Goal: Task Accomplishment & Management: Manage account settings

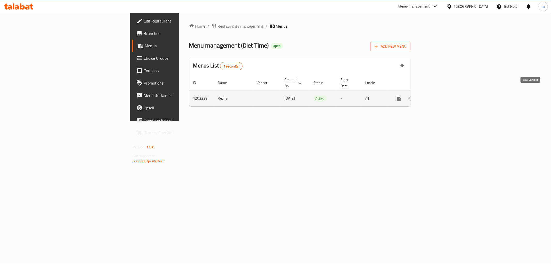
click at [438, 96] on icon "enhanced table" at bounding box center [435, 98] width 5 height 5
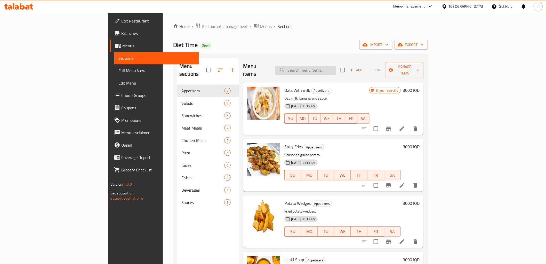
click at [336, 66] on input "search" at bounding box center [305, 70] width 61 height 9
paste input "وجبة دجاج مشو"
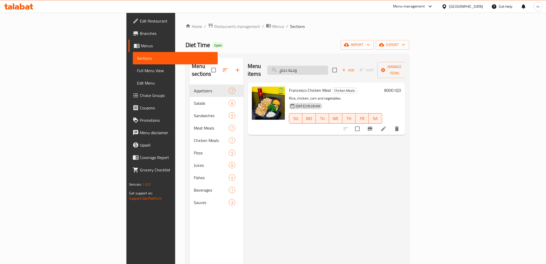
click at [328, 68] on input "وجبة دجاج" at bounding box center [298, 70] width 61 height 9
paste input "مشودجاج"
click at [328, 66] on input "وجبة دجاج مشودجاج" at bounding box center [298, 70] width 61 height 9
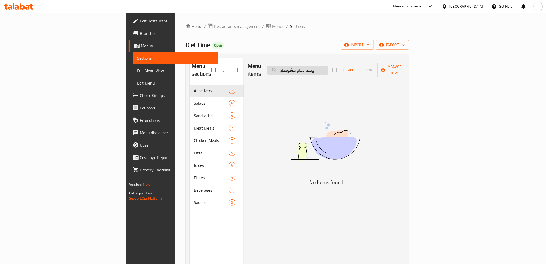
click at [328, 66] on input "وجبة دجاج مشودجاج" at bounding box center [298, 70] width 61 height 9
paste input "search"
click at [328, 66] on input "وجبة دجاج مشو" at bounding box center [298, 70] width 61 height 9
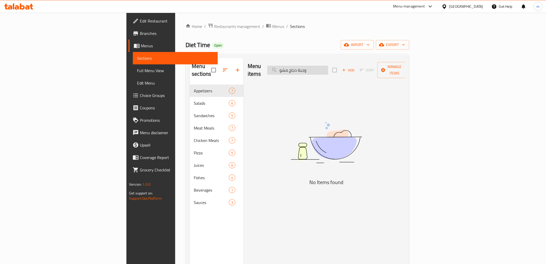
type input "دجاج مشو"
click at [328, 66] on input "دجاج مشو" at bounding box center [298, 70] width 61 height 9
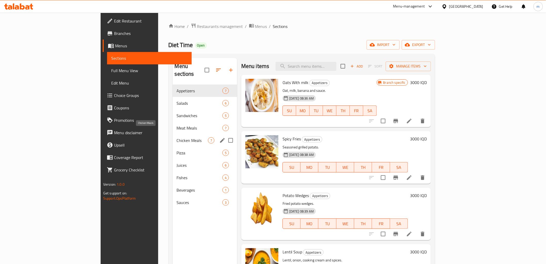
click at [177, 137] on span "Chicken Meals" at bounding box center [192, 140] width 31 height 6
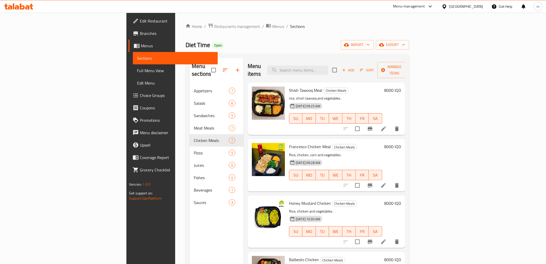
click at [314, 55] on div "Menu sections Appetizers 7 Salads 6 Sandwiches 5 Meat Meals 7 Chicken Meals 7 P…" at bounding box center [298, 190] width 224 height 272
click at [347, 68] on icon "button" at bounding box center [344, 70] width 5 height 5
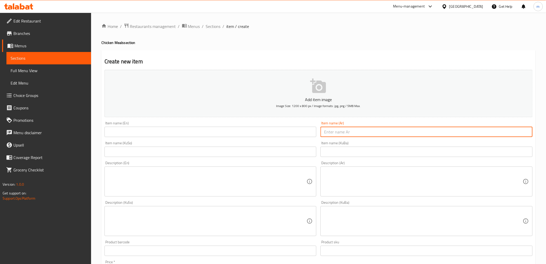
click at [356, 130] on input "text" at bounding box center [427, 132] width 212 height 10
paste input "وجبة دجاج مشو"
type input "وجبة دجاج مشوي"
click at [331, 128] on input "وجبة دجاج مشوي" at bounding box center [427, 132] width 212 height 10
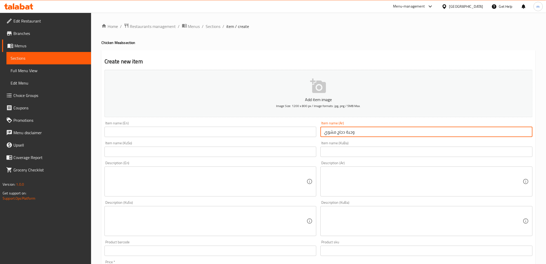
click at [331, 128] on input "وجبة دجاج مشوي" at bounding box center [427, 132] width 212 height 10
click at [161, 131] on input "text" at bounding box center [211, 132] width 212 height 10
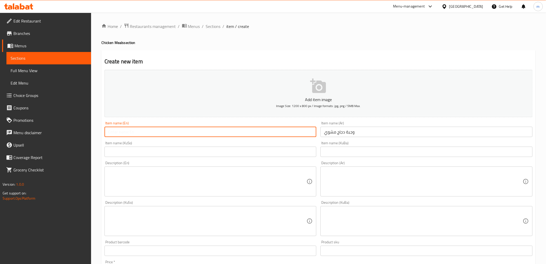
paste input "Grilled chicken meal"
click at [120, 133] on input "Grilled chicken meal" at bounding box center [211, 132] width 212 height 10
drag, startPoint x: 134, startPoint y: 130, endPoint x: 137, endPoint y: 134, distance: 4.9
click at [137, 134] on input "Grilled Chicken meal" at bounding box center [211, 132] width 212 height 10
click at [189, 130] on input "Grilled Chicken Meal" at bounding box center [211, 132] width 212 height 10
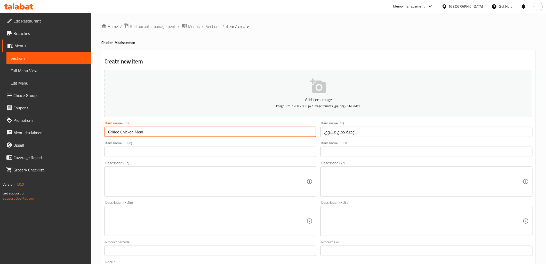
type input "Grilled Chicken Meal"
click at [352, 156] on input "text" at bounding box center [427, 151] width 212 height 10
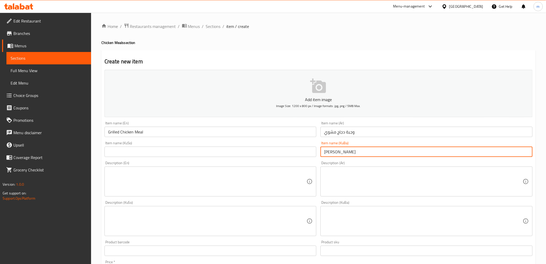
click at [351, 152] on input "[PERSON_NAME] برژاو" at bounding box center [427, 151] width 212 height 10
type input "[PERSON_NAME] برژاو"
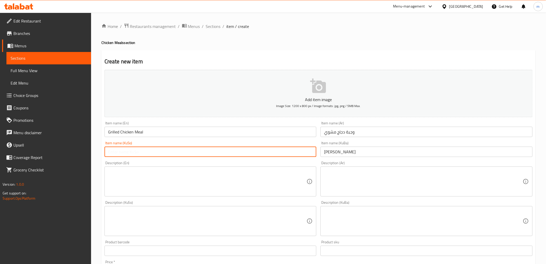
click at [310, 154] on input "text" at bounding box center [211, 151] width 212 height 10
paste input "[PERSON_NAME] برژاو"
type input "[PERSON_NAME] برژاو"
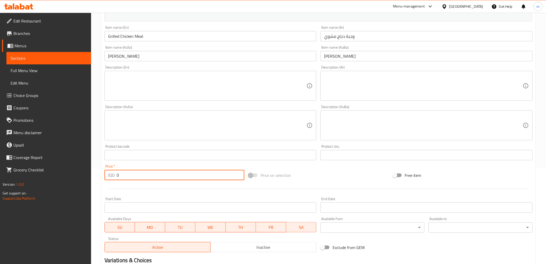
drag, startPoint x: 126, startPoint y: 175, endPoint x: 101, endPoint y: 179, distance: 25.1
click at [101, 179] on div "Home / Restaurants management / Menus / Sections / item / create Chicken Meals …" at bounding box center [318, 123] width 455 height 412
paste input "800"
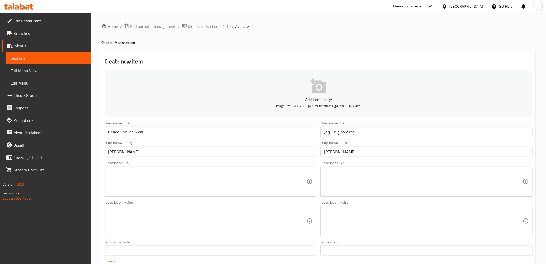
type input "8000"
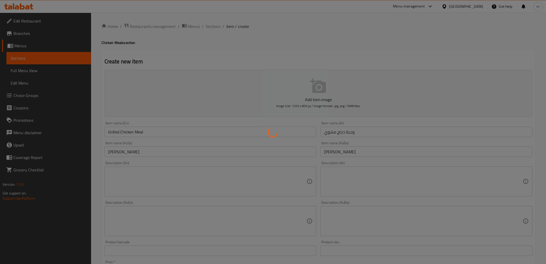
type input "0"
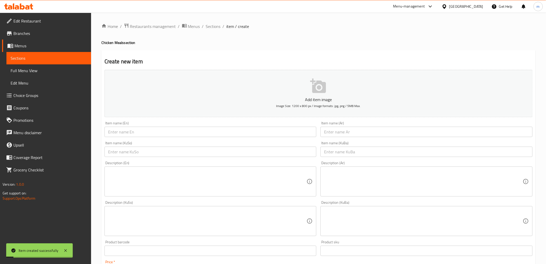
click at [339, 136] on input "text" at bounding box center [427, 132] width 212 height 10
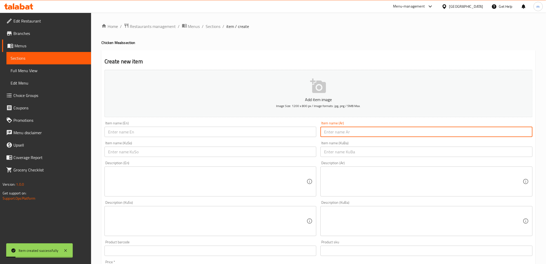
paste input "وجبة كلوب دجاج"
type input "وجبة كلوب دجاج"
click at [217, 27] on span "Sections" at bounding box center [213, 26] width 15 height 6
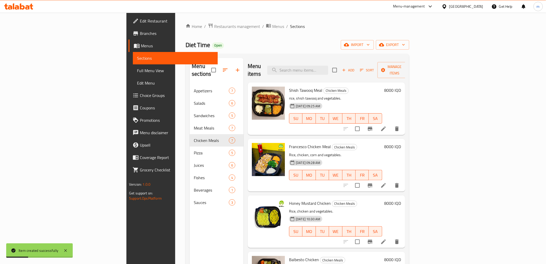
click at [328, 73] on div "Menu items Add Sort Manage items" at bounding box center [327, 70] width 158 height 25
click at [328, 66] on input "search" at bounding box center [298, 70] width 61 height 9
paste input "وجبة كلوب دجاج"
click at [328, 70] on input "وجبة كلوب دجاج" at bounding box center [298, 70] width 61 height 9
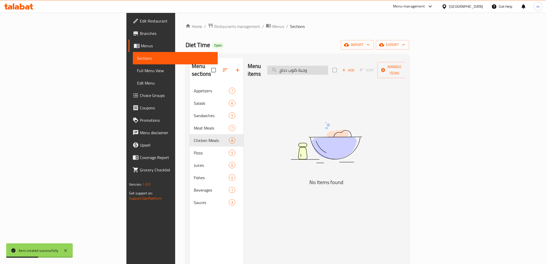
click at [328, 66] on input "وجبة كلوب دجاج" at bounding box center [298, 70] width 61 height 9
click at [328, 66] on input "كلوب دجاج" at bounding box center [298, 70] width 61 height 9
click at [328, 66] on input "كلوب" at bounding box center [298, 70] width 61 height 9
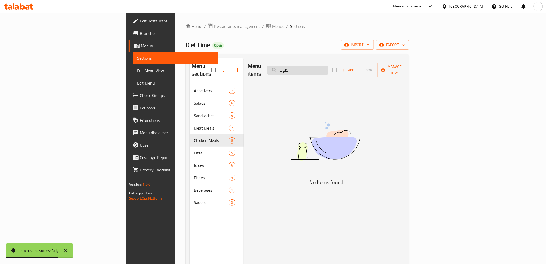
click at [328, 66] on input "كلوب" at bounding box center [298, 70] width 61 height 9
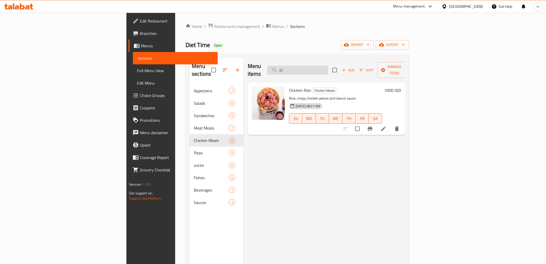
type input "clu"
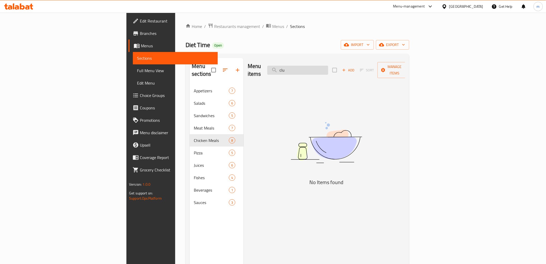
click at [328, 66] on input "clu" at bounding box center [298, 70] width 61 height 9
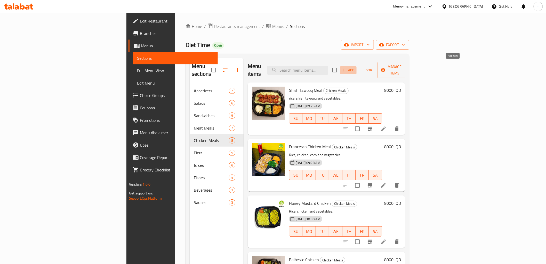
click at [356, 67] on span "Add" at bounding box center [349, 70] width 14 height 6
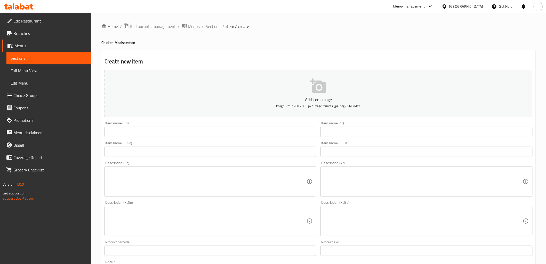
click at [358, 132] on input "text" at bounding box center [427, 132] width 212 height 10
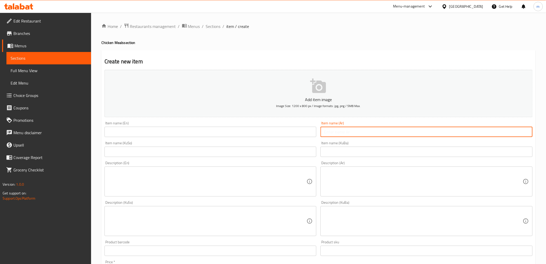
paste input "وجبة كلوب دجاج"
type input "وجبة كلوب دجاج"
click at [165, 133] on input "text" at bounding box center [211, 132] width 212 height 10
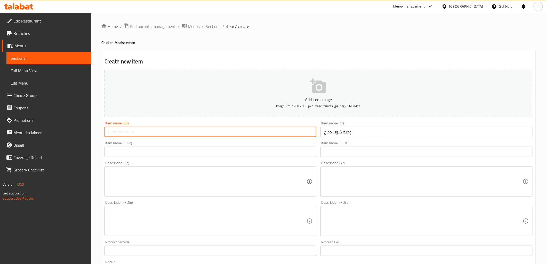
paste input "Chicken Club Meal"
type input "Chicken Club Meal"
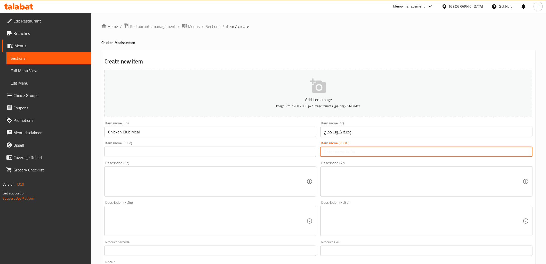
click at [345, 148] on input "text" at bounding box center [427, 151] width 212 height 10
click at [312, 154] on input "text" at bounding box center [211, 151] width 212 height 10
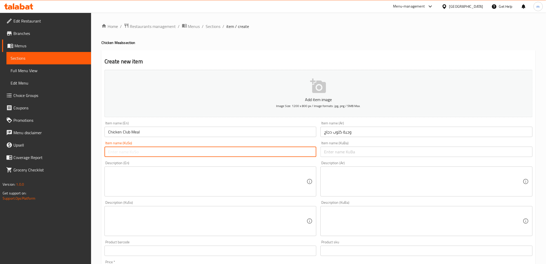
paste input "ژەمی یانەی مریشک"
drag, startPoint x: 130, startPoint y: 153, endPoint x: 125, endPoint y: 153, distance: 4.9
click at [125, 153] on input "ژەمی یانەی مریشک" at bounding box center [211, 151] width 212 height 10
click at [124, 150] on input "ژەمی یانەی مریشک" at bounding box center [211, 151] width 212 height 10
click at [125, 150] on input "ژەمی یانەی مریشک" at bounding box center [211, 151] width 212 height 10
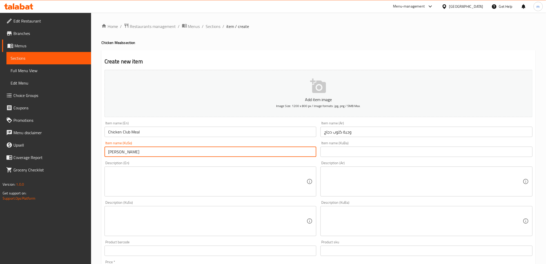
click at [128, 151] on input "ژەمی یانەی مریشک" at bounding box center [211, 151] width 212 height 10
paste input "کڵەپ"
type input "ژەمی کڵەپی مریشک"
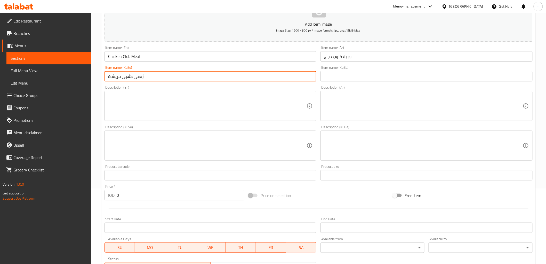
scroll to position [143, 0]
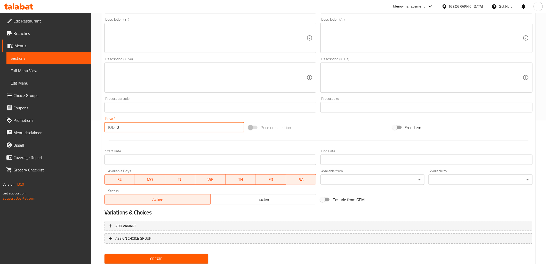
paste input "800"
drag, startPoint x: 118, startPoint y: 129, endPoint x: 109, endPoint y: 125, distance: 10.1
click at [109, 125] on div "IQD 0 Price *" at bounding box center [175, 127] width 140 height 10
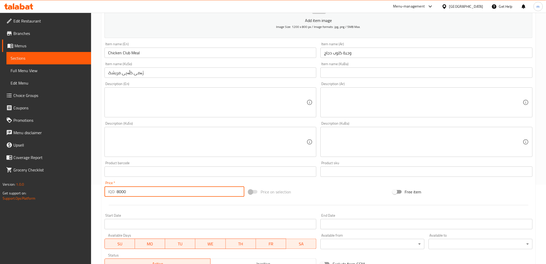
scroll to position [0, 0]
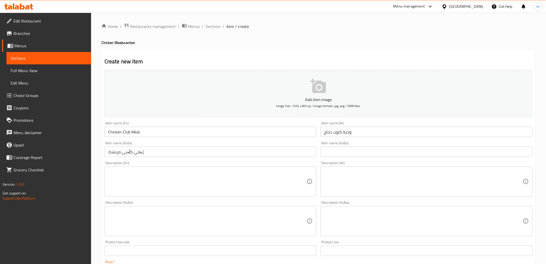
type input "8000"
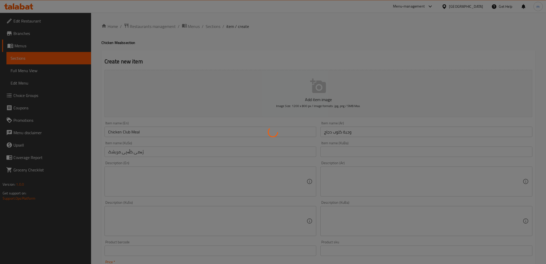
type input "0"
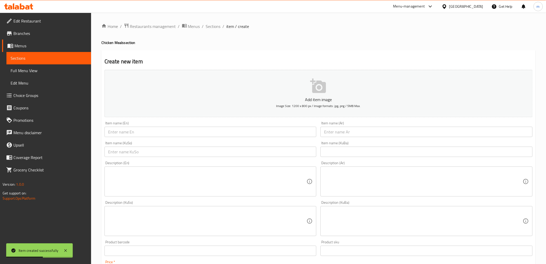
click at [337, 133] on input "text" at bounding box center [427, 132] width 212 height 10
paste input "وجبة دجاج سبيسيال"
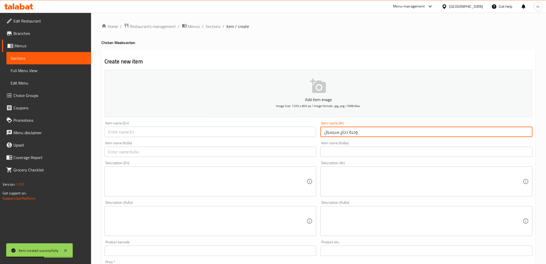
type input "وجبة دجاج سبيسيال"
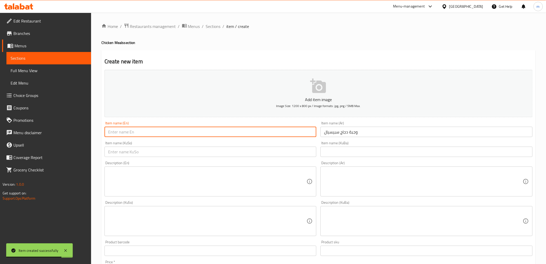
click at [296, 137] on input "text" at bounding box center [211, 132] width 212 height 10
paste input "Special Chicken Meal"
type input "Special Chicken Meal"
click at [333, 149] on input "text" at bounding box center [427, 151] width 212 height 10
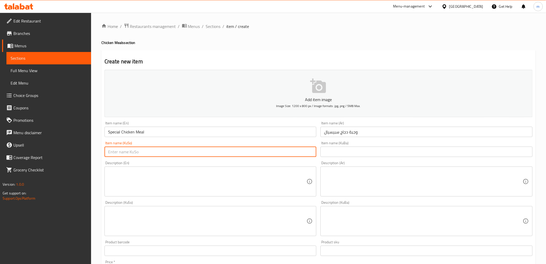
click at [308, 155] on input "text" at bounding box center [211, 151] width 212 height 10
paste input "ژەمی تایبەتی مریشک"
drag, startPoint x: 133, startPoint y: 153, endPoint x: 126, endPoint y: 154, distance: 7.2
click at [126, 154] on input "ژەمی تایبەتی مریشک" at bounding box center [211, 151] width 212 height 10
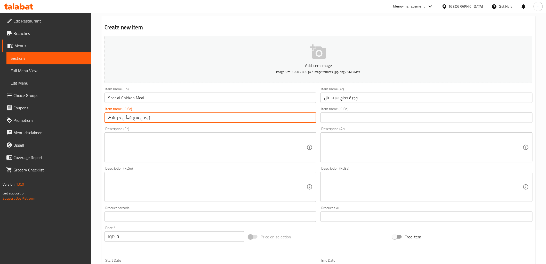
scroll to position [48, 0]
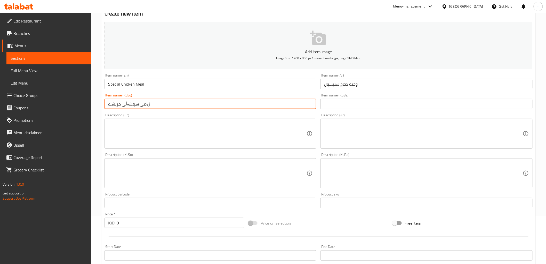
type input "ژەمی سپێشەڵی مریشک"
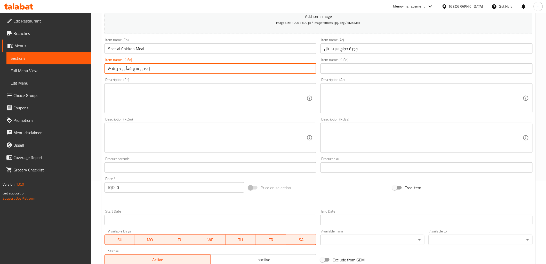
scroll to position [96, 0]
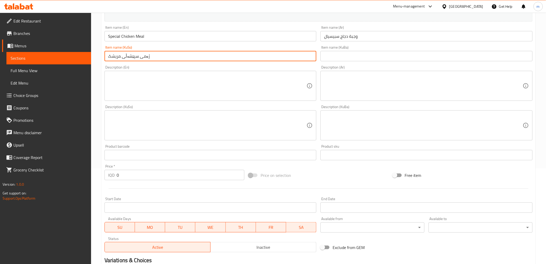
paste input "800"
drag, startPoint x: 114, startPoint y: 172, endPoint x: 110, endPoint y: 171, distance: 3.7
click at [110, 171] on div "IQD 8000 Price *" at bounding box center [175, 175] width 140 height 10
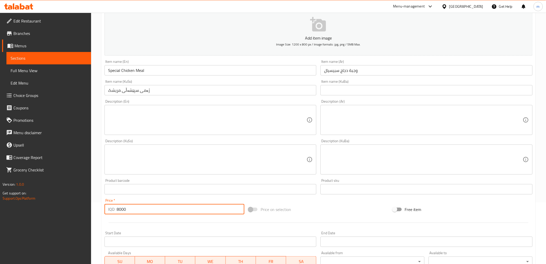
scroll to position [48, 0]
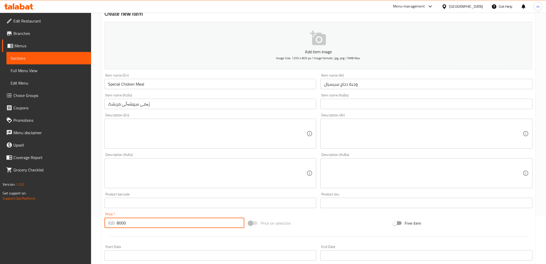
type input "8000"
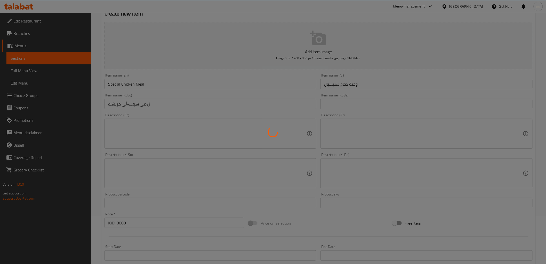
type input "0"
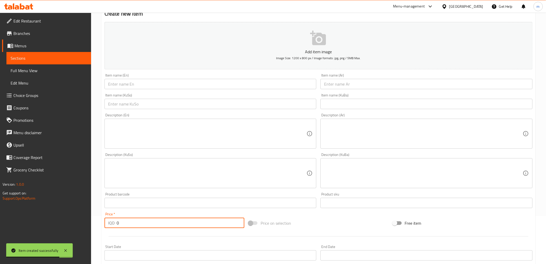
scroll to position [0, 0]
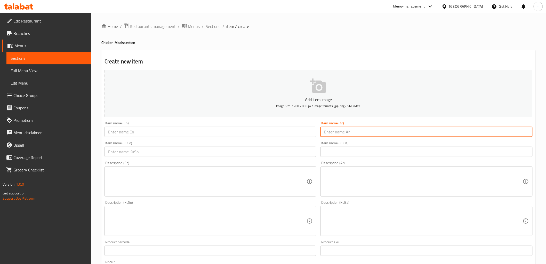
click at [337, 127] on input "text" at bounding box center [427, 132] width 212 height 10
paste input "وجبة دجاج بالشيدر"
type input "وجبة دجاج بالشيدر"
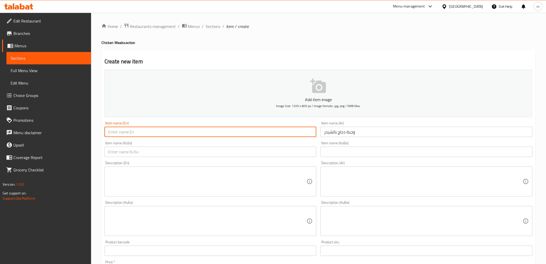
click at [150, 132] on input "text" at bounding box center [211, 132] width 212 height 10
paste input "Chicken and Cheddar Meal"
click at [138, 132] on input "Chicken and Cheddar Meal" at bounding box center [211, 132] width 212 height 10
click at [107, 132] on input "Chicken and Meal" at bounding box center [211, 132] width 212 height 10
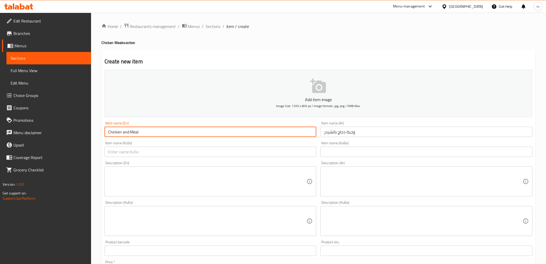
paste input "Cheddar"
click at [140, 134] on input "Cheddar Chicken and Meal" at bounding box center [211, 132] width 212 height 10
type input "Cheddar Chicken Meal"
click at [309, 150] on input "text" at bounding box center [211, 151] width 212 height 10
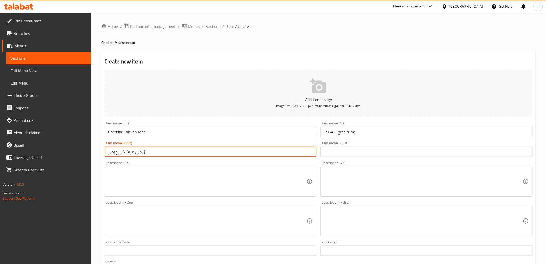
type input "ژەمی مریشکی چێدەر"
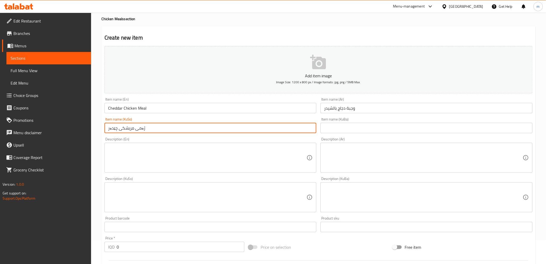
scroll to position [96, 0]
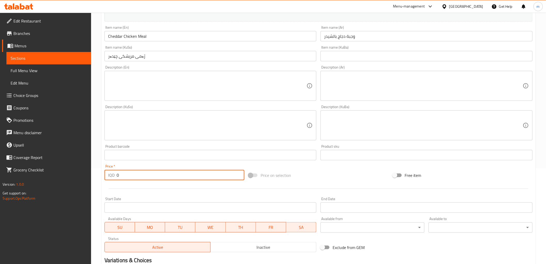
drag, startPoint x: 120, startPoint y: 173, endPoint x: 95, endPoint y: 176, distance: 25.5
click at [95, 176] on div "Home / Restaurants management / Menus / Sections / item / create Chicken Meals …" at bounding box center [318, 123] width 455 height 412
paste input "800"
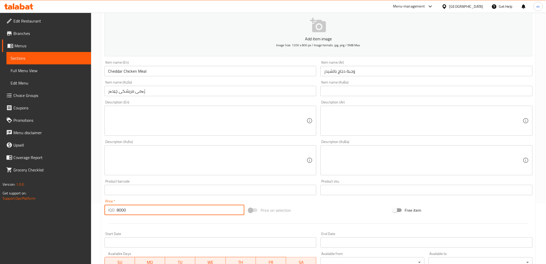
scroll to position [48, 0]
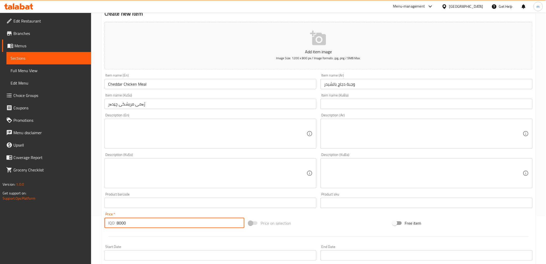
type input "8000"
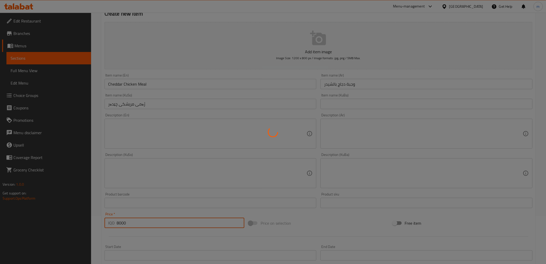
type input "0"
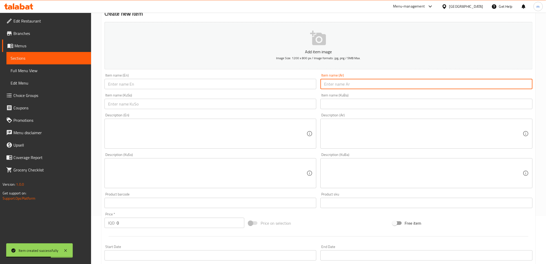
click at [376, 89] on input "text" at bounding box center [427, 84] width 212 height 10
paste input "وجبة دجاج مكسيكي"
type input "وجبة دجاج مكسيكي"
click at [185, 67] on button "Add item image Image Size: 1200 x 800 px / Image formats: jpg, png / 5MB Max." at bounding box center [319, 45] width 428 height 47
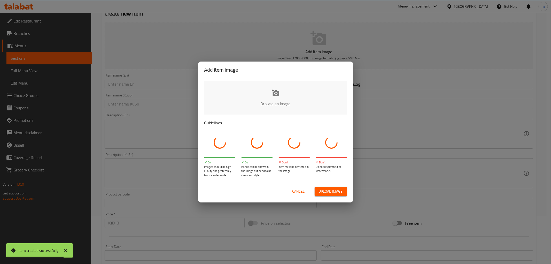
click at [186, 79] on div "Add item image Browse an image Guidelines Do Images should be high-quality and …" at bounding box center [275, 132] width 551 height 264
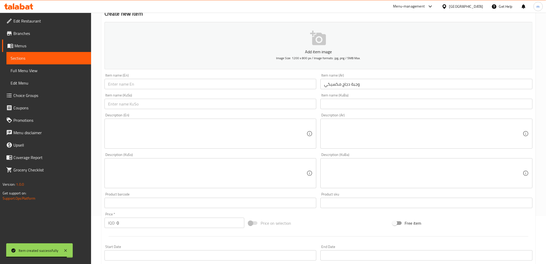
click at [187, 90] on div "Item name (En) Item name (En)" at bounding box center [211, 81] width 216 height 20
drag, startPoint x: 187, startPoint y: 84, endPoint x: 193, endPoint y: 88, distance: 6.8
click at [187, 84] on input "text" at bounding box center [211, 84] width 212 height 10
paste input "Mexican chicken meal"
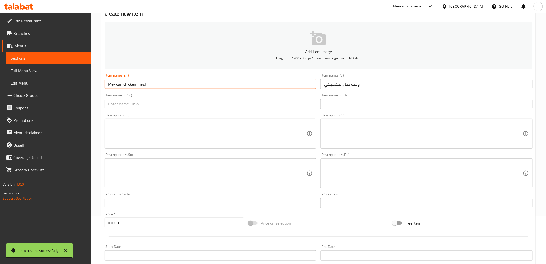
type input "Mexican chicken meal"
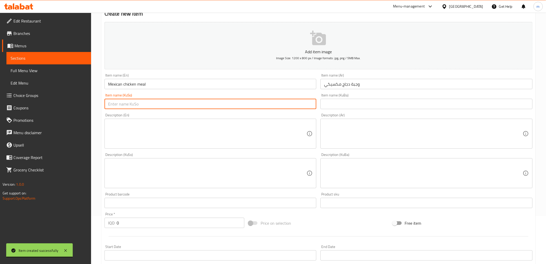
click at [259, 105] on input "text" at bounding box center [211, 104] width 212 height 10
type input "ژەمی مریشکی مەکسیکی"
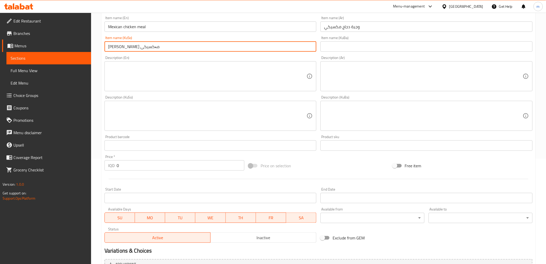
scroll to position [143, 0]
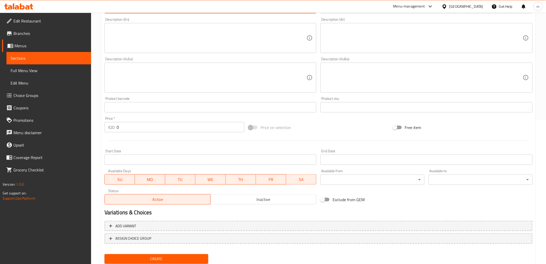
drag, startPoint x: 121, startPoint y: 128, endPoint x: 109, endPoint y: 123, distance: 13.8
click at [109, 123] on div "IQD 0 Price *" at bounding box center [175, 127] width 140 height 10
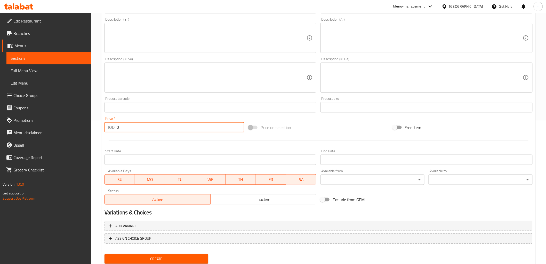
paste input "800"
type input "8000"
click at [105, 254] on button "Create" at bounding box center [157, 259] width 104 height 10
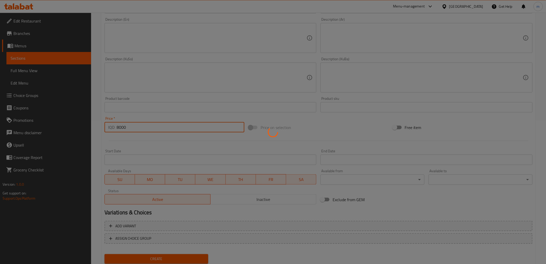
type input "0"
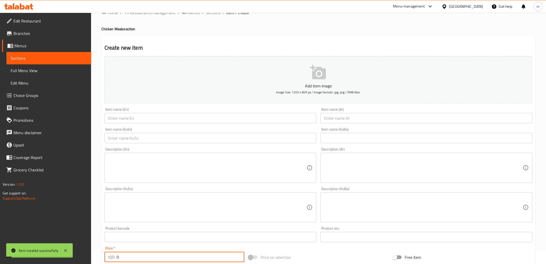
scroll to position [0, 0]
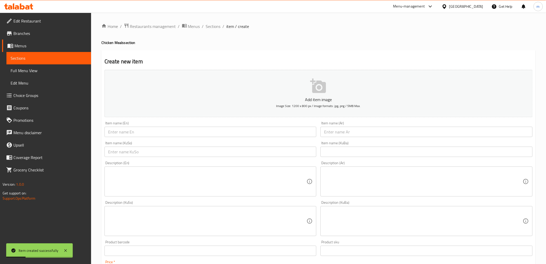
drag, startPoint x: 334, startPoint y: 133, endPoint x: 334, endPoint y: 127, distance: 6.5
click at [334, 133] on input "text" at bounding box center [427, 132] width 212 height 10
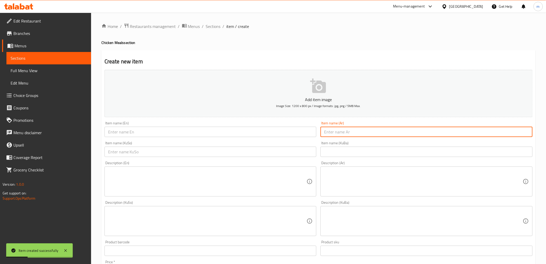
paste input "فوتشيني دجاج"
type input "فوتشيني دجاج"
click at [172, 134] on input "text" at bounding box center [211, 132] width 212 height 10
paste input "Chicken Fettuccine"
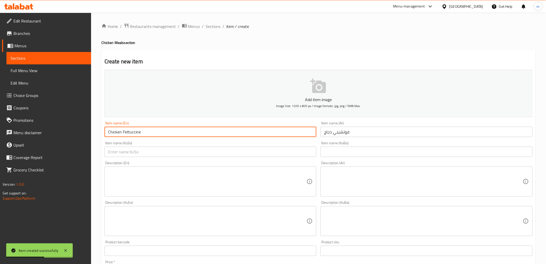
type input "Chicken Fettuccine"
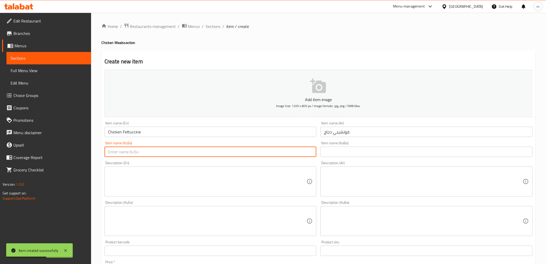
click at [244, 154] on input "text" at bounding box center [211, 151] width 212 height 10
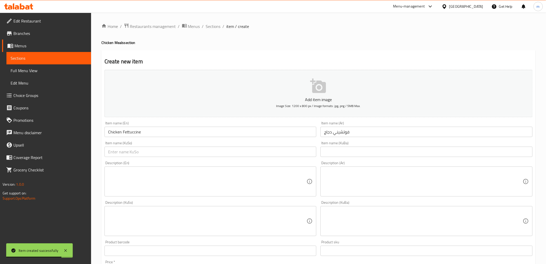
click at [275, 139] on div "Item name (KuSo) Item name (KuSo)" at bounding box center [211, 149] width 216 height 20
drag, startPoint x: 275, startPoint y: 151, endPoint x: 273, endPoint y: 155, distance: 5.3
click at [275, 151] on input "text" at bounding box center [211, 151] width 212 height 10
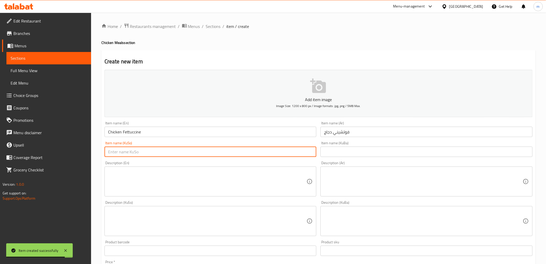
paste input "فیتۆسینی مریشک"
drag, startPoint x: 132, startPoint y: 153, endPoint x: 128, endPoint y: 153, distance: 4.1
click at [128, 153] on input "فیتۆسینی مریشک" at bounding box center [211, 151] width 212 height 10
type input "فیتۆچینی مریشک"
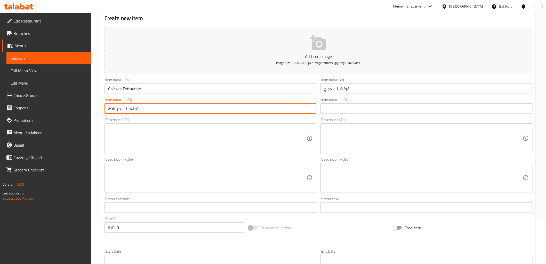
scroll to position [96, 0]
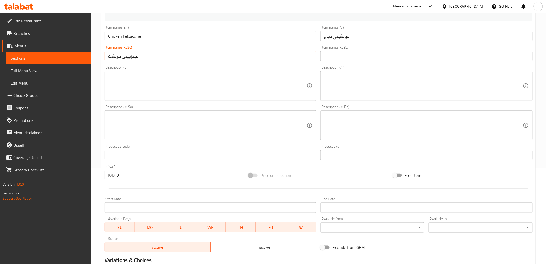
paste input "600"
drag, startPoint x: 120, startPoint y: 175, endPoint x: 110, endPoint y: 171, distance: 10.5
click at [110, 172] on div "IQD 0 Price *" at bounding box center [175, 175] width 140 height 10
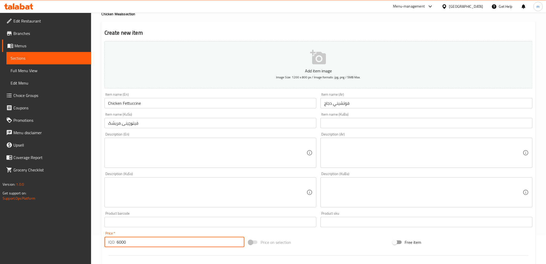
scroll to position [0, 0]
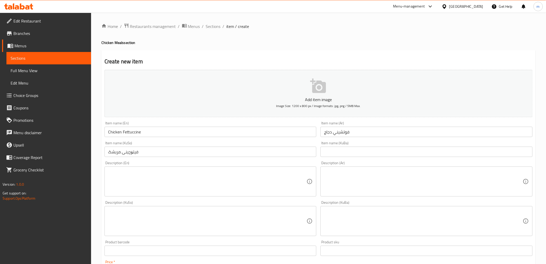
type input "6000"
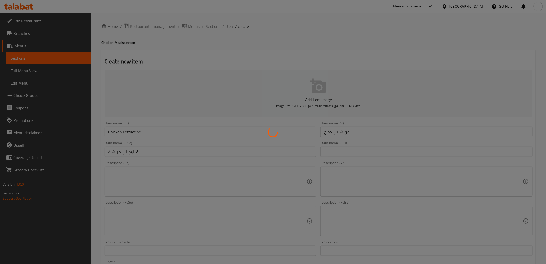
type input "0"
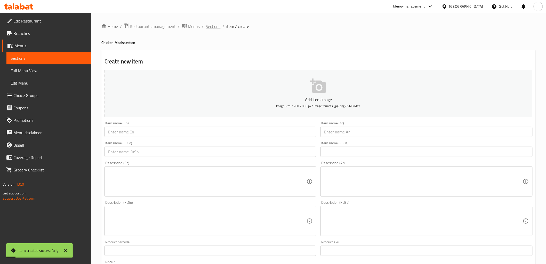
click at [212, 26] on span "Sections" at bounding box center [213, 26] width 15 height 6
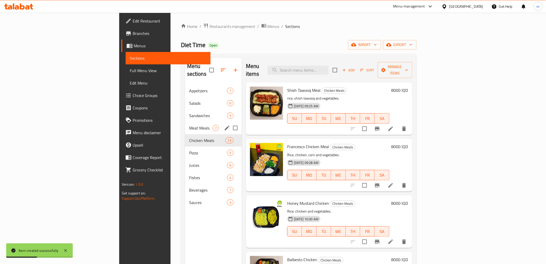
click at [185, 122] on div "Meat Meals 7" at bounding box center [213, 128] width 57 height 12
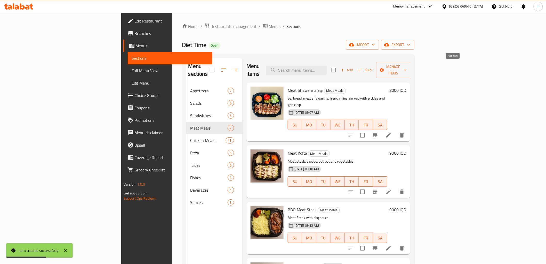
click at [345, 68] on icon "button" at bounding box center [343, 70] width 5 height 5
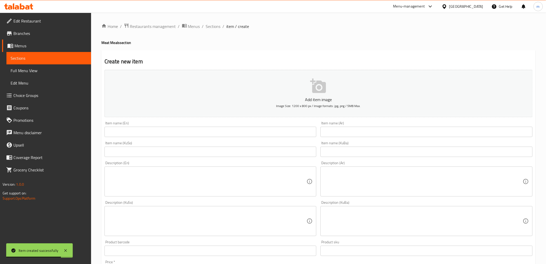
click at [339, 130] on input "text" at bounding box center [427, 132] width 212 height 10
paste input "ريزو لحم"
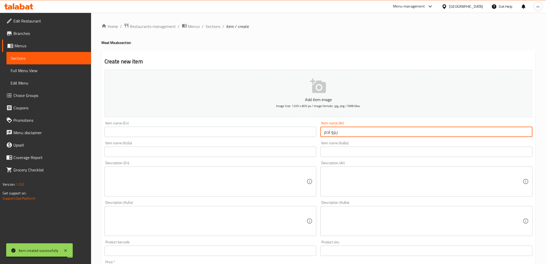
type input "ريزو لحم"
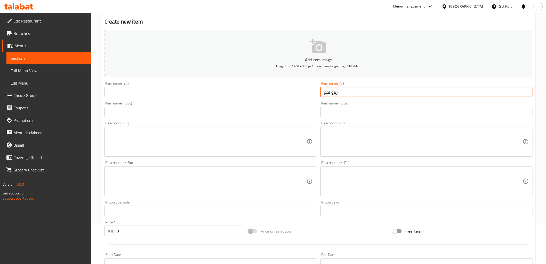
scroll to position [48, 0]
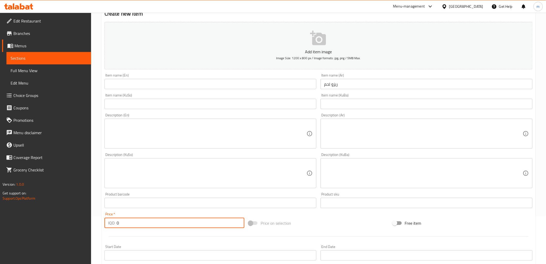
paste input "700"
drag, startPoint x: 121, startPoint y: 224, endPoint x: 96, endPoint y: 212, distance: 28.4
click at [97, 215] on div "Home / Restaurants management / Menus / Sections / item / create Meat Meals sec…" at bounding box center [318, 171] width 455 height 412
type input "7000"
click at [197, 82] on input "text" at bounding box center [211, 84] width 212 height 10
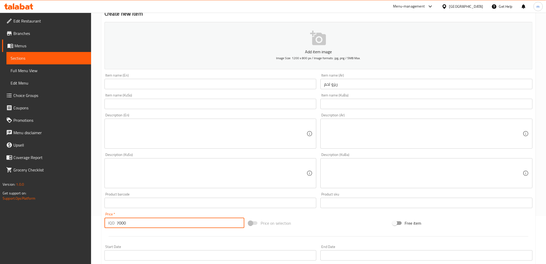
paste input "Meat risotto"
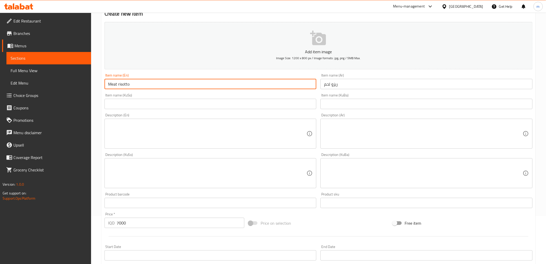
click at [120, 83] on input "Meat risotto" at bounding box center [211, 84] width 212 height 10
type input "Meat Rizo"
click at [255, 101] on input "text" at bounding box center [211, 104] width 212 height 10
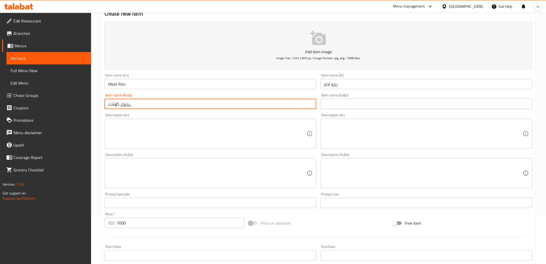
type input "ڕیزۆی گۆشت"
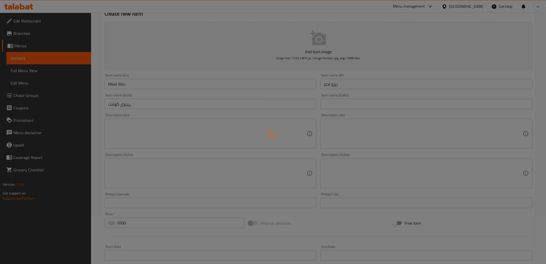
type input "0"
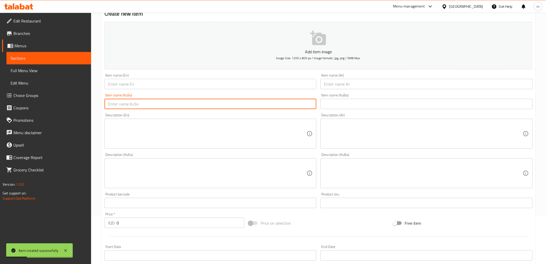
click at [352, 87] on input "text" at bounding box center [427, 84] width 212 height 10
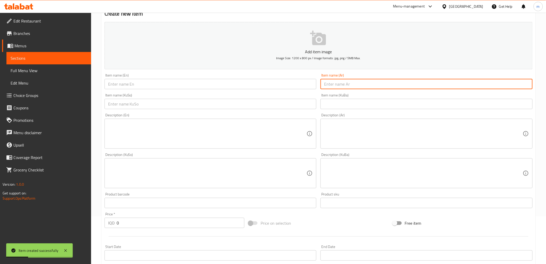
paste input "وجبة لحم فاهيتا"
type input "وجبة لحم فاهيتا"
click at [179, 85] on input "text" at bounding box center [211, 84] width 212 height 10
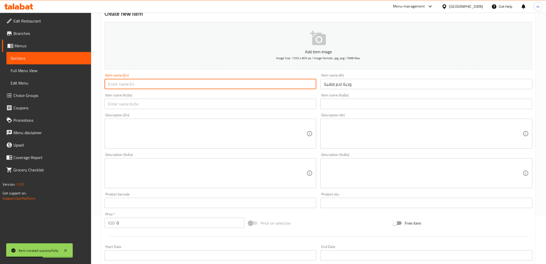
paste input "Fajita Meat Meal"
type input "Fajita Meat Meal"
click at [239, 106] on input "text" at bounding box center [211, 104] width 212 height 10
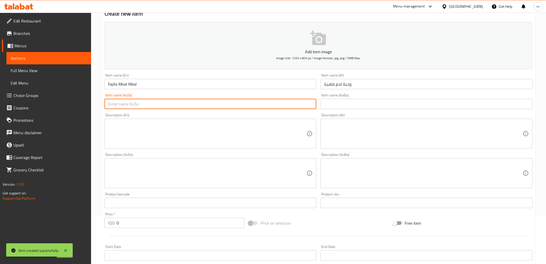
click at [274, 102] on input "text" at bounding box center [211, 104] width 212 height 10
paste input "ژەمی گۆشتی فاجیتا"
click at [113, 104] on input "ژەمی گۆشتی فاجیتا" at bounding box center [211, 104] width 212 height 10
click at [120, 105] on input "ژەمی گۆشت" at bounding box center [211, 104] width 212 height 10
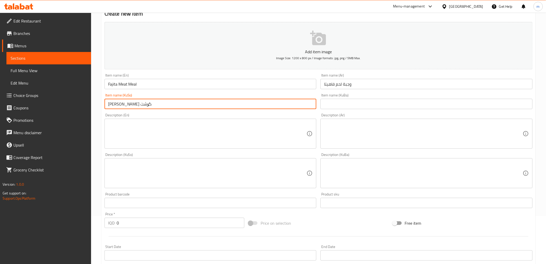
type input "ژەمی فاهیتای گۆشت"
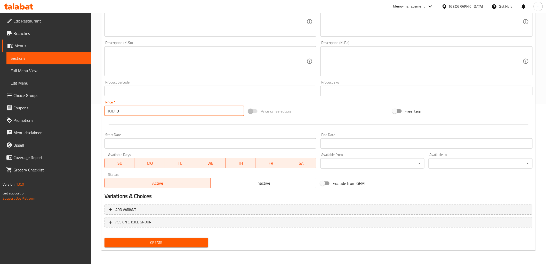
paste input "900"
drag, startPoint x: 130, startPoint y: 111, endPoint x: 105, endPoint y: 110, distance: 25.0
click at [105, 110] on div "IQD 0 Price *" at bounding box center [175, 111] width 140 height 10
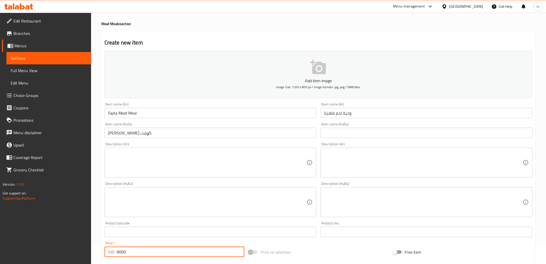
scroll to position [16, 0]
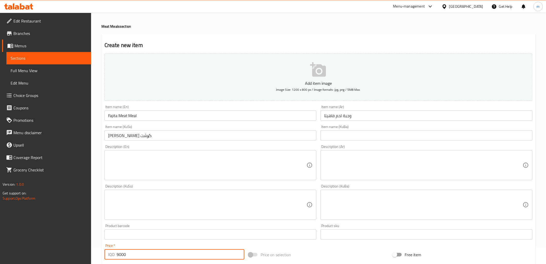
type input "9000"
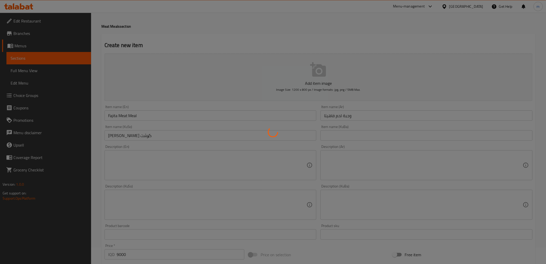
type input "0"
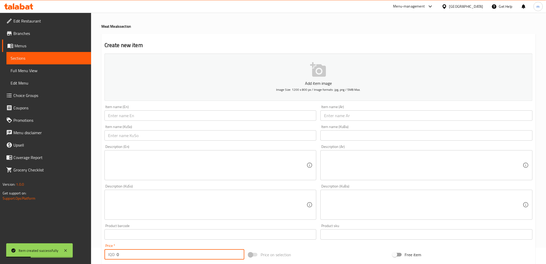
drag, startPoint x: 354, startPoint y: 115, endPoint x: 351, endPoint y: 120, distance: 5.5
click at [354, 115] on input "text" at bounding box center [427, 115] width 212 height 10
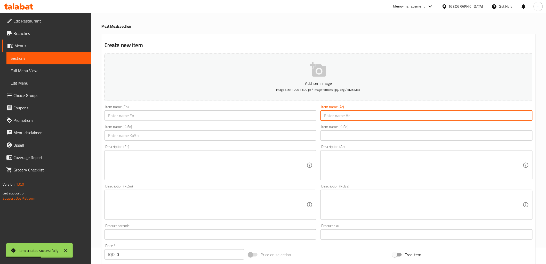
paste input "وجبة لحم بالصويا"
type input "وجبة لحم بالصويا"
drag, startPoint x: 277, startPoint y: 118, endPoint x: 279, endPoint y: 111, distance: 7.1
click at [277, 118] on input "text" at bounding box center [211, 115] width 212 height 10
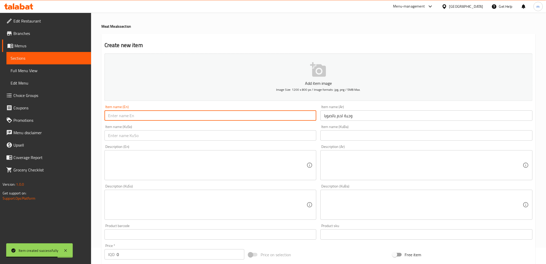
paste input "Soy Meat Meal"
type input "Soy Meat Meal"
click at [236, 138] on input "text" at bounding box center [211, 135] width 212 height 10
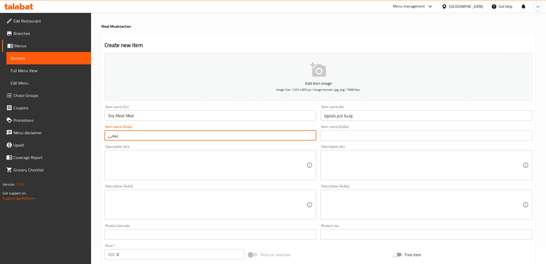
paste input "سۆیا"
click at [117, 137] on input "ژەمی سۆیای گۆشت" at bounding box center [211, 135] width 212 height 10
click at [120, 137] on input "ژەمی سۆیای" at bounding box center [211, 135] width 212 height 10
paste input "گۆشت"
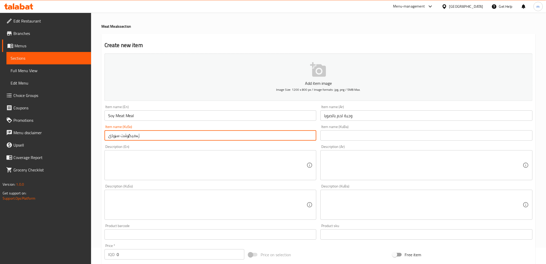
click at [131, 135] on input "ژەمیگۆشت سۆیای" at bounding box center [211, 135] width 212 height 10
click at [123, 135] on input "ژەمی گۆشت سۆیای" at bounding box center [211, 135] width 212 height 10
click at [121, 135] on input "ژەمی گۆشت سۆیای" at bounding box center [211, 135] width 212 height 10
drag, startPoint x: 107, startPoint y: 136, endPoint x: 112, endPoint y: 138, distance: 5.2
click at [112, 138] on input "ژەمی گۆشتی بە سۆیای" at bounding box center [211, 135] width 212 height 10
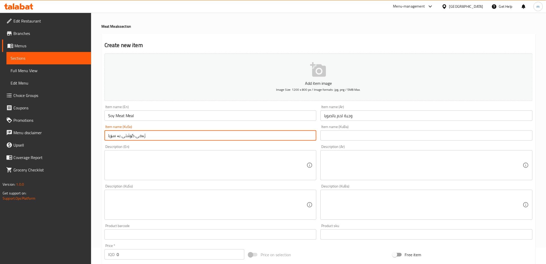
type input "ژەمی گۆشتی بە سۆیا"
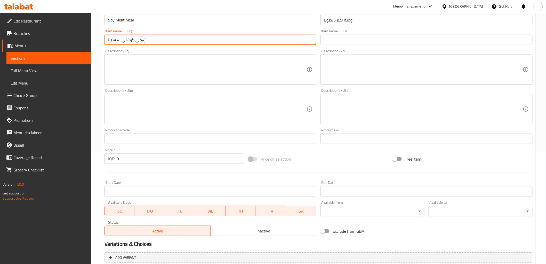
paste input "900"
drag, startPoint x: 120, startPoint y: 154, endPoint x: 111, endPoint y: 156, distance: 9.7
click at [111, 156] on div "IQD 0 Price *" at bounding box center [175, 158] width 140 height 10
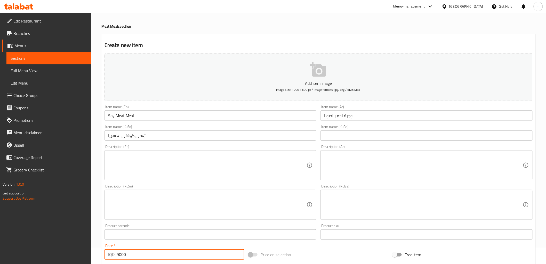
type input "9000"
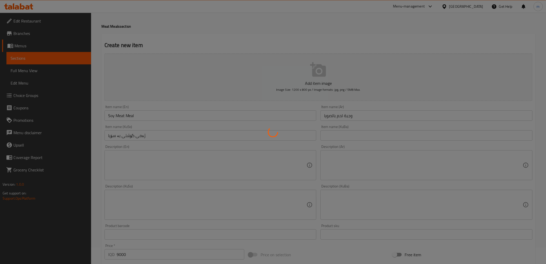
type input "0"
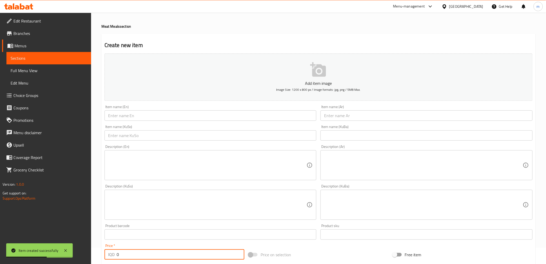
click at [349, 120] on input "text" at bounding box center [427, 115] width 212 height 10
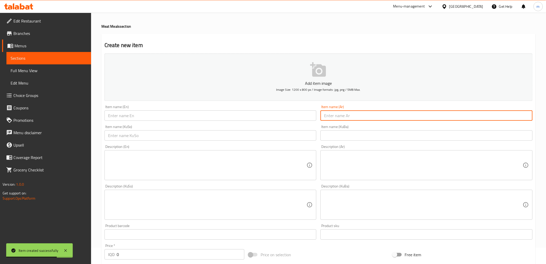
paste input "وجبة لحم مكسيكي"
type input "وجبة لحم مكسيكي"
click at [291, 120] on input "text" at bounding box center [211, 115] width 212 height 10
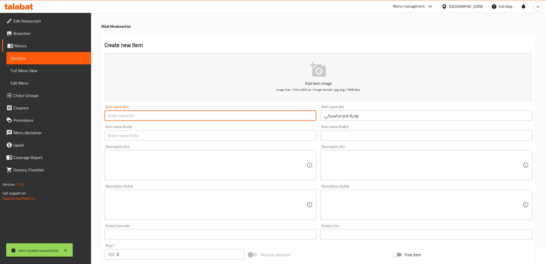
click at [216, 142] on div "Item name (KuSo) Item name (KuSo)" at bounding box center [211, 133] width 216 height 20
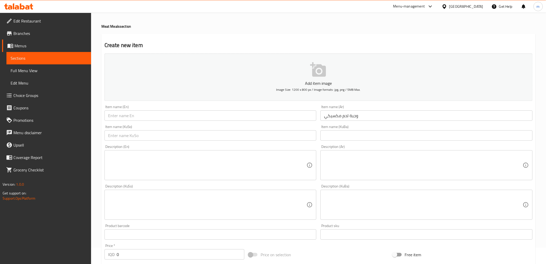
click at [218, 144] on div "Description (En) Description (En)" at bounding box center [211, 163] width 216 height 40
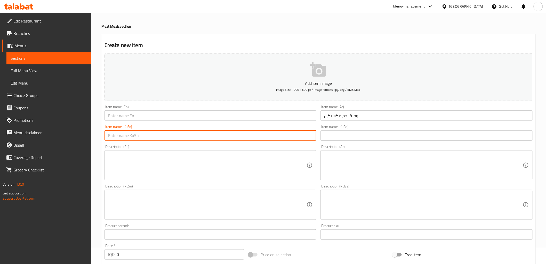
click at [212, 135] on input "text" at bounding box center [211, 135] width 212 height 10
paste input "ژەمی مریشکی مەکسیکی"
drag, startPoint x: 132, startPoint y: 135, endPoint x: 143, endPoint y: 137, distance: 11.3
click at [143, 137] on input "ژەمی مریشکی مەکسیکی" at bounding box center [211, 135] width 212 height 10
type input "ژەمی گۆشتی مەکسیکی"
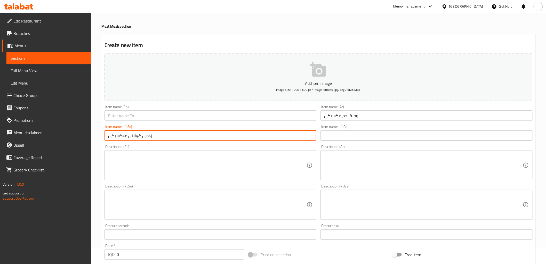
click at [327, 120] on input "وجبة لحم مكسيكي" at bounding box center [427, 115] width 212 height 10
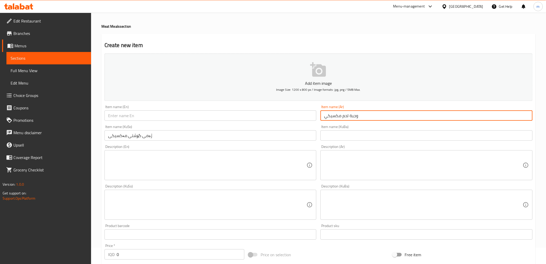
click at [327, 120] on input "وجبة لحم مكسيكي" at bounding box center [427, 115] width 212 height 10
click at [328, 120] on input "وجبة لحم مكسيكي" at bounding box center [427, 115] width 212 height 10
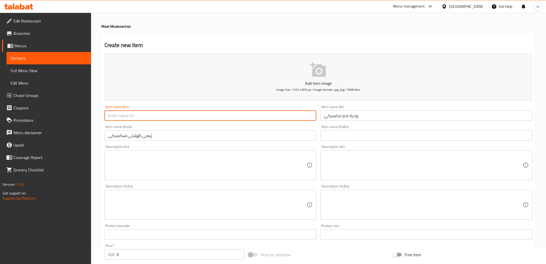
click at [198, 111] on input "text" at bounding box center [211, 115] width 212 height 10
paste input "Mexican Meat Meal"
type input "Mexican Meat Meal"
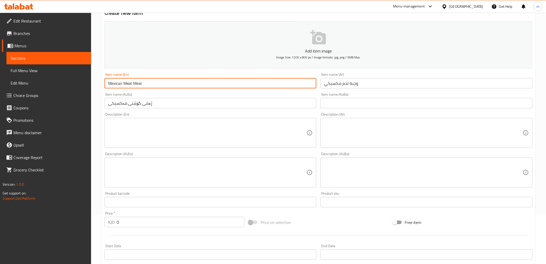
scroll to position [112, 0]
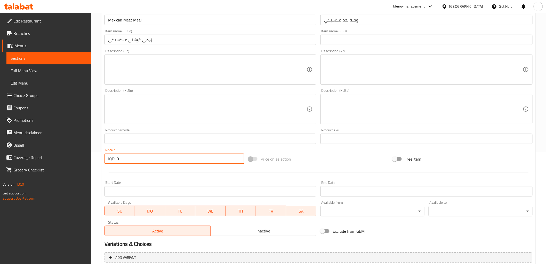
paste input "900"
drag, startPoint x: 123, startPoint y: 160, endPoint x: 106, endPoint y: 159, distance: 16.8
click at [107, 159] on div "IQD 0 Price *" at bounding box center [175, 158] width 140 height 10
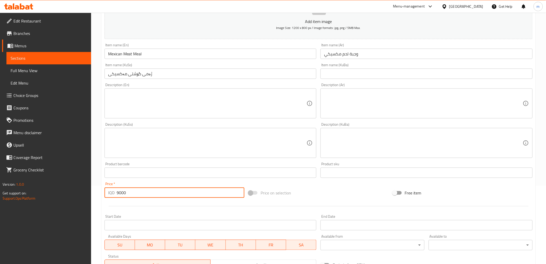
scroll to position [64, 0]
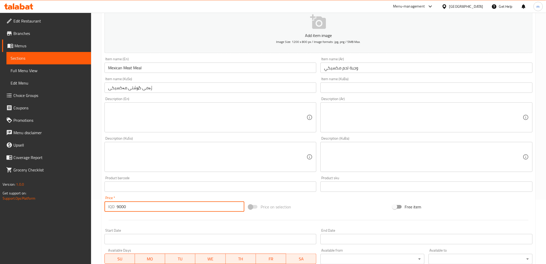
type input "9000"
click at [169, 89] on input "ژەمی گۆشتی مەکسیکی" at bounding box center [211, 87] width 212 height 10
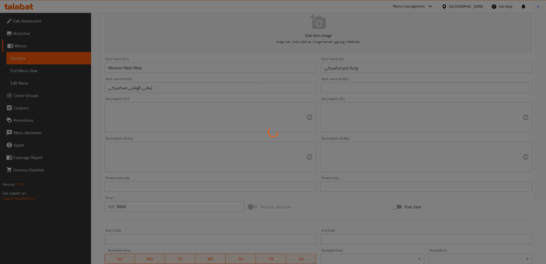
type input "0"
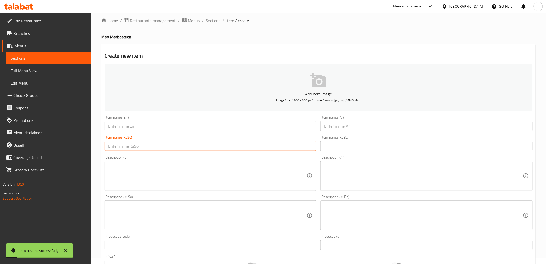
scroll to position [0, 0]
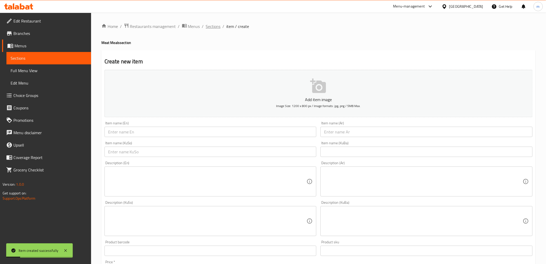
click at [215, 28] on span "Sections" at bounding box center [213, 26] width 15 height 6
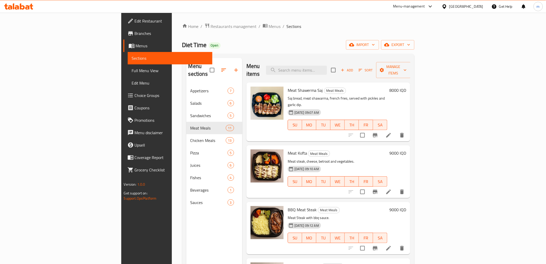
click at [354, 67] on span "Add" at bounding box center [347, 70] width 14 height 6
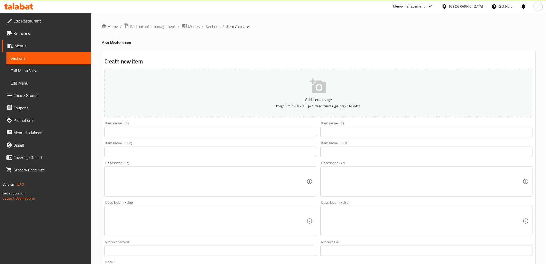
click at [348, 133] on input "text" at bounding box center [427, 132] width 212 height 10
paste input "وجبة لحم ستروجانوف"
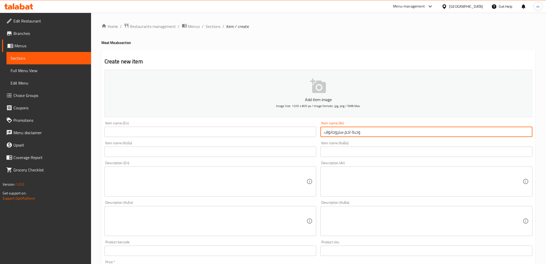
type input "وجبة لحم ستروجانوف"
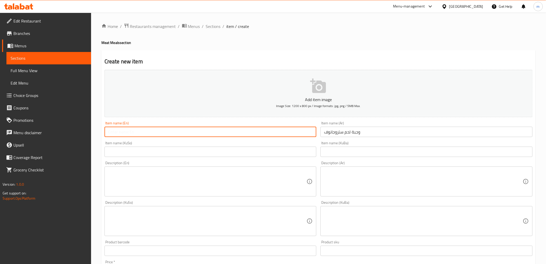
drag, startPoint x: 170, startPoint y: 129, endPoint x: 157, endPoint y: 133, distance: 13.8
click at [170, 129] on input "text" at bounding box center [211, 132] width 212 height 10
paste input "Beef Stroganoff Meal"
click at [111, 133] on input "Beef Stroganoff Meal" at bounding box center [211, 132] width 212 height 10
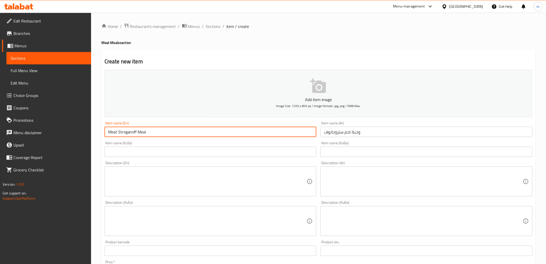
type input "Meat Stroganoff Meal"
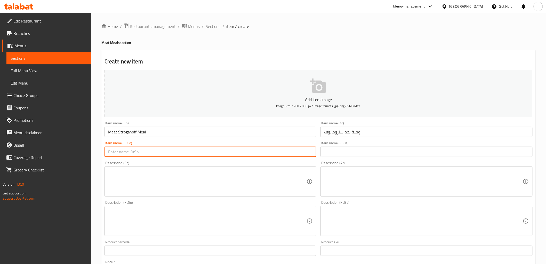
click at [303, 151] on input "text" at bounding box center [211, 151] width 212 height 10
paste input "ژەمی مریشکی مەکسیکی"
click at [118, 148] on input "ژەمی مریشکی مەکسیکی" at bounding box center [211, 151] width 212 height 10
click at [141, 151] on input "ژەمی مریشکی مەکسیکی" at bounding box center [211, 151] width 212 height 10
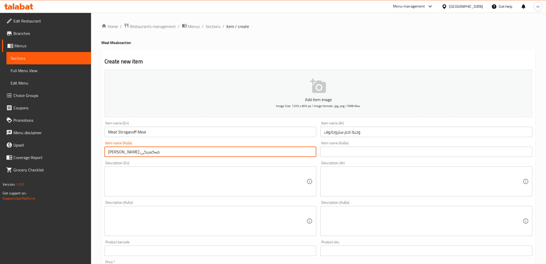
click at [143, 154] on input "ژەمی مریشکی مەکسیکی" at bounding box center [211, 151] width 212 height 10
paste input "سترۆگانوف"
click at [164, 153] on input "ژەمی سترۆگانوف مریشکی مەکسیکی" at bounding box center [211, 151] width 212 height 10
click at [144, 150] on input "ژەمی سترۆگانوف مریشکی مەکسیکی" at bounding box center [211, 151] width 212 height 10
drag, startPoint x: 142, startPoint y: 151, endPoint x: 106, endPoint y: 152, distance: 36.4
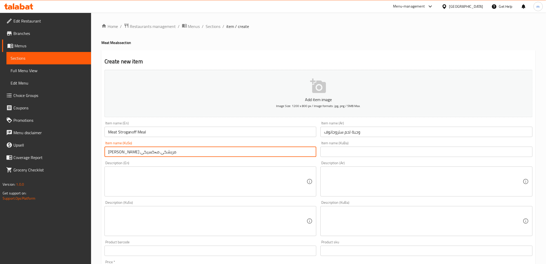
click at [106, 152] on input "ژەمی سترۆگانوفی مریشکی مەکسیکی" at bounding box center [211, 151] width 212 height 10
click at [130, 154] on input "ژەمی سترۆگانوف" at bounding box center [211, 151] width 212 height 10
click at [160, 154] on input "ژەمی گۆشتی سترۆگانوف" at bounding box center [211, 151] width 212 height 10
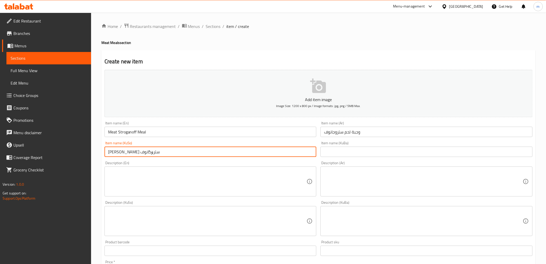
click at [160, 154] on input "ژەمی گۆشتی سترۆگانوف" at bounding box center [211, 151] width 212 height 10
type input "ژەمی گۆشتی سترۆگانوف"
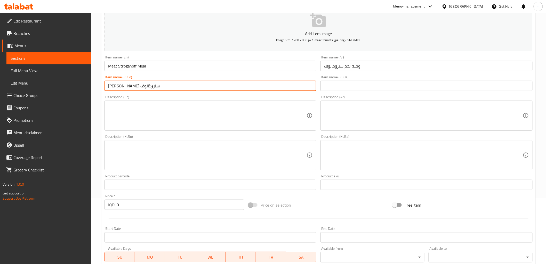
scroll to position [96, 0]
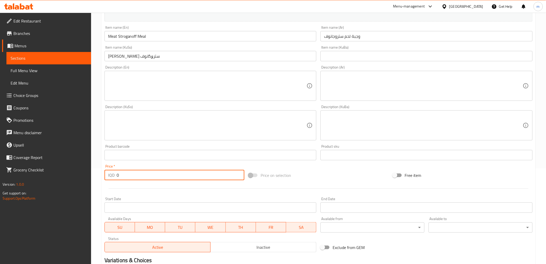
drag, startPoint x: 121, startPoint y: 172, endPoint x: 110, endPoint y: 170, distance: 11.7
click at [110, 171] on div "IQD 0 Price *" at bounding box center [175, 175] width 140 height 10
paste input "900"
type input "9000"
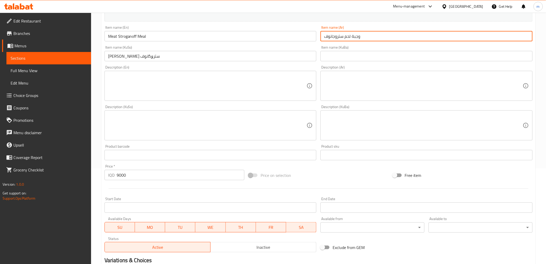
click at [336, 37] on input "وجبة لحم ستروجانوف" at bounding box center [427, 36] width 212 height 10
paste input "اكنوف"
type input "وجبة لحم ستراكنوف"
click at [304, 54] on input "ژەمی گۆشتی سترۆگانوف" at bounding box center [211, 56] width 212 height 10
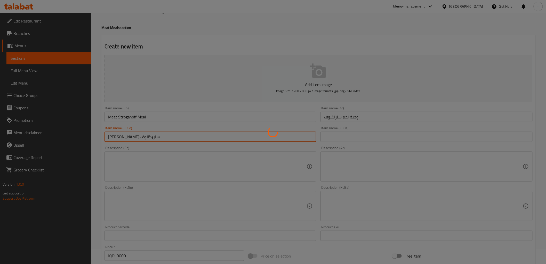
scroll to position [0, 0]
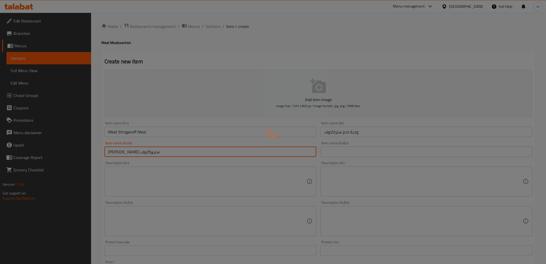
type input "0"
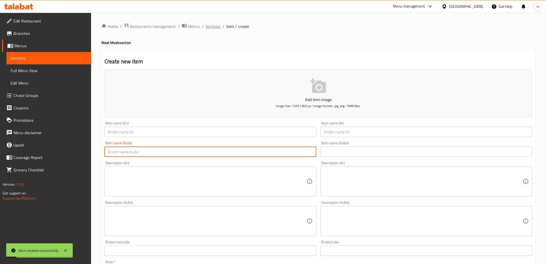
click at [213, 29] on span "Sections" at bounding box center [213, 26] width 15 height 6
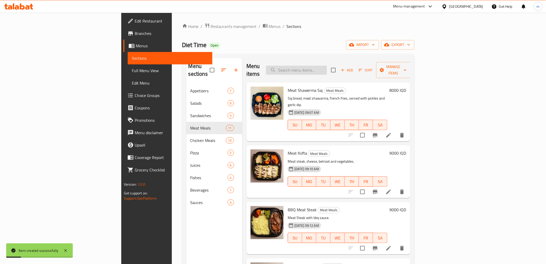
click at [327, 68] on input "search" at bounding box center [296, 70] width 61 height 9
paste input "سندويش تونة"
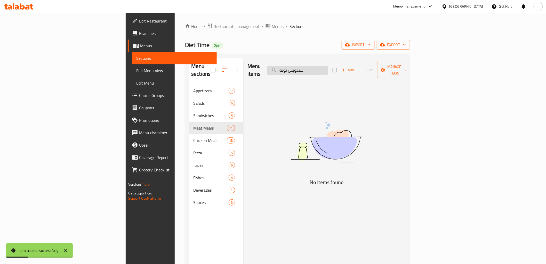
click at [328, 66] on input "سندويش تونة" at bounding box center [297, 70] width 61 height 9
click at [328, 66] on input "تونة" at bounding box center [297, 70] width 61 height 9
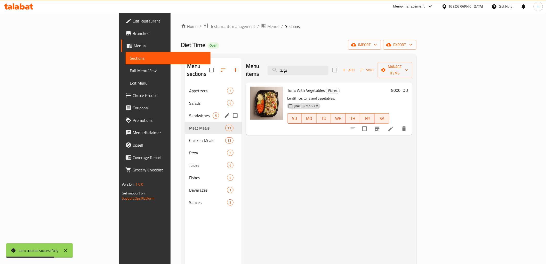
type input "تونة"
click at [185, 112] on div "Sandwiches 5" at bounding box center [213, 115] width 57 height 12
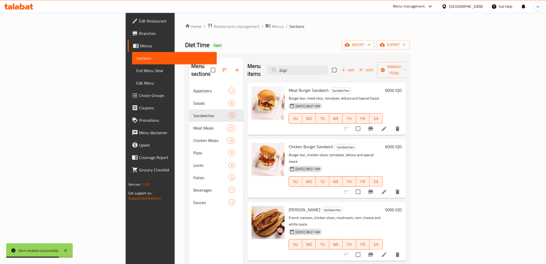
click at [321, 60] on div "Menu items تونة Add Sort Manage items" at bounding box center [327, 70] width 159 height 25
drag, startPoint x: 321, startPoint y: 60, endPoint x: 324, endPoint y: 65, distance: 6.4
click at [322, 62] on div "Menu items تونة Add Sort Manage items" at bounding box center [327, 70] width 159 height 25
click at [328, 69] on input "تونة" at bounding box center [297, 70] width 61 height 9
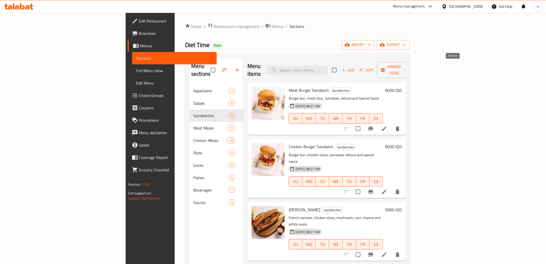
drag, startPoint x: 453, startPoint y: 68, endPoint x: 326, endPoint y: 15, distance: 138.4
click at [355, 68] on span "Add" at bounding box center [348, 70] width 14 height 6
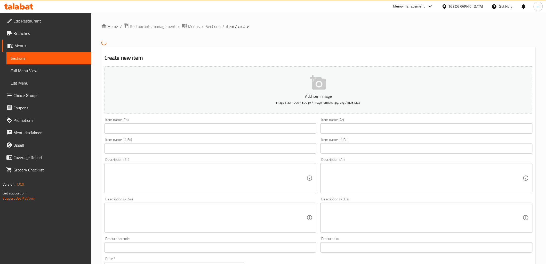
click at [375, 128] on div "Item name (Ar) Item name (Ar)" at bounding box center [427, 126] width 212 height 16
drag, startPoint x: 374, startPoint y: 129, endPoint x: 355, endPoint y: 126, distance: 19.1
click at [374, 129] on input "text" at bounding box center [427, 128] width 212 height 10
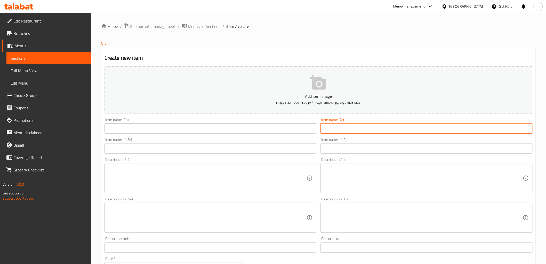
paste input "سندويش تونة"
type input "سندويش تونة"
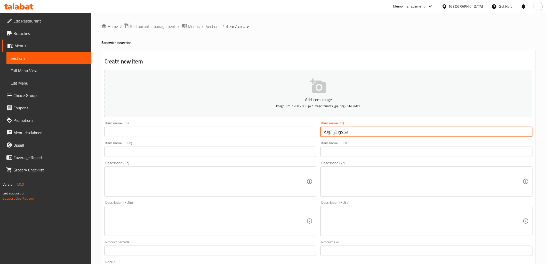
click at [177, 127] on input "text" at bounding box center [211, 132] width 212 height 10
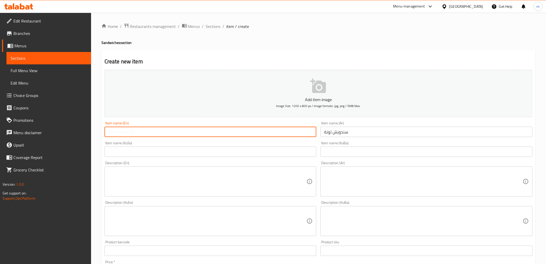
paste input "Tuna Sandwich"
type input "Tuna Sandwich"
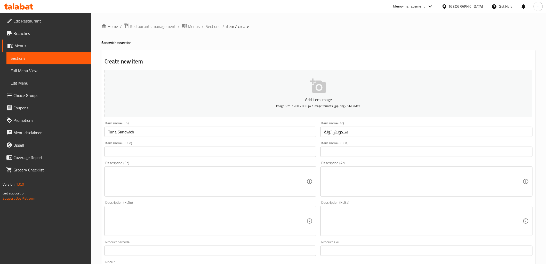
click at [270, 164] on div "Description (En) Description (En)" at bounding box center [211, 178] width 212 height 35
click at [270, 160] on div "Description (En) Description (En)" at bounding box center [211, 179] width 216 height 40
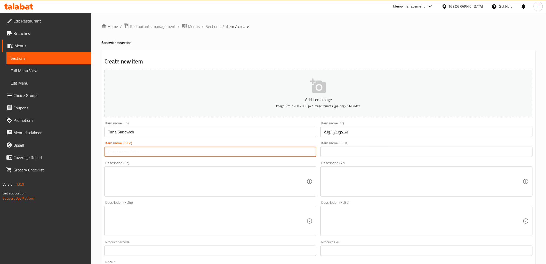
click at [270, 152] on input "text" at bounding box center [211, 151] width 212 height 10
type input "سەندویچی ماسی توونە"
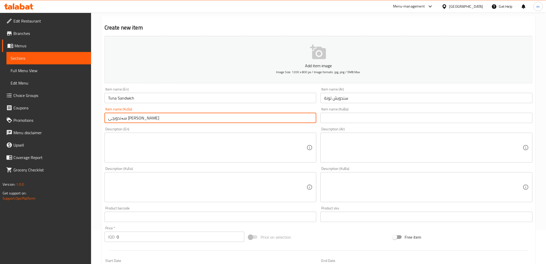
scroll to position [48, 0]
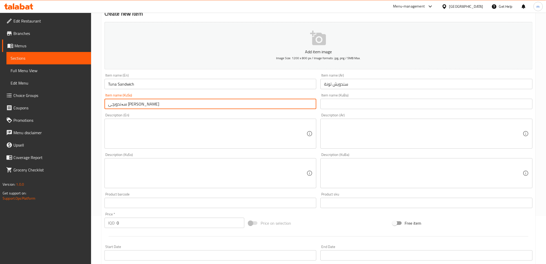
drag, startPoint x: 124, startPoint y: 224, endPoint x: 110, endPoint y: 221, distance: 14.5
click at [113, 224] on div "IQD 0 Price *" at bounding box center [175, 222] width 140 height 10
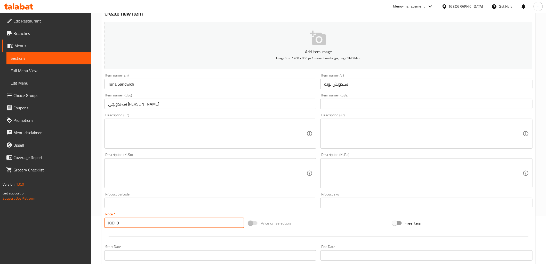
paste input "500"
type input "5000"
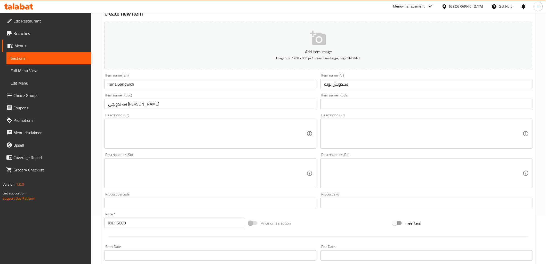
click at [131, 98] on div "Item name (KuSo) سەندویچی ماسی توونە Item name (KuSo)" at bounding box center [211, 101] width 212 height 16
drag, startPoint x: 131, startPoint y: 98, endPoint x: 136, endPoint y: 105, distance: 8.2
click at [133, 99] on div "Item name (KuSo) سەندویچی ماسی توونە Item name (KuSo)" at bounding box center [211, 101] width 212 height 16
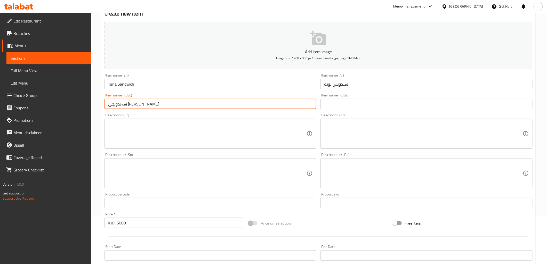
click at [136, 105] on input "سەندویچی ماسی توونە" at bounding box center [211, 104] width 212 height 10
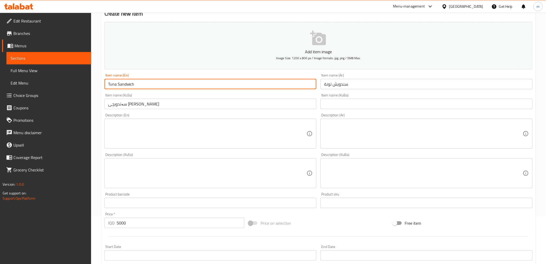
click at [143, 89] on input "Tuna Sandwich" at bounding box center [211, 84] width 212 height 10
click at [145, 84] on input "Tuna Sandwich" at bounding box center [211, 84] width 212 height 10
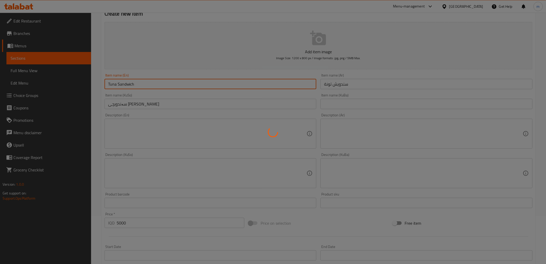
type input "0"
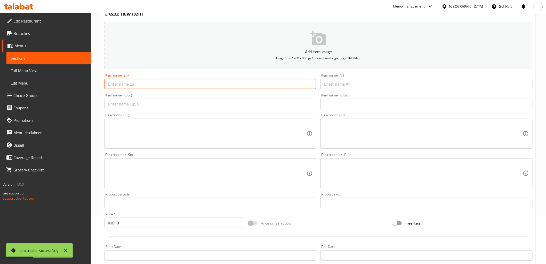
click at [354, 83] on input "text" at bounding box center [427, 84] width 212 height 10
paste input "سندويش دجاج مع الجبن"
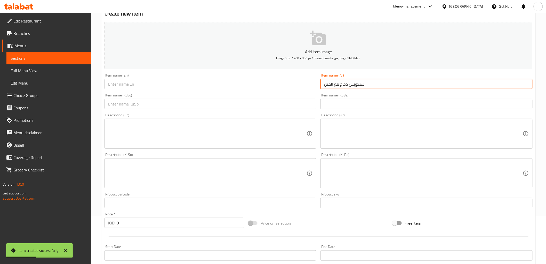
type input "سندويش دجاج مع الجبن"
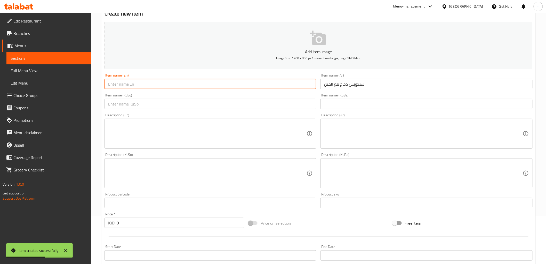
drag, startPoint x: 173, startPoint y: 79, endPoint x: 174, endPoint y: 82, distance: 2.9
click at [173, 79] on input "text" at bounding box center [211, 84] width 212 height 10
paste input "Chicken And Cheese Sandwich"
click at [123, 86] on input "Chicken And Cheese Sandwich" at bounding box center [211, 84] width 212 height 10
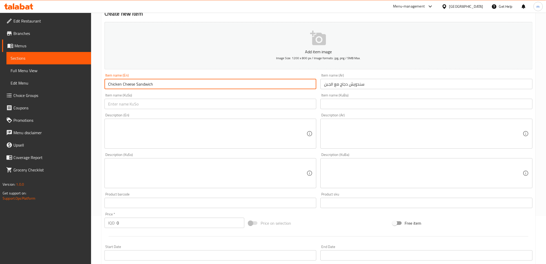
click at [125, 85] on input "Chicken Cheese Sandwich" at bounding box center [211, 84] width 212 height 10
click at [107, 83] on input "Chicken Sandwich" at bounding box center [211, 84] width 212 height 10
paste input "Cheese"
type input "Cheese Chicken Sandwich"
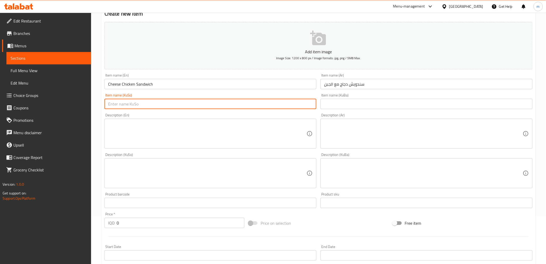
click at [178, 106] on input "text" at bounding box center [211, 104] width 212 height 10
type input "سەندویچی مریشکی بە پەنیر"
paste input "600"
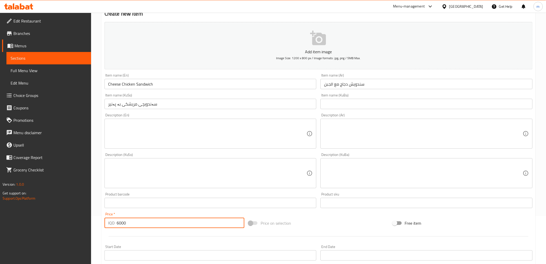
drag, startPoint x: 119, startPoint y: 220, endPoint x: 113, endPoint y: 222, distance: 6.3
click at [113, 222] on div "IQD 6000 Price *" at bounding box center [175, 222] width 140 height 10
type input "6000"
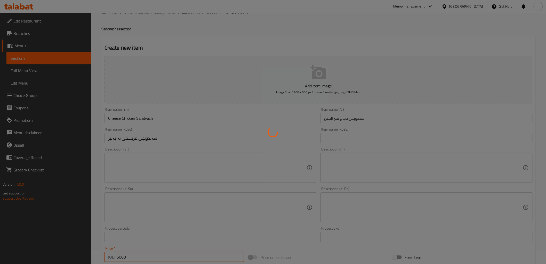
scroll to position [0, 0]
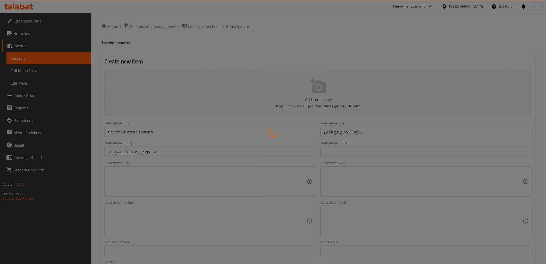
click at [55, 59] on div at bounding box center [273, 132] width 546 height 264
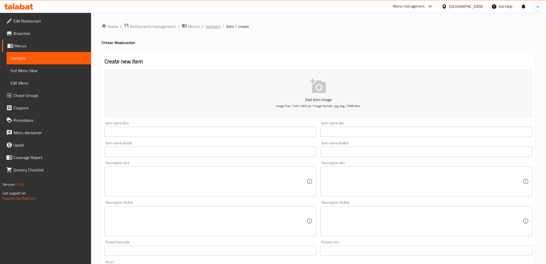
click at [210, 25] on span "Sections" at bounding box center [213, 26] width 15 height 6
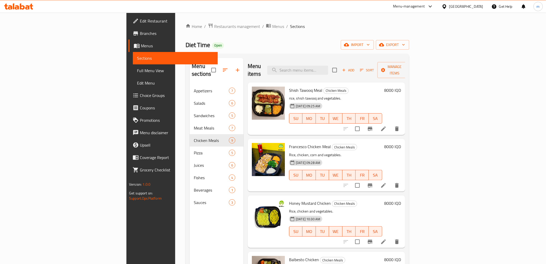
drag, startPoint x: 364, startPoint y: 74, endPoint x: 357, endPoint y: 72, distance: 7.2
click at [364, 74] on div "Menu items Add Sort Manage items" at bounding box center [327, 70] width 158 height 25
click at [328, 66] on input "search" at bounding box center [298, 70] width 61 height 9
paste input "Special chicken meal"
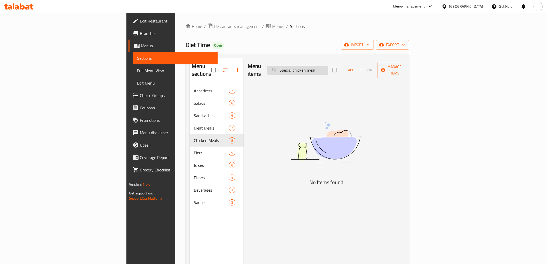
click at [328, 69] on input "Special chicken meal" at bounding box center [298, 70] width 61 height 9
click at [328, 66] on input "Special chicken" at bounding box center [298, 70] width 61 height 9
type input "Special"
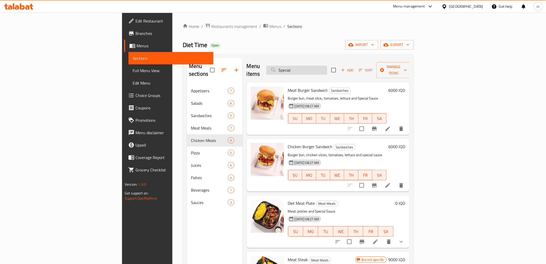
click at [327, 66] on input "Special" at bounding box center [296, 70] width 61 height 9
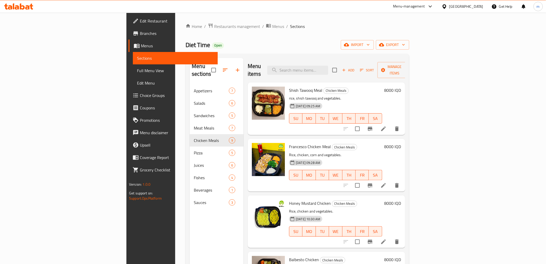
paste input "وجبة دجاج بالشيدر"
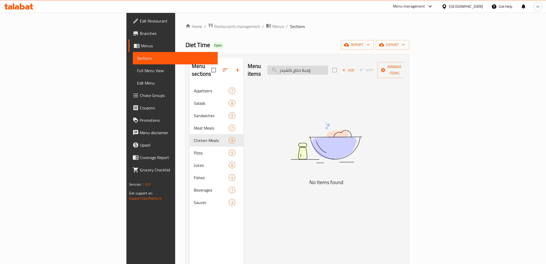
click at [328, 66] on input "وجبة دجاج بالشيدر" at bounding box center [298, 70] width 61 height 9
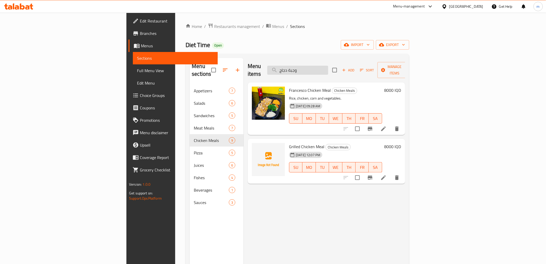
click at [328, 68] on input "وجبة دجاج" at bounding box center [298, 70] width 61 height 9
paste input "Mexican chicken meal"
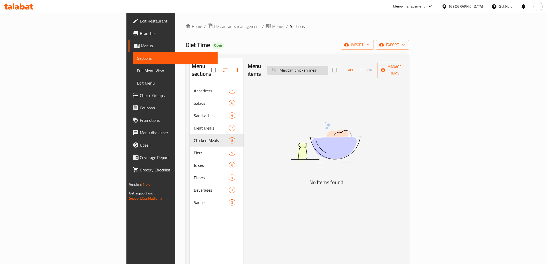
click at [328, 70] on input "Mexican chicken meal" at bounding box center [298, 70] width 61 height 9
click at [328, 66] on input "Mexican chicken" at bounding box center [298, 70] width 61 height 9
click at [324, 66] on input "Mexican" at bounding box center [298, 70] width 61 height 9
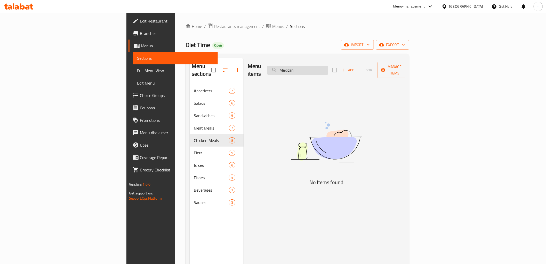
click at [328, 66] on input "Mexican" at bounding box center [298, 70] width 61 height 9
paste input "فوتشيني دجاج"
click at [325, 66] on input "فوتشيني دجاج" at bounding box center [298, 70] width 61 height 9
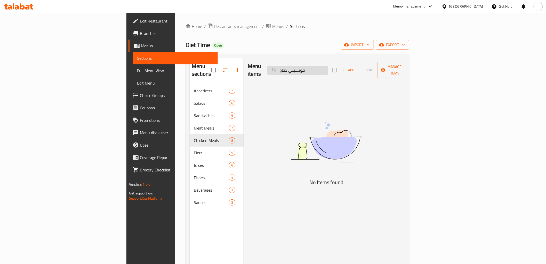
click at [327, 66] on input "فوتشيني دجاج" at bounding box center [298, 70] width 61 height 9
type input "فوتشين"
click at [328, 66] on input "فوتشين" at bounding box center [298, 70] width 61 height 9
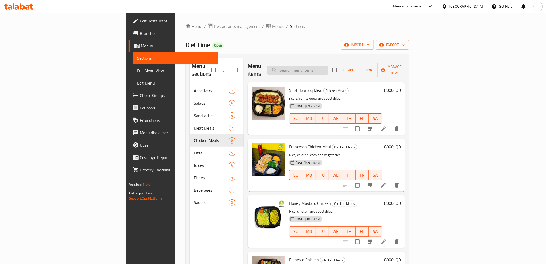
paste input "ريزو لحم"
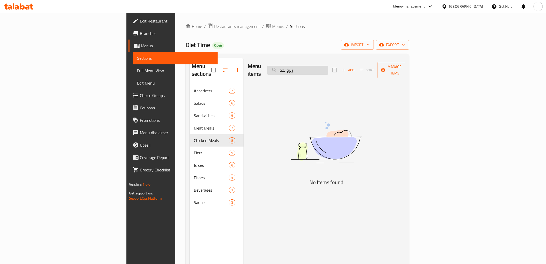
click at [328, 66] on input "ريزو لحم" at bounding box center [298, 70] width 61 height 9
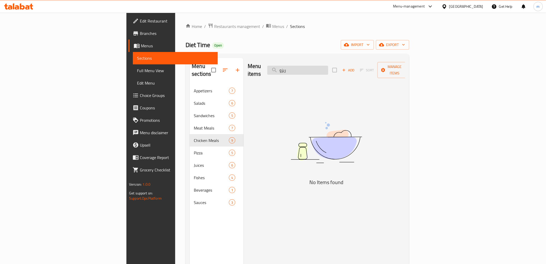
type input "ريزو"
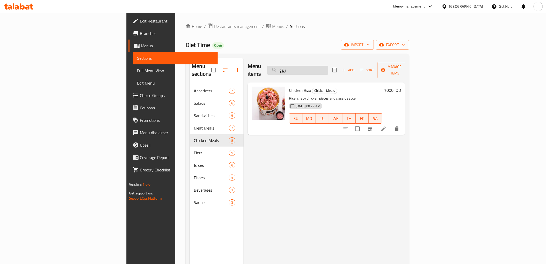
click at [328, 67] on input "ريزو" at bounding box center [298, 70] width 61 height 9
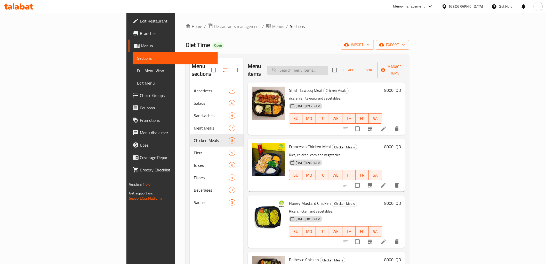
click at [322, 66] on input "search" at bounding box center [298, 70] width 61 height 9
paste input "وجبة لحم فاهيتا"
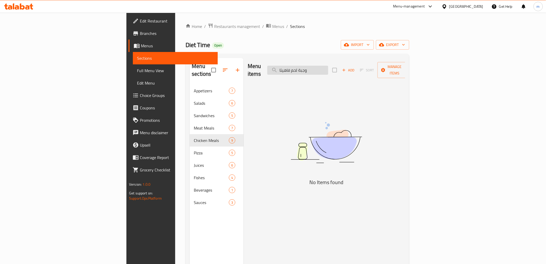
click at [328, 66] on input "وجبة لحم فاهيتا" at bounding box center [298, 70] width 61 height 9
click at [328, 66] on input "لحم فاهيتا" at bounding box center [298, 70] width 61 height 9
click at [328, 67] on input "لحم فاهيتا" at bounding box center [298, 70] width 61 height 9
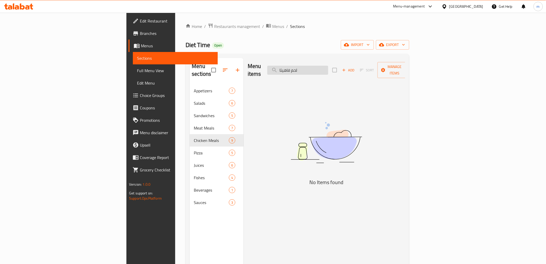
click at [328, 67] on input "لحم فاهيتا" at bounding box center [298, 70] width 61 height 9
click at [328, 66] on input "لحم فاهيتا" at bounding box center [298, 70] width 61 height 9
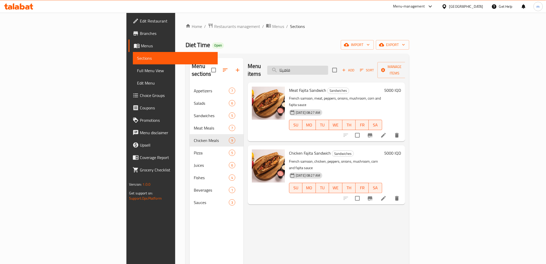
click at [328, 66] on input "فاهيتا" at bounding box center [298, 70] width 61 height 9
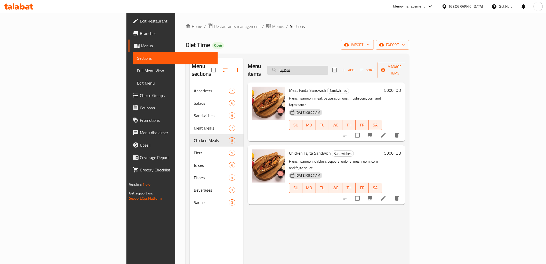
paste input "جبة لحم بالصوي"
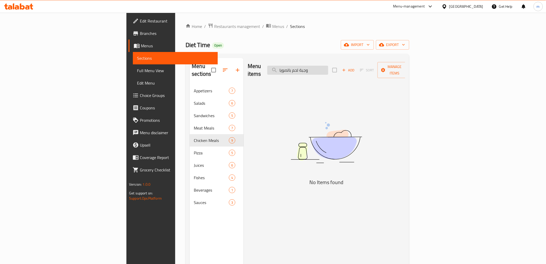
click at [328, 68] on input "وجبة لحم بالصويا" at bounding box center [298, 70] width 61 height 9
click at [328, 66] on input "لحم بالصويا" at bounding box center [298, 70] width 61 height 9
click at [328, 67] on input "لحم بالصوي" at bounding box center [298, 70] width 61 height 9
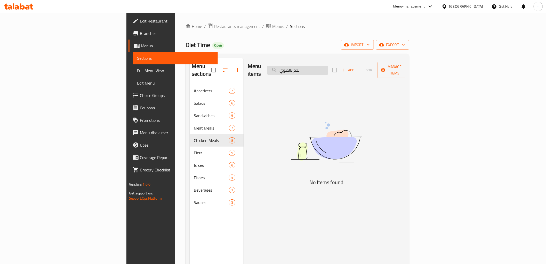
click at [328, 67] on input "لحم بالصوي" at bounding box center [298, 70] width 61 height 9
click at [328, 66] on input "لحم بالصوي" at bounding box center [298, 70] width 61 height 9
click at [328, 68] on input "لحم بالصوي" at bounding box center [298, 70] width 61 height 9
drag, startPoint x: 336, startPoint y: 66, endPoint x: 353, endPoint y: 71, distance: 17.7
click at [353, 71] on div "Menu items لحم بالصوي Add Sort Manage items" at bounding box center [327, 70] width 158 height 25
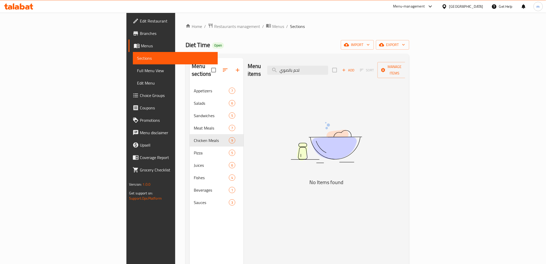
type input "صوي"
click at [328, 67] on input "صوي" at bounding box center [298, 70] width 61 height 9
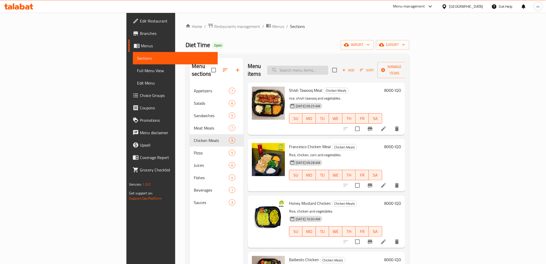
paste input "Soy Sauce"
click at [328, 66] on input "Soy Sauce" at bounding box center [298, 70] width 61 height 9
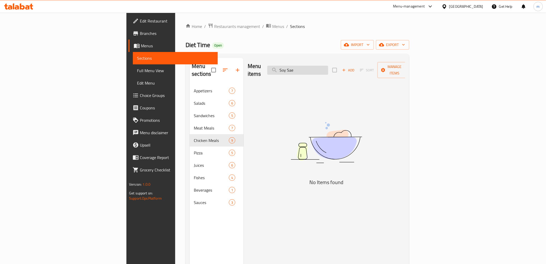
click at [328, 66] on input "Soy Sae" at bounding box center [298, 70] width 61 height 9
click at [328, 66] on input "Soy" at bounding box center [298, 70] width 61 height 9
paste input "وجبة لحم مكسيكي"
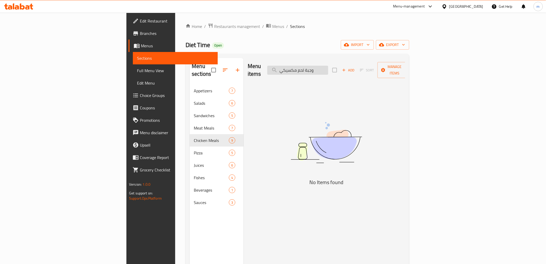
click at [328, 67] on input "وجبة لحم مكسيكي" at bounding box center [298, 70] width 61 height 9
click at [328, 67] on input "لحم مكسيكي" at bounding box center [298, 70] width 61 height 9
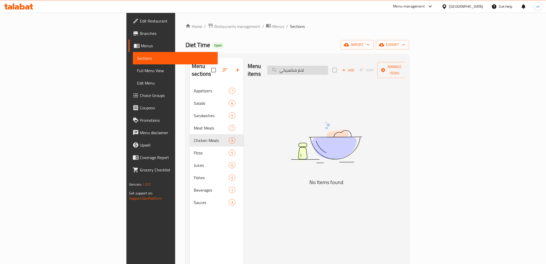
click at [328, 67] on input "لحم مكسيكي" at bounding box center [298, 70] width 61 height 9
click at [328, 67] on input "مكسيكي" at bounding box center [298, 70] width 61 height 9
click at [328, 66] on input "مكسيك" at bounding box center [298, 70] width 61 height 9
paste input "Mexican"
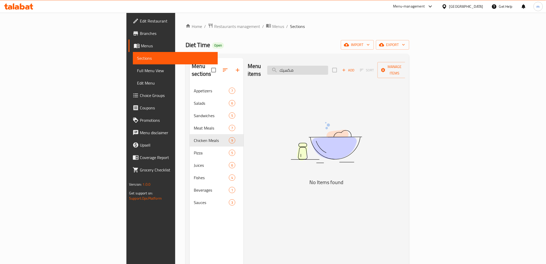
type input "Mexican"
click at [328, 67] on input "Mexican" at bounding box center [298, 70] width 61 height 9
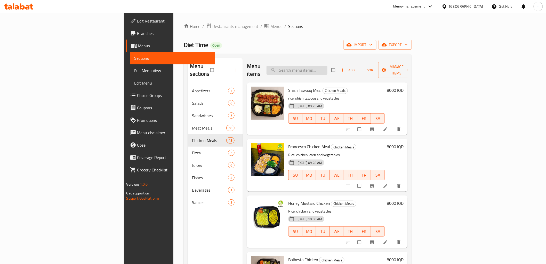
click at [328, 68] on input "search" at bounding box center [297, 70] width 61 height 9
paste input "Mexican"
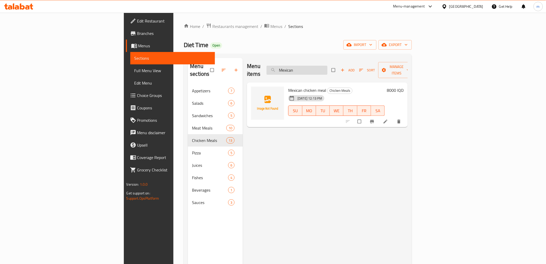
click at [328, 68] on input "Mexican" at bounding box center [297, 70] width 61 height 9
type input "Mexican"
click at [394, 117] on li at bounding box center [386, 121] width 14 height 8
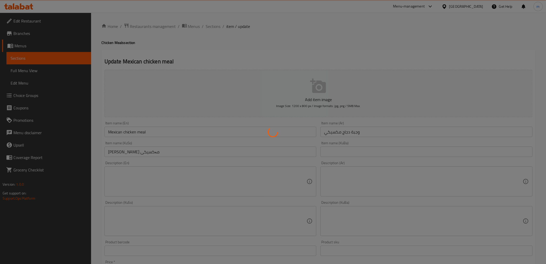
click at [254, 145] on div at bounding box center [273, 132] width 546 height 264
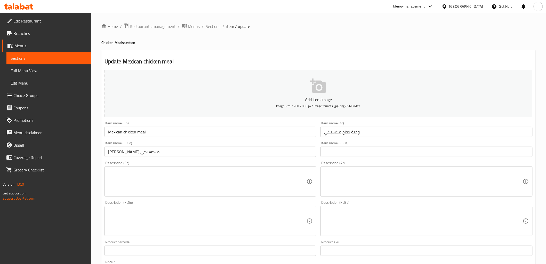
click at [251, 148] on input "[PERSON_NAME] مەکسیکی" at bounding box center [211, 151] width 212 height 10
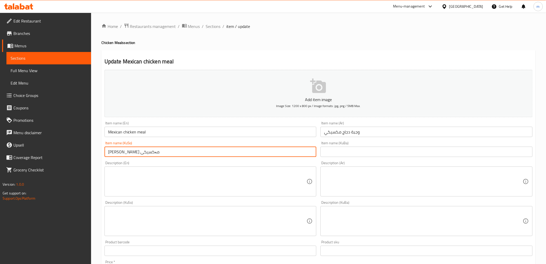
click at [251, 148] on input "[PERSON_NAME] مەکسیکی" at bounding box center [211, 151] width 212 height 10
click at [251, 149] on input "[PERSON_NAME] مەکسیکی" at bounding box center [211, 151] width 212 height 10
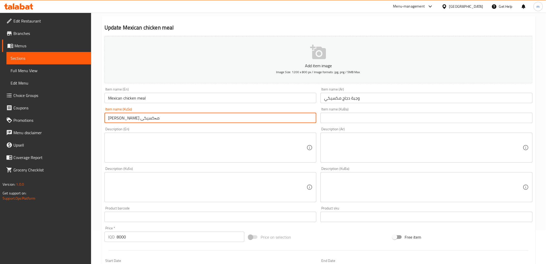
scroll to position [48, 0]
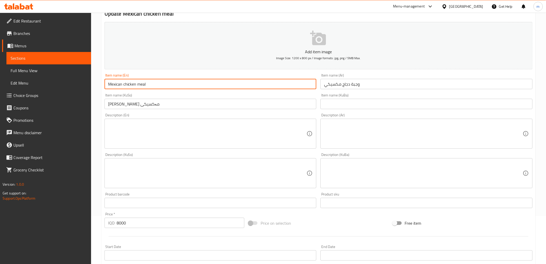
click at [125, 84] on input "Mexican chicken meal" at bounding box center [211, 84] width 212 height 10
click at [139, 84] on input "Mexican Chicken meal" at bounding box center [211, 84] width 212 height 10
type input "Mexican Chicken Meal"
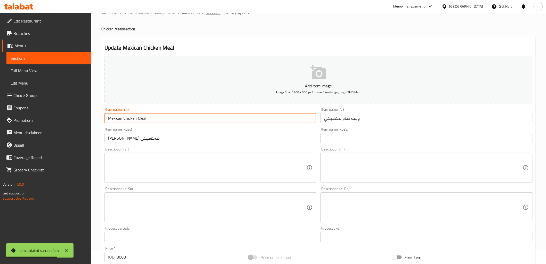
scroll to position [0, 0]
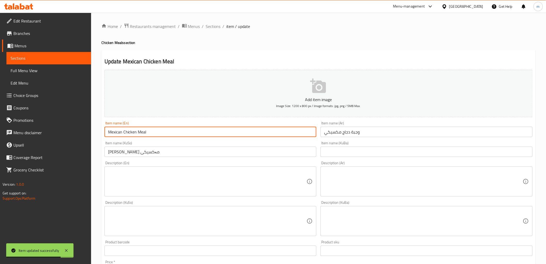
click at [220, 32] on div "Home / Restaurants management / Menus / Sections / item / update Chicken Meals …" at bounding box center [318, 218] width 435 height 391
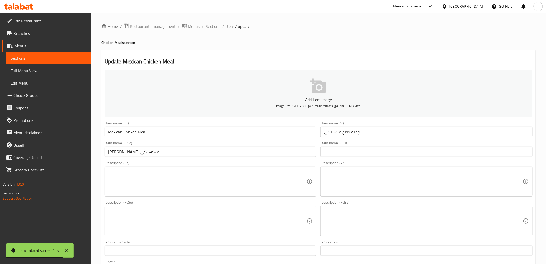
click at [218, 27] on span "Sections" at bounding box center [213, 26] width 15 height 6
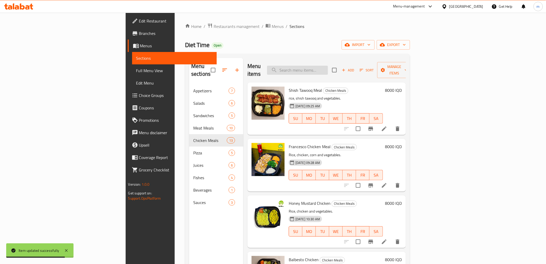
click at [328, 66] on input "search" at bounding box center [297, 70] width 61 height 9
paste input "وجبة لحم ستروجانوف"
click at [328, 66] on input "وجبة لحم ستروجانوف" at bounding box center [297, 70] width 61 height 9
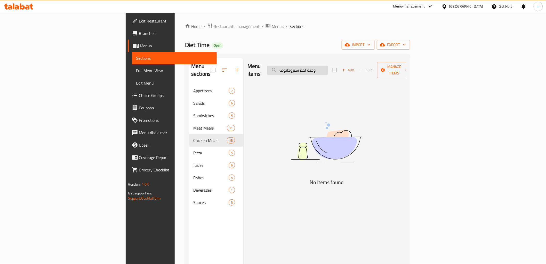
click at [328, 68] on input "وجبة لحم ستروجانوف" at bounding box center [297, 70] width 61 height 9
paste input "Beef Stroganoff Meal"
click at [328, 67] on input "Beef Stroganoff Mea" at bounding box center [297, 70] width 61 height 9
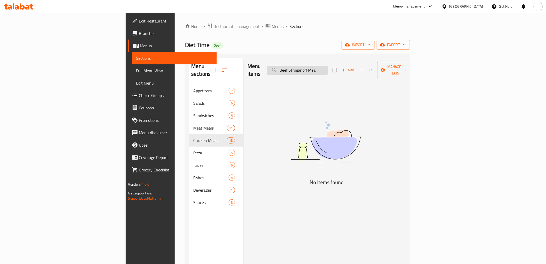
click at [328, 67] on input "Beef Stroganoff Mea" at bounding box center [297, 70] width 61 height 9
paste input "l"
click at [328, 66] on input "Beef Stroganoff Meal" at bounding box center [297, 70] width 61 height 9
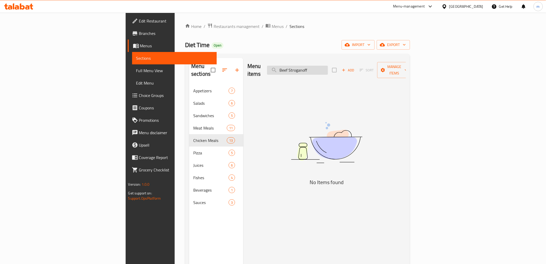
click at [323, 66] on input "Beef Stroganoff" at bounding box center [297, 70] width 61 height 9
click at [328, 66] on input "Stroganoff" at bounding box center [297, 70] width 61 height 9
type input "Strog"
click at [328, 66] on input "Strog" at bounding box center [297, 70] width 61 height 9
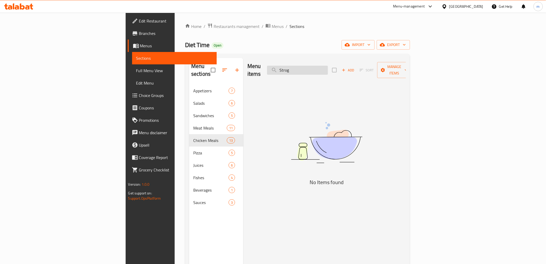
click at [328, 66] on input "Strog" at bounding box center [297, 70] width 61 height 9
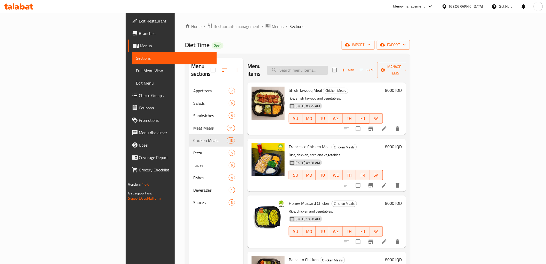
paste input "سندويش دجاج مع الجبن"
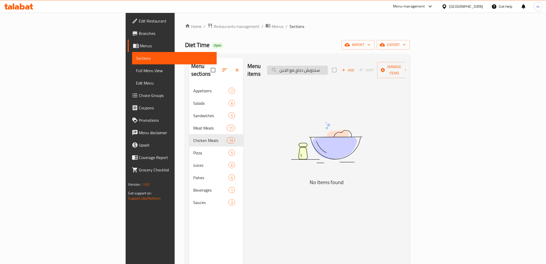
click at [328, 68] on input "سندويش دجاج مع الجبن" at bounding box center [297, 70] width 61 height 9
drag, startPoint x: 332, startPoint y: 65, endPoint x: 360, endPoint y: 72, distance: 29.4
click at [360, 72] on div "Menu items دجاج مع الجبن Add Sort Manage items" at bounding box center [327, 70] width 159 height 25
click at [328, 66] on input "دجاج مع الجبن" at bounding box center [297, 70] width 61 height 9
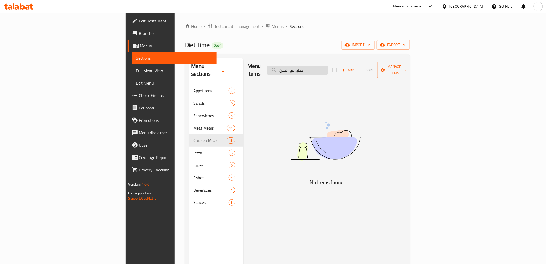
click at [328, 69] on input "دجاج مع الجبن" at bounding box center [297, 70] width 61 height 9
drag, startPoint x: 333, startPoint y: 66, endPoint x: 356, endPoint y: 3, distance: 67.1
click at [328, 69] on input "دجاج مع الجبن" at bounding box center [297, 70] width 61 height 9
click at [328, 66] on input "دجاج مع الجبن" at bounding box center [297, 70] width 61 height 9
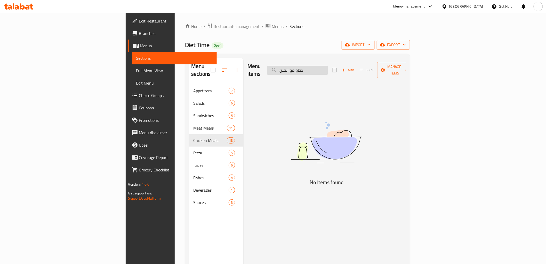
paste input "Chicken and cheese sandwich"
click at [328, 66] on input "دجاج مع الجبن" at bounding box center [297, 70] width 61 height 9
drag, startPoint x: 343, startPoint y: 67, endPoint x: 311, endPoint y: 70, distance: 31.7
click at [311, 70] on div "Menu items Chicken and cheese sandwich Add Sort Manage items" at bounding box center [327, 70] width 159 height 25
click at [328, 66] on input "cheese sandwich" at bounding box center [297, 70] width 61 height 9
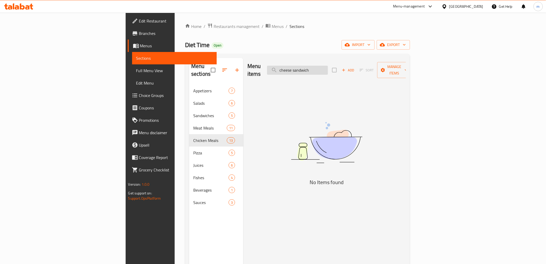
click at [328, 66] on input "cheese sandwich" at bounding box center [297, 70] width 61 height 9
type input "sandwich"
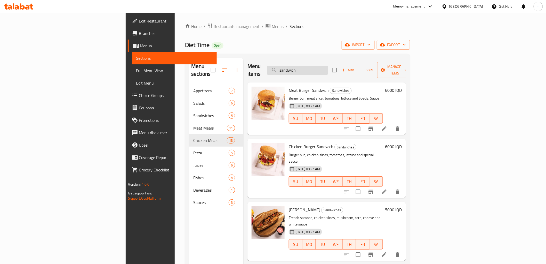
click at [328, 70] on input "sandwich" at bounding box center [297, 70] width 61 height 9
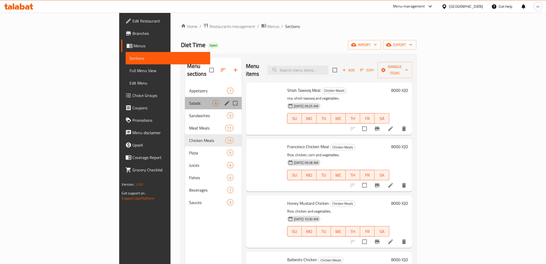
click at [185, 101] on div "Salads 6" at bounding box center [213, 103] width 57 height 12
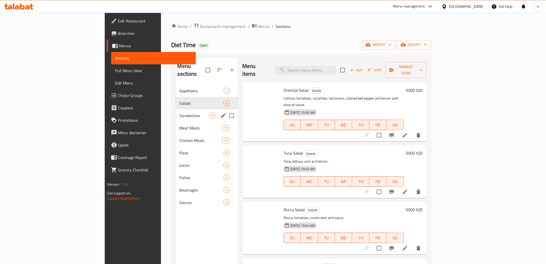
click at [180, 112] on span "Sandwiches" at bounding box center [194, 115] width 29 height 6
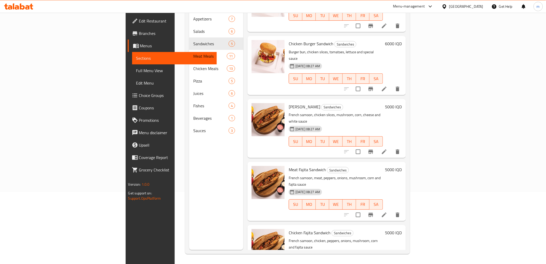
scroll to position [72, 0]
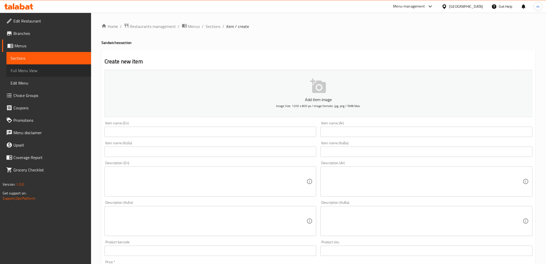
click at [37, 65] on link "Full Menu View" at bounding box center [48, 70] width 85 height 12
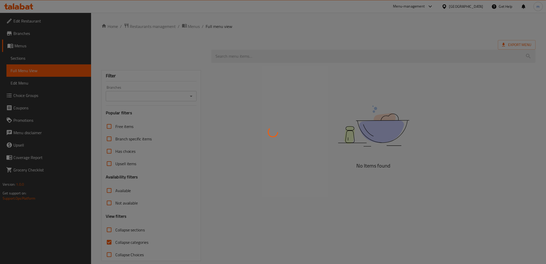
click at [39, 56] on div at bounding box center [273, 132] width 546 height 264
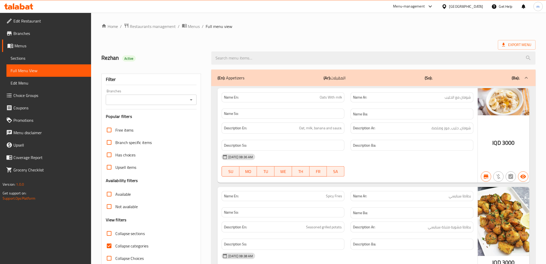
click at [11, 59] on span "Sections" at bounding box center [49, 58] width 76 height 6
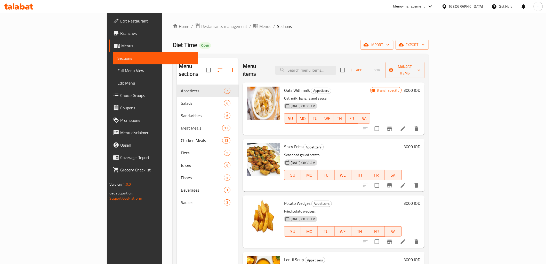
click at [326, 71] on div "Menu items Add Sort Manage items" at bounding box center [334, 70] width 182 height 25
paste input "سندويش دجاج مع الجبن"
click at [326, 68] on input "سندويش دجاج مع الجبن" at bounding box center [306, 70] width 61 height 9
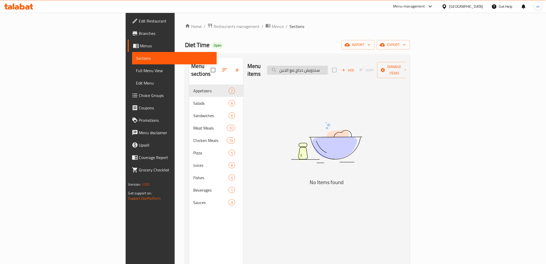
click at [323, 66] on input "سندويش دجاج مع الجبن" at bounding box center [297, 70] width 61 height 9
click at [328, 66] on input "سندويش دجاج مع الجبن" at bounding box center [297, 70] width 61 height 9
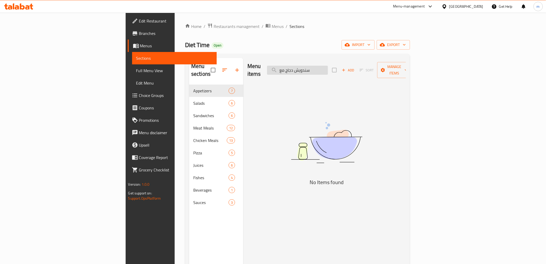
click at [328, 66] on input "سندويش دجاج مع" at bounding box center [297, 70] width 61 height 9
click at [328, 66] on input "سنددجاج مع" at bounding box center [297, 70] width 61 height 9
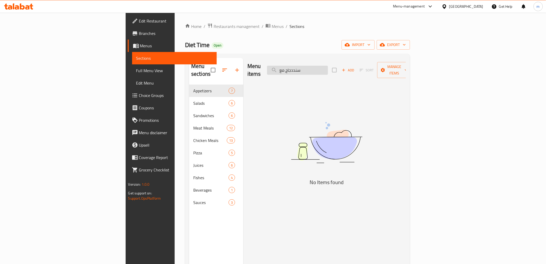
paste input "Chicken And Cheese Sandwich"
click at [328, 68] on input "Chicken And Cheese Sandwich" at bounding box center [297, 70] width 61 height 9
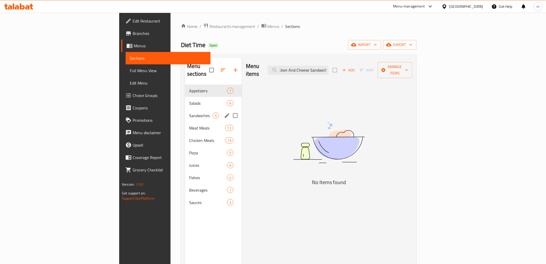
type input "Chicken And Cheese Sandwich"
click at [185, 112] on div "Sandwiches 6" at bounding box center [213, 115] width 57 height 12
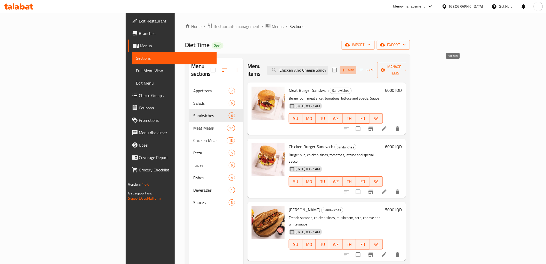
click at [355, 67] on span "Add" at bounding box center [348, 70] width 14 height 6
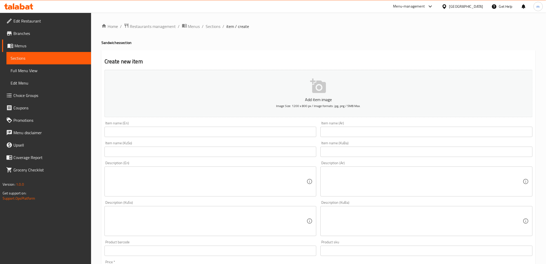
click at [219, 132] on input "text" at bounding box center [211, 132] width 212 height 10
paste input "Chicken And Cheese Sandwich"
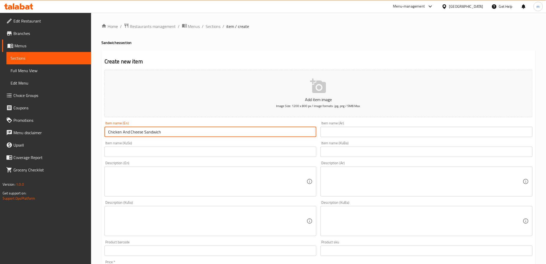
type input "Chicken And Cheese Sandwich"
click at [351, 131] on input "text" at bounding box center [427, 132] width 212 height 10
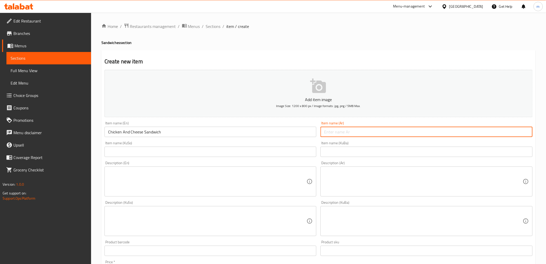
paste input "سندويش دجاج مع الجبن"
type input "سندويش دجاج مع الجبن"
click at [288, 151] on input "text" at bounding box center [211, 151] width 212 height 10
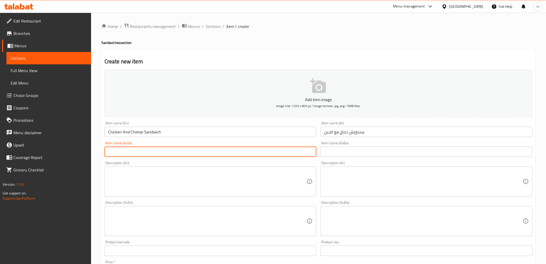
paste input "سەندویچی [PERSON_NAME]"
drag, startPoint x: 128, startPoint y: 152, endPoint x: 107, endPoint y: 151, distance: 20.9
click at [107, 151] on input "سەندویچی [PERSON_NAME]" at bounding box center [211, 151] width 212 height 10
type input "سەندویچی مریشکی بە پەنیر"
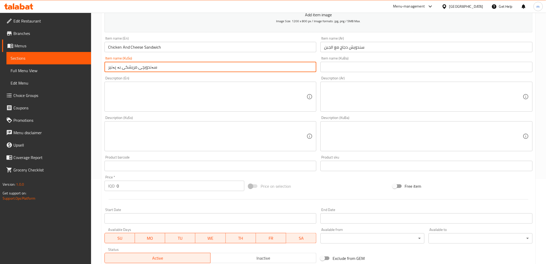
scroll to position [143, 0]
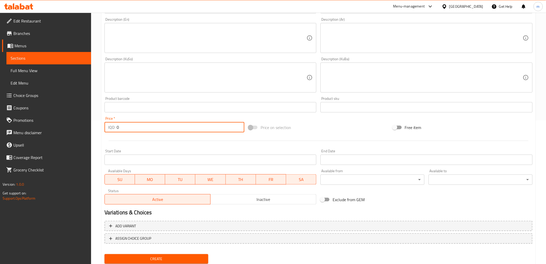
paste input "600"
drag, startPoint x: 125, startPoint y: 123, endPoint x: 110, endPoint y: 122, distance: 15.3
click at [110, 122] on div "IQD 6000 Price *" at bounding box center [175, 127] width 140 height 10
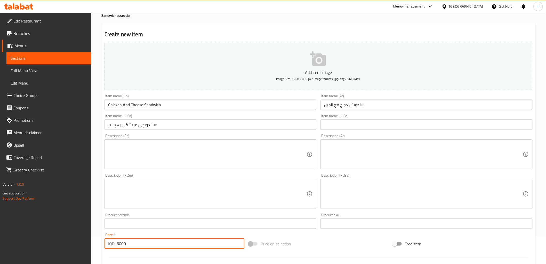
scroll to position [0, 0]
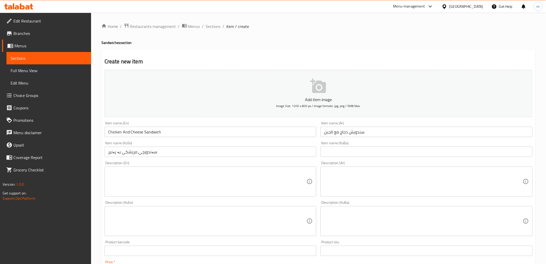
type input "6000"
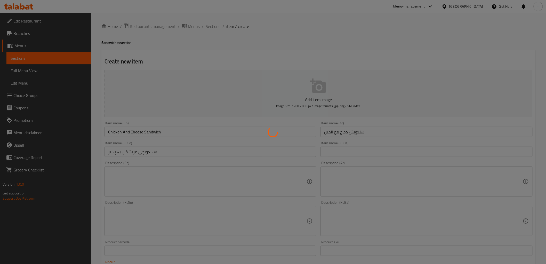
type input "0"
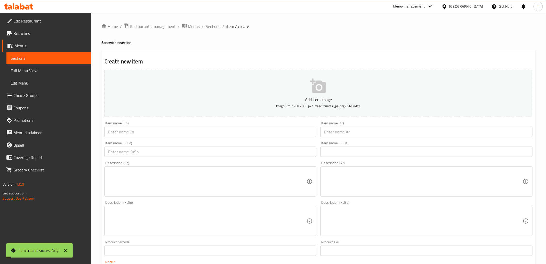
click at [63, 73] on span "Full Menu View" at bounding box center [49, 70] width 76 height 6
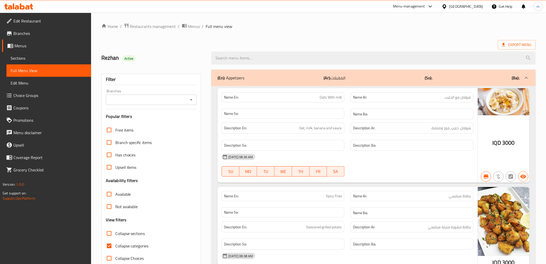
click at [195, 98] on div "Branches" at bounding box center [151, 100] width 91 height 10
drag, startPoint x: 193, startPoint y: 99, endPoint x: 189, endPoint y: 101, distance: 4.5
click at [192, 99] on icon "Open" at bounding box center [191, 100] width 6 height 6
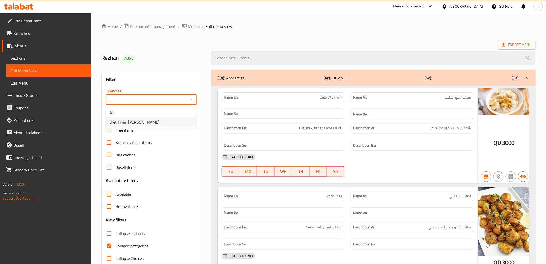
click at [167, 120] on li "Diet Time, Al Khadraa" at bounding box center [151, 121] width 91 height 9
type input "Diet Time, Al Khadraa"
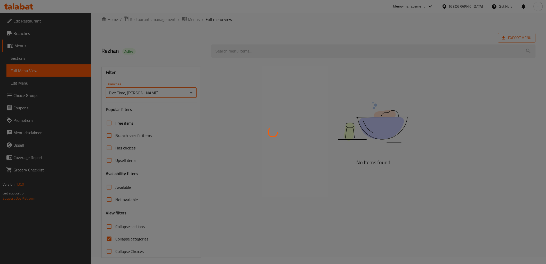
scroll to position [11, 0]
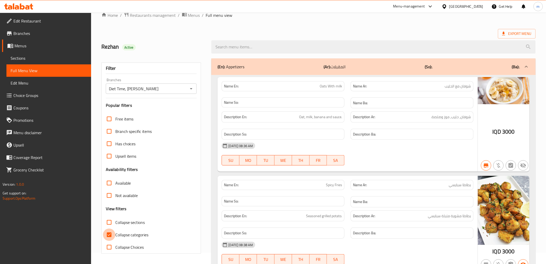
click at [110, 235] on input "Collapse categories" at bounding box center [109, 234] width 12 height 12
checkbox input "false"
click at [130, 219] on span "Collapse sections" at bounding box center [130, 222] width 30 height 6
click at [115, 218] on input "Collapse sections" at bounding box center [109, 222] width 12 height 12
checkbox input "true"
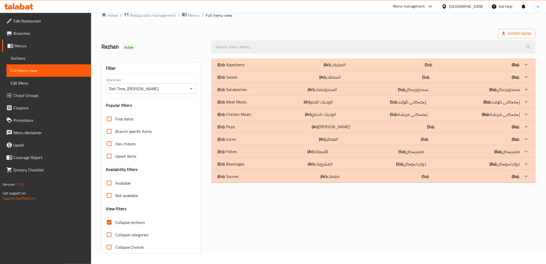
click at [241, 115] on p "(En): Chicken Meals" at bounding box center [235, 114] width 34 height 6
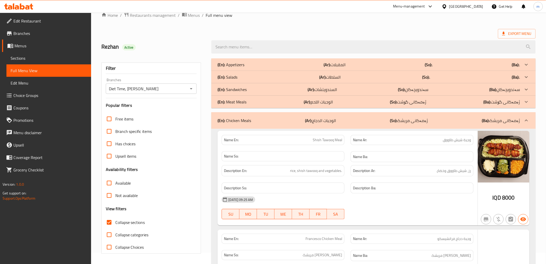
click at [241, 100] on p "(En): Meat Meals" at bounding box center [232, 102] width 29 height 6
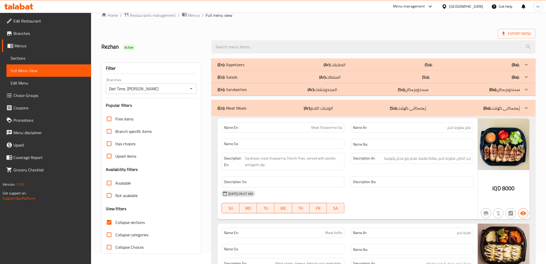
click at [244, 88] on p "(En): Sandwiches" at bounding box center [232, 89] width 29 height 6
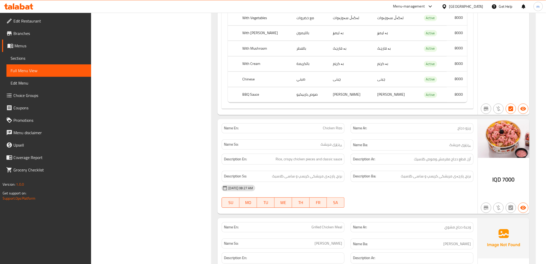
scroll to position [0, 0]
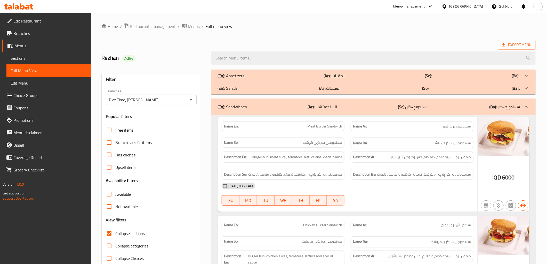
click at [36, 34] on span "Branches" at bounding box center [50, 33] width 74 height 6
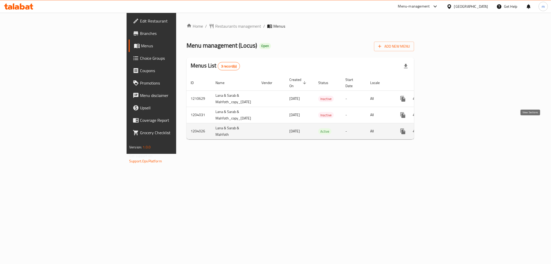
click at [443, 128] on icon "enhanced table" at bounding box center [440, 131] width 6 height 6
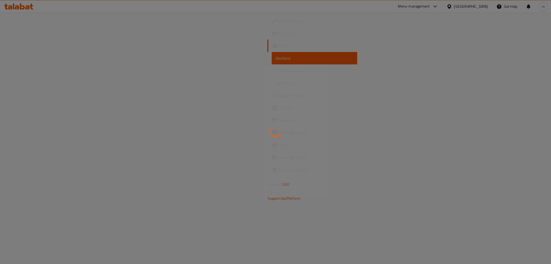
click at [272, 74] on link "Full Menu View" at bounding box center [314, 70] width 85 height 12
click at [276, 74] on span "Full Menu View" at bounding box center [314, 70] width 77 height 6
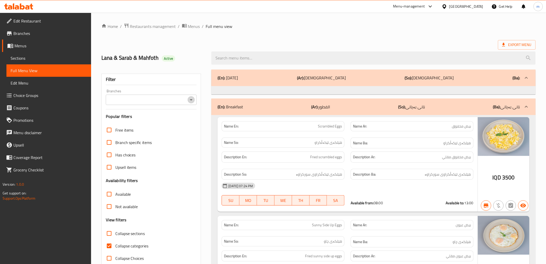
click at [191, 97] on icon "Open" at bounding box center [191, 100] width 6 height 6
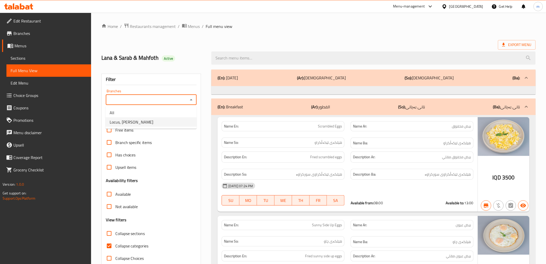
click at [178, 120] on li "Locus, [PERSON_NAME]" at bounding box center [151, 121] width 91 height 9
type input "Locus, Al Twesa"
drag, startPoint x: 109, startPoint y: 247, endPoint x: 279, endPoint y: 70, distance: 245.7
click at [110, 247] on input "Collapse categories" at bounding box center [109, 245] width 12 height 12
checkbox input "false"
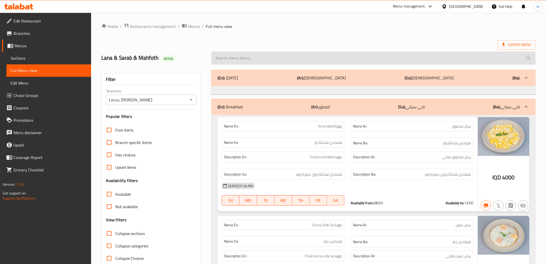
click at [274, 55] on input "search" at bounding box center [373, 57] width 324 height 13
click at [257, 64] on input "search" at bounding box center [373, 57] width 324 height 13
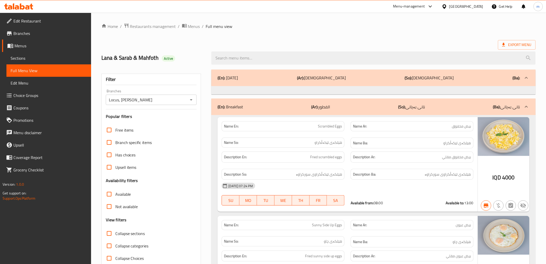
paste input "Cappuccino"
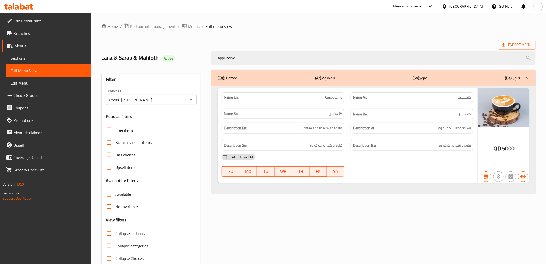
type input "Cappuccino"
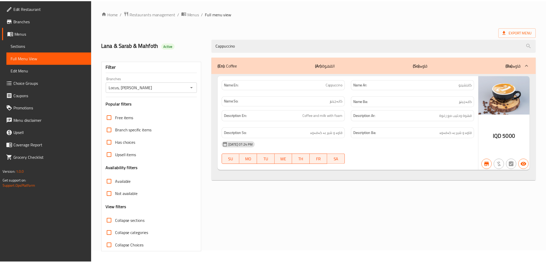
scroll to position [11, 0]
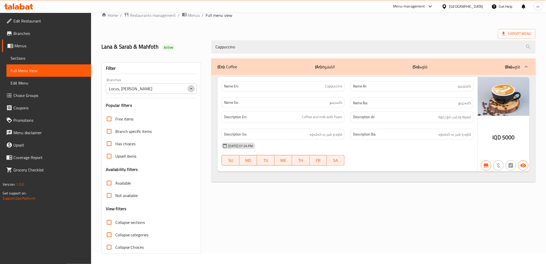
click at [193, 87] on icon "Open" at bounding box center [191, 88] width 6 height 6
click at [257, 30] on div "Export Menu" at bounding box center [318, 34] width 435 height 10
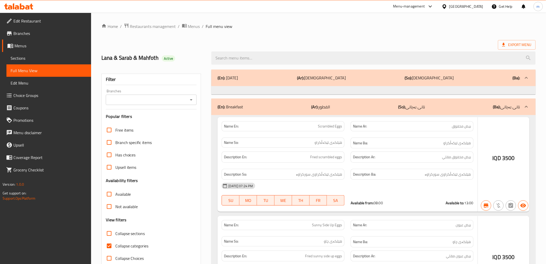
click at [231, 58] on div at bounding box center [273, 132] width 546 height 264
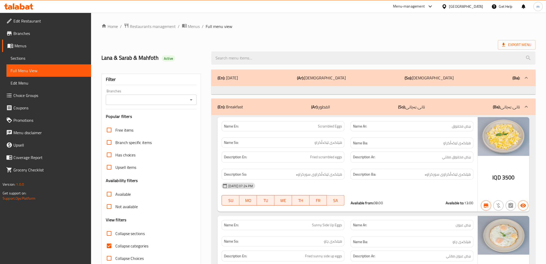
click at [193, 101] on icon "Open" at bounding box center [191, 100] width 6 height 6
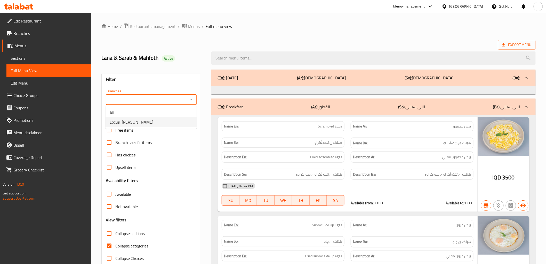
click at [154, 127] on ul "All Locus, Al Twesa" at bounding box center [151, 117] width 91 height 23
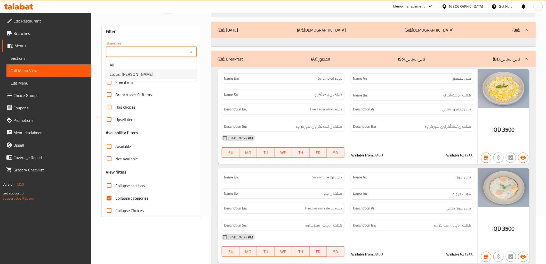
click at [137, 73] on span "Locus, Al Twesa" at bounding box center [132, 74] width 44 height 6
type input "Locus, Al Twesa"
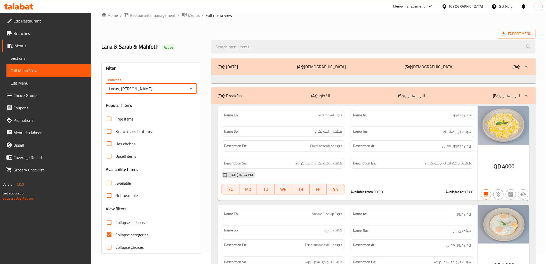
scroll to position [48, 0]
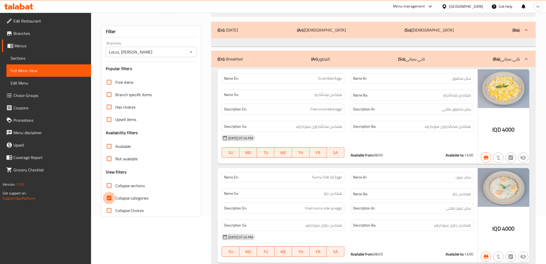
click at [110, 199] on input "Collapse categories" at bounding box center [109, 198] width 12 height 12
checkbox input "false"
click at [237, 17] on input "search" at bounding box center [373, 10] width 324 height 13
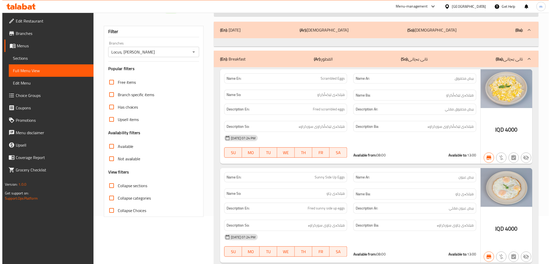
scroll to position [0, 0]
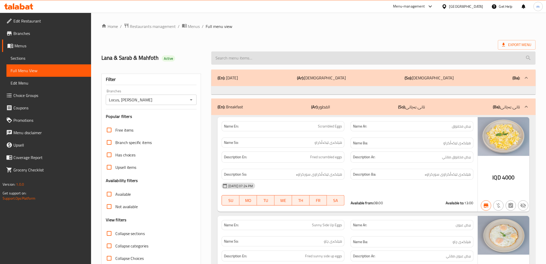
paste input "Aloha Mojito"
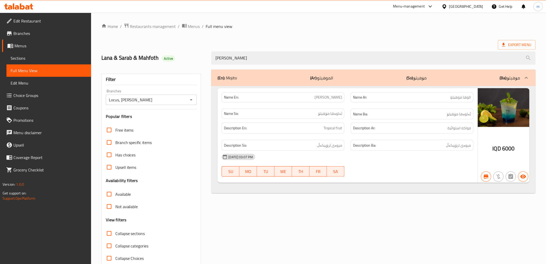
type input "Aloha Mojito"
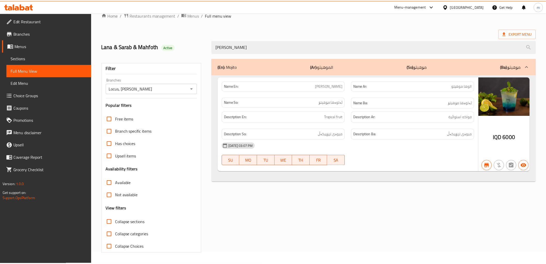
scroll to position [11, 0]
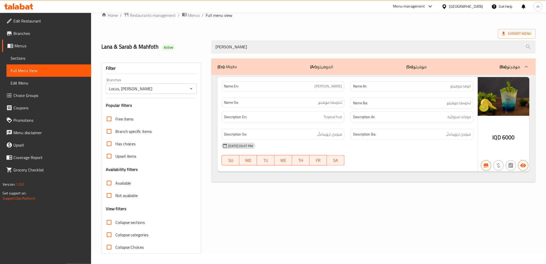
click at [26, 4] on icon at bounding box center [18, 6] width 29 height 6
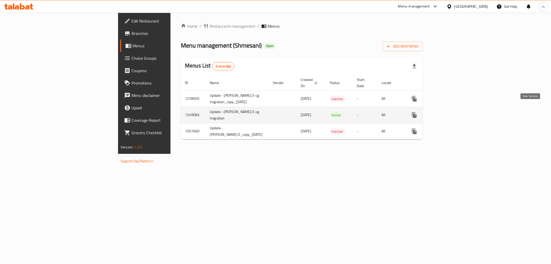
click at [454, 112] on icon "enhanced table" at bounding box center [451, 115] width 6 height 6
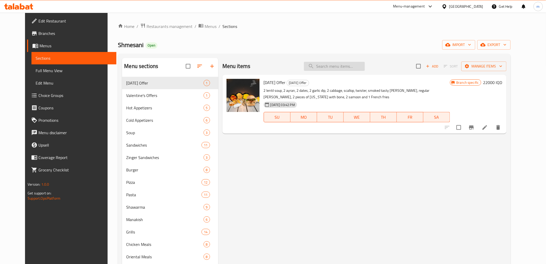
drag, startPoint x: 328, startPoint y: 61, endPoint x: 330, endPoint y: 64, distance: 3.0
click at [329, 62] on input "search" at bounding box center [334, 66] width 61 height 9
paste input "صحن [PERSON_NAME]"
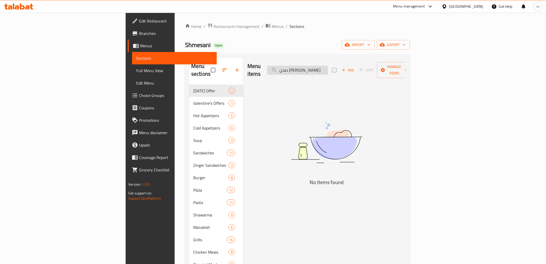
click at [328, 68] on input "صحن [PERSON_NAME]" at bounding box center [297, 70] width 61 height 9
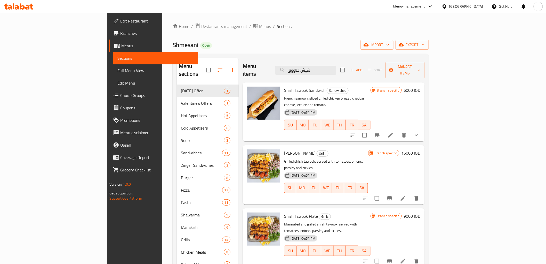
type input "شيش طاووق"
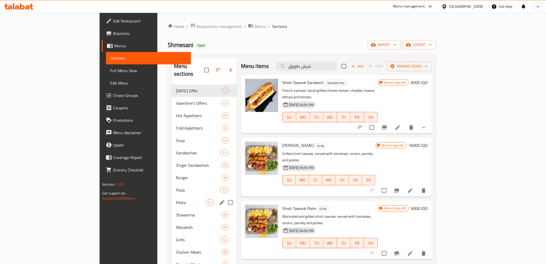
click at [172, 196] on div "Pasta 11" at bounding box center [204, 202] width 65 height 12
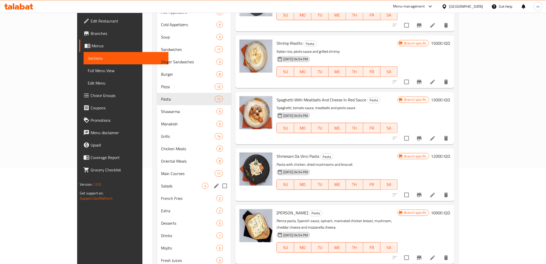
scroll to position [127, 0]
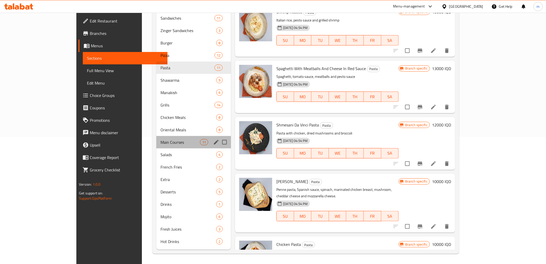
click at [156, 147] on div "Main Courses 11" at bounding box center [193, 142] width 75 height 12
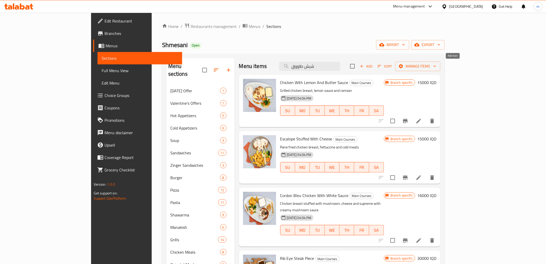
click at [373, 68] on span "Add" at bounding box center [366, 66] width 14 height 6
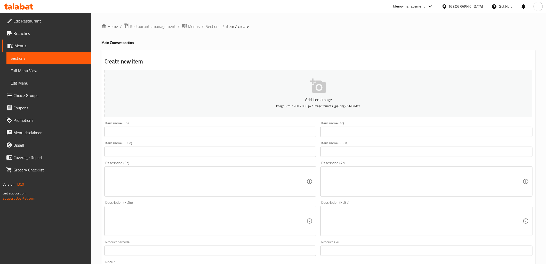
click at [221, 23] on ol "Home / Restaurants management / Menus / Sections / item / create" at bounding box center [318, 26] width 435 height 7
click at [211, 28] on span "Sections" at bounding box center [213, 26] width 15 height 6
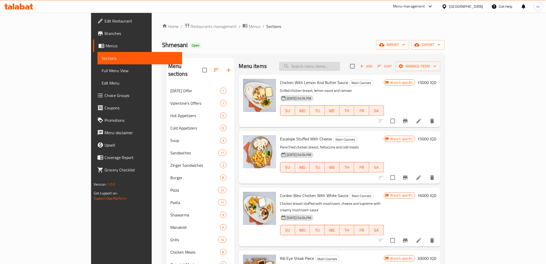
click at [340, 63] on input "search" at bounding box center [309, 66] width 61 height 9
paste input "صحن [PERSON_NAME]"
click at [340, 62] on input "صحن [PERSON_NAME]" at bounding box center [309, 66] width 61 height 9
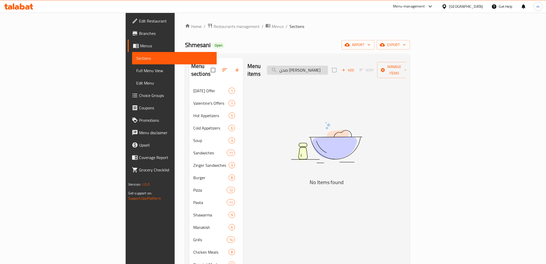
click at [328, 66] on input "صحن [PERSON_NAME]" at bounding box center [297, 70] width 61 height 9
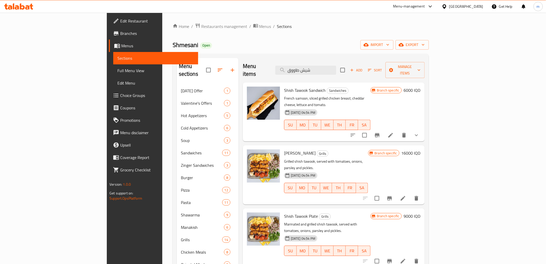
type input "شيش طاووق"
click at [406, 258] on icon at bounding box center [403, 260] width 5 height 5
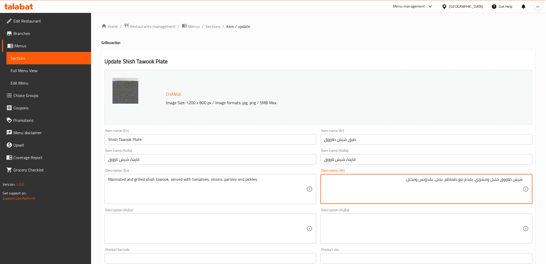
click at [405, 182] on textarea "شيش طاووق متبل ومشوي, يقدم مع طماطم, بصل, بقدونس ومخلل." at bounding box center [423, 189] width 199 height 25
paste textarea "2 شيش تكة دجاج - فنكر - خضار مسلوقه - صمون طويل عدد 2"
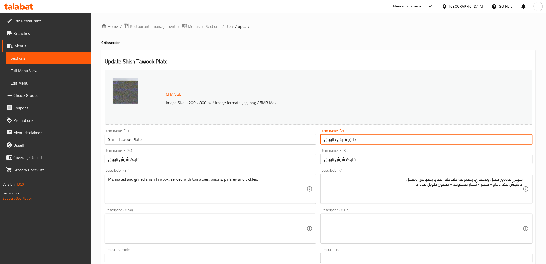
click at [356, 140] on input "طبق شيش طاووق" at bounding box center [427, 139] width 212 height 10
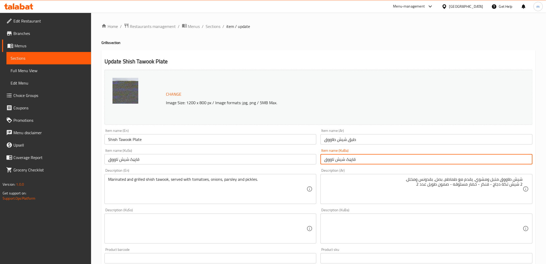
click at [356, 163] on input "قاپێک شيش تاووق" at bounding box center [427, 159] width 212 height 10
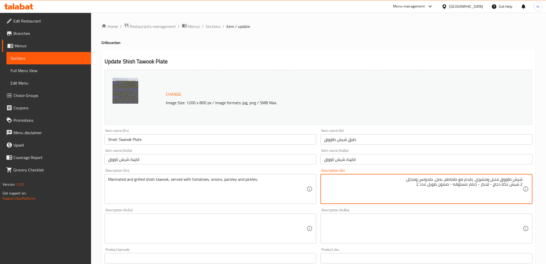
click at [500, 186] on textarea "شيش طاووق متبل ومشوي, يقدم مع طماطم, بصل, بقدونس ومخلل. 2 شيش تكة دجاج - فنكر -…" at bounding box center [423, 189] width 199 height 25
paste textarea "2 شيش تكة دجاج، بطاطا مقلية، خضار مسلوقه و2 صمون طويل"
type textarea "2 شيش تكة دجاج، بطاطا مقلية، خضار مسلوقه و2 صمون طويل"
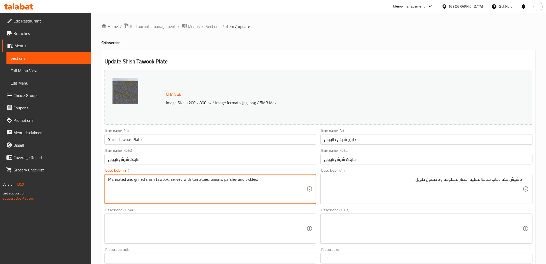
click at [205, 180] on textarea "Marinated and grilled shish tawook, served with tomatoes, onions, parsley and p…" at bounding box center [207, 189] width 199 height 25
paste textarea "2 Chicken tikka shish, French fries, boiled vegetables and 2 long samoon"
type textarea "2 Chicken tikka shish, French fries, boiled vegetables and 2 long samoon"
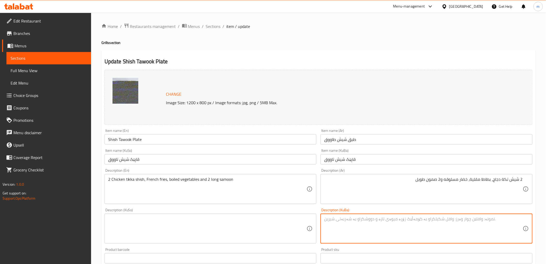
click at [341, 227] on textarea at bounding box center [423, 228] width 199 height 25
paste textarea "2 شیش تکەی مریشک، فینگەر، سەوزەواتی کوڵاو و 2 سەموونی درێژ"
type textarea "2 شیش تکەی مریشک، فینگەر، سەوزەواتی کوڵاو و 2 سەموونی درێژ"
click at [270, 229] on textarea at bounding box center [207, 228] width 199 height 25
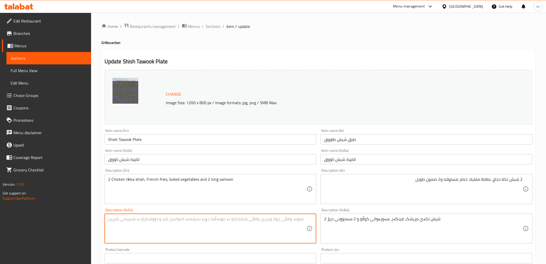
paste textarea "2 شیش تکەی مریشک، فینگەر، سەوزەواتی کوڵاو و 2 سەموونی درێژ"
type textarea "2 شیش تکەی مریشک، فینگەر، سەوزەواتی کوڵاو و 2 سەموونی درێژ"
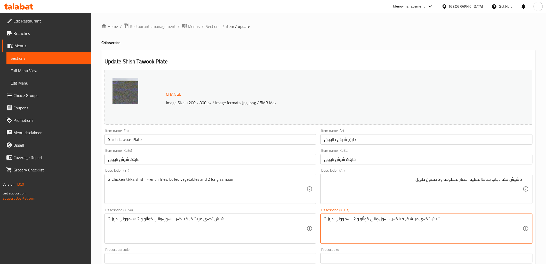
click at [403, 225] on textarea "2 شیش تکەی مریشک، فینگەر، سەوزەواتی کوڵاو و 2 سەموونی درێژ" at bounding box center [423, 228] width 199 height 25
click at [241, 152] on div "Item name (KuSo) قاپێک شيش تاووق Item name (KuSo)" at bounding box center [211, 156] width 212 height 16
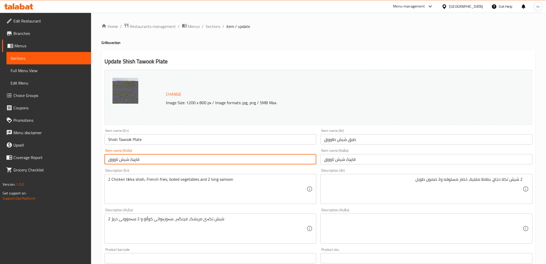
click at [241, 160] on input "قاپێک شيش تاووق" at bounding box center [211, 159] width 212 height 10
click at [260, 141] on input "Shish Tawook Plate" at bounding box center [211, 139] width 212 height 10
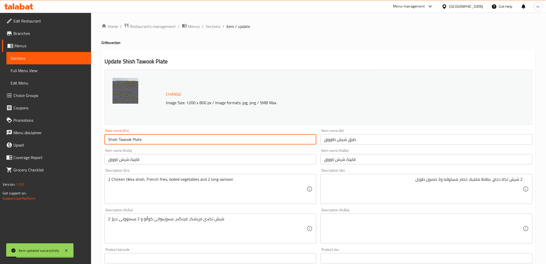
click at [260, 141] on input "Shish Tawook Plate" at bounding box center [211, 139] width 212 height 10
click at [361, 136] on input "طبق شيش طاووق" at bounding box center [427, 139] width 212 height 10
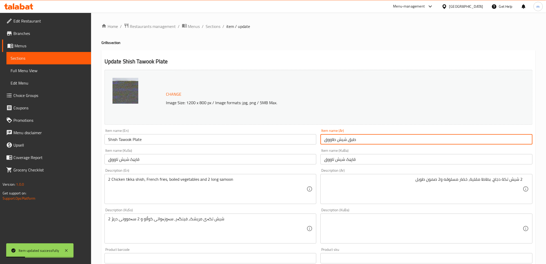
click at [361, 136] on input "طبق شيش طاووق" at bounding box center [427, 139] width 212 height 10
click at [178, 139] on input "Shish Tawook Plate" at bounding box center [211, 139] width 212 height 10
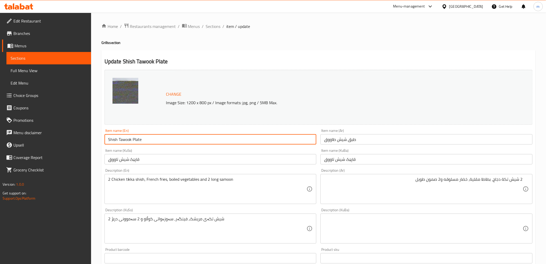
click at [159, 140] on input "Shish Tawook Plate" at bounding box center [211, 139] width 212 height 10
click at [215, 24] on span "Sections" at bounding box center [213, 26] width 15 height 6
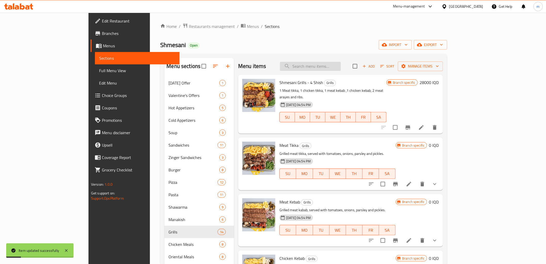
click at [333, 66] on input "search" at bounding box center [310, 66] width 61 height 9
paste input "Shish Tawook Plate"
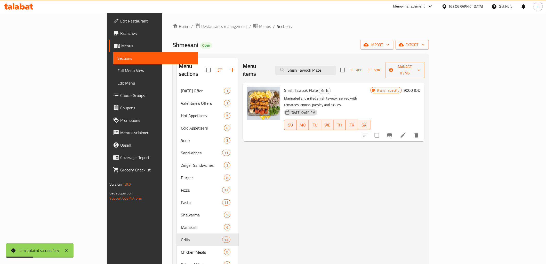
click at [393, 132] on icon "Branch-specific-item" at bounding box center [390, 135] width 6 height 6
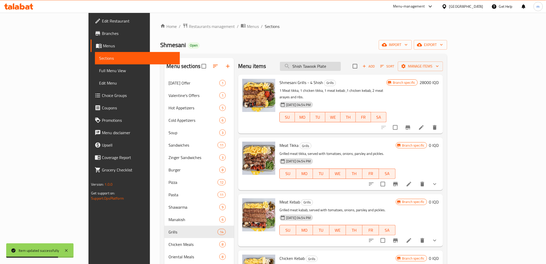
click at [341, 68] on input "Shish Tawook Plate" at bounding box center [310, 66] width 61 height 9
type input "Shish Tawook Plate"
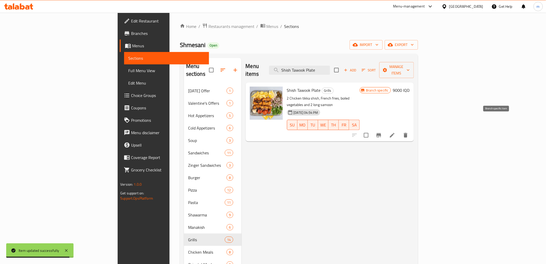
click at [385, 129] on button "Branch-specific-item" at bounding box center [379, 135] width 12 height 12
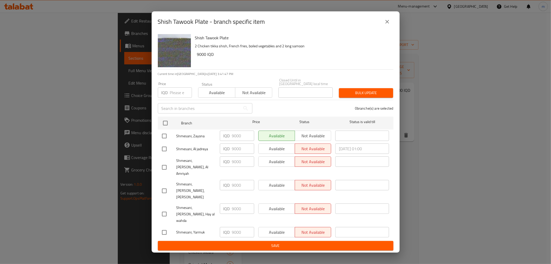
click at [166, 141] on input "checkbox" at bounding box center [164, 135] width 11 height 11
checkbox input "true"
click at [316, 139] on span "Not available" at bounding box center [313, 135] width 32 height 7
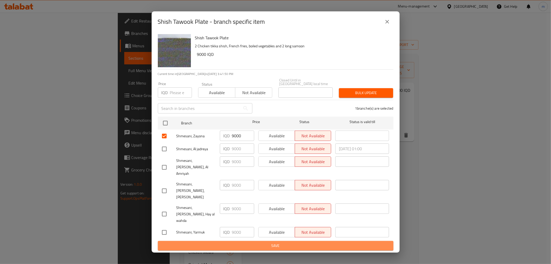
click at [302, 242] on span "Save" at bounding box center [275, 245] width 227 height 6
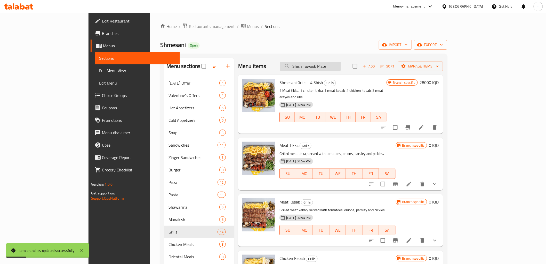
drag, startPoint x: 342, startPoint y: 71, endPoint x: 343, endPoint y: 64, distance: 6.8
click at [342, 68] on div "Menu items Shish Tawook Plate Add Sort Manage items" at bounding box center [340, 66] width 205 height 17
click at [341, 64] on input "Shish Tawook Plate" at bounding box center [310, 66] width 61 height 9
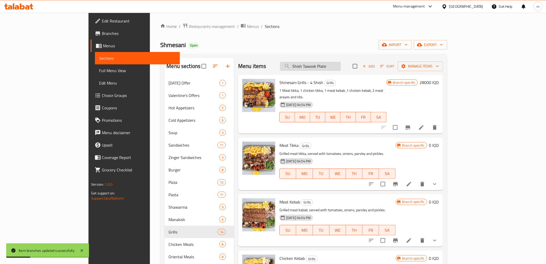
paste input "صحن اسكالوب دجاج"
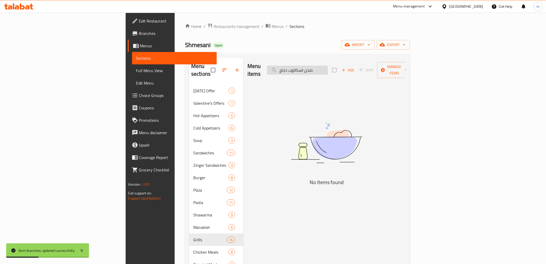
click at [328, 67] on input "صحن اسكالوب دجاج" at bounding box center [297, 70] width 61 height 9
click at [328, 66] on input "صحن اسكالوب دجاج" at bounding box center [297, 70] width 61 height 9
click at [328, 67] on input "صحن اسكالوب دجاج" at bounding box center [297, 70] width 61 height 9
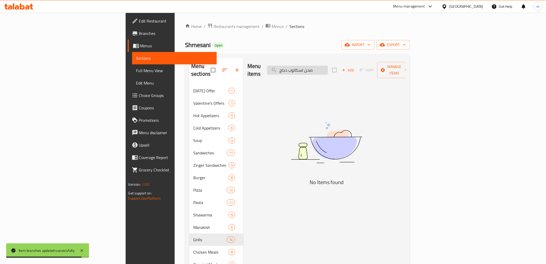
click at [328, 67] on input "صحن اسكالوب دجاج" at bounding box center [297, 70] width 61 height 9
click at [328, 66] on input "اسكالوب دجاج" at bounding box center [297, 70] width 61 height 9
click at [328, 67] on input "اسكالوب دجاج" at bounding box center [297, 70] width 61 height 9
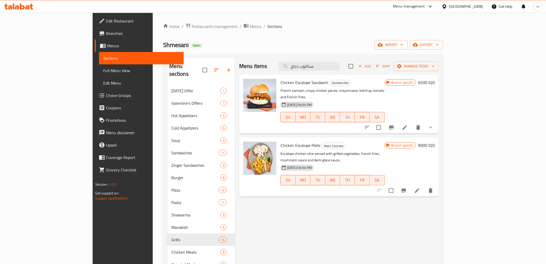
type input "سكالوب دجاج"
click at [420, 188] on icon at bounding box center [417, 190] width 5 height 5
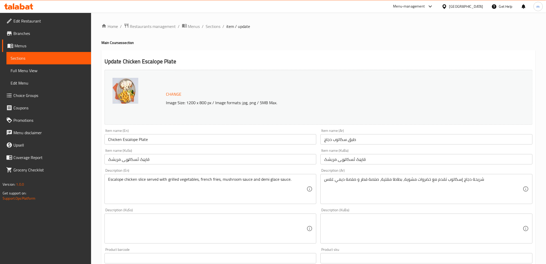
click at [243, 138] on input "Chicken Escalope Plate" at bounding box center [211, 139] width 212 height 10
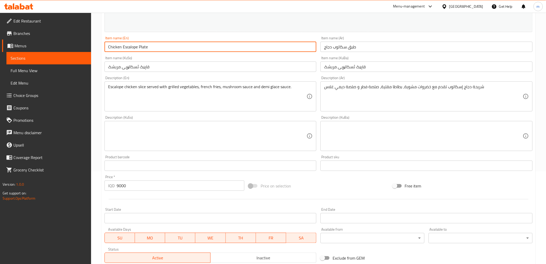
scroll to position [96, 0]
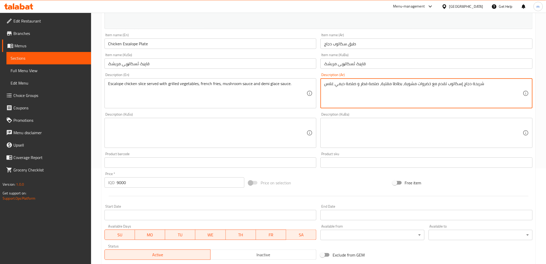
click at [423, 98] on textarea "شريحة دجاج إسكالوب تقدم مع خضروات مشوية، بطاطا مقلية، صلصة فطر و صلصة ديمي غلاس" at bounding box center [423, 93] width 199 height 25
paste textarea "2 قطعة اسكالوب دجاج مقلية بالبقصم، بطاطا مقلية، خضار مسلوقه، كول سلو و 2 صمون د…"
type textarea "2 قطعة اسكالوب دجاج مقلية بالبقصم، بطاطا مقلية، خضار مسلوقه، كول سلو و 2 صمون د…"
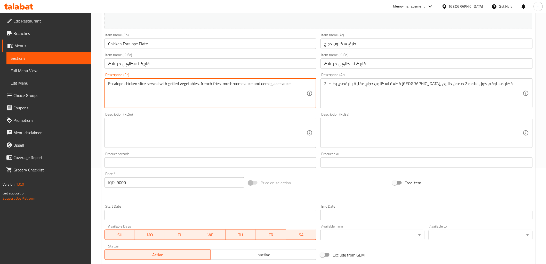
click at [192, 104] on textarea "Escalope chicken slice served with grilled vegetables, french fries, mushroom s…" at bounding box center [207, 93] width 199 height 25
paste textarea "2 Pieces of fried chicken escalope with breadcrumbs, French fries, boiled veget…"
type textarea "2 Pieces of fried chicken escalope with breadcrumbs, French fries, boiled veget…"
click at [184, 84] on textarea "2 Pieces of fried chicken escalope with breadcrumbs, French fries, boiled veget…" at bounding box center [207, 93] width 199 height 25
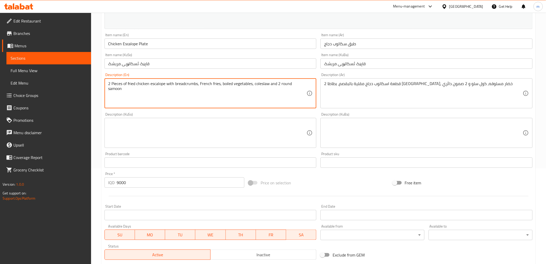
click at [184, 84] on textarea "2 Pieces of fried chicken escalope with breadcrumbs, French fries, boiled veget…" at bounding box center [207, 93] width 199 height 25
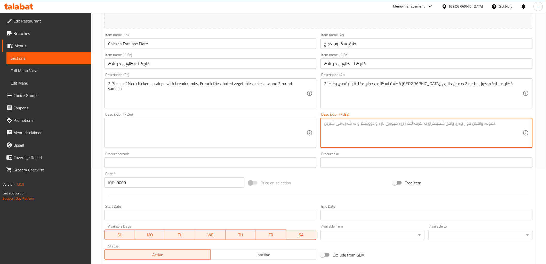
click at [383, 132] on textarea at bounding box center [423, 133] width 199 height 25
paste textarea "2 پارچە ئیسکالۆپی مریشکی سورکراوە لەگەڵ نانی ورد، فینگەر، سەوزەواتی کوڵاو، کۆل …"
type textarea "2 پارچە ئیسکالۆپی مریشکی سورکراوە لەگەڵ نانی ورد، فینگەر، سەوزەواتی کوڵاو، کۆل …"
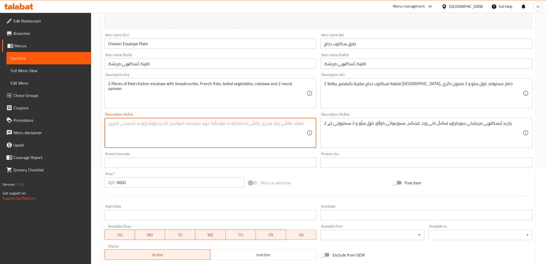
click at [261, 130] on textarea at bounding box center [207, 133] width 199 height 25
paste textarea "2 پارچە ئیسکالۆپی مریشکی سورکراوە لەگەڵ نانی ورد، فینگەر، سەوزەواتی کوڵاو، کۆل …"
type textarea "2 پارچە ئیسکالۆپی مریشکی سورکراوە لەگەڵ نانی ورد، فینگەر، سەوزەواتی کوڵاو، کۆل …"
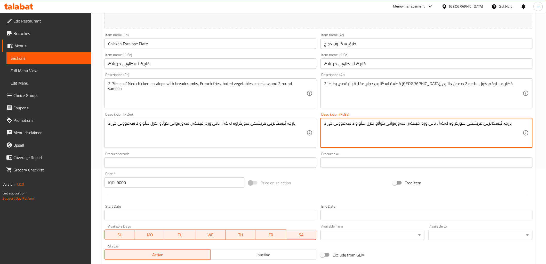
click at [372, 126] on textarea "2 پارچە ئیسکالۆپی مریشکی سورکراوە لەگەڵ نانی ورد، فینگەر، سەوزەواتی کوڵاو، کۆل …" at bounding box center [423, 133] width 199 height 25
click at [148, 186] on input "9000" at bounding box center [181, 182] width 128 height 10
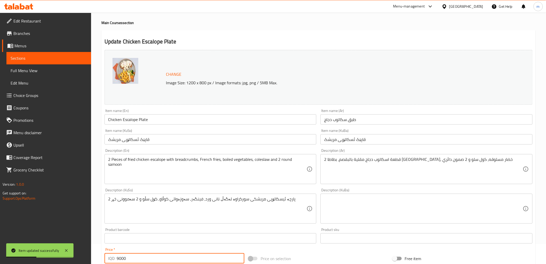
scroll to position [0, 0]
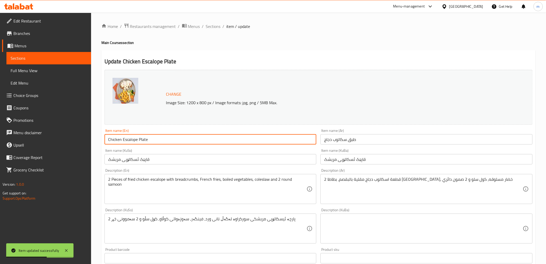
click at [171, 136] on input "Chicken Escalope Plate" at bounding box center [211, 139] width 212 height 10
drag, startPoint x: 171, startPoint y: 136, endPoint x: 182, endPoint y: 100, distance: 38.2
click at [172, 135] on input "Chicken Escalope Plate" at bounding box center [211, 139] width 212 height 10
click at [130, 160] on input "قاپێک ئسکالۆپی مریشک" at bounding box center [211, 159] width 212 height 10
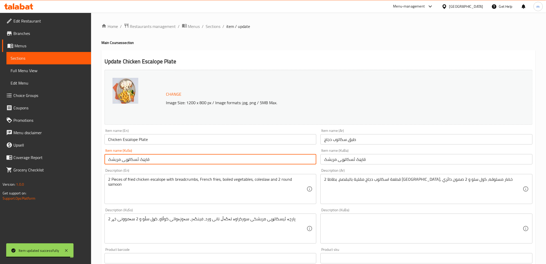
click at [130, 160] on input "قاپێک ئسکالۆپی مریشک" at bounding box center [211, 159] width 212 height 10
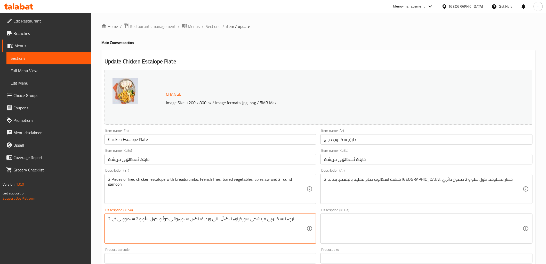
click at [270, 219] on textarea "2 پارچە ئیسکالۆپی مریشکی سورکراوە لەگەڵ نانی ورد، فینگەر، سەوزەواتی کوڵاو، کۆل …" at bounding box center [207, 228] width 199 height 25
paste textarea
type textarea "2 پارچە ئسکالۆپی مریشکی سورکراوە لەگەڵ نانی ورد، فینگەر، سەوزەواتی کوڵاو، کۆل س…"
click at [253, 169] on div "Description (En) 2 Pieces of fried chicken escalope with breadcrumbs, French fr…" at bounding box center [211, 185] width 212 height 35
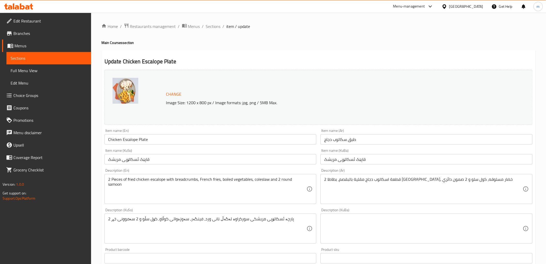
click at [252, 161] on input "قاپێک ئسکالۆپی مریشک" at bounding box center [211, 159] width 212 height 10
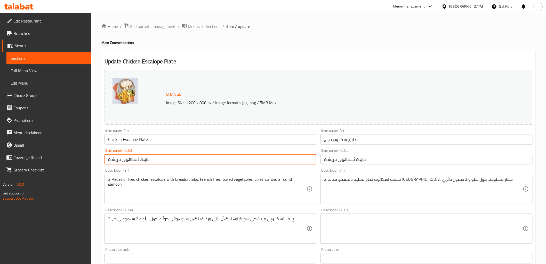
click at [213, 25] on span "Sections" at bounding box center [213, 26] width 15 height 6
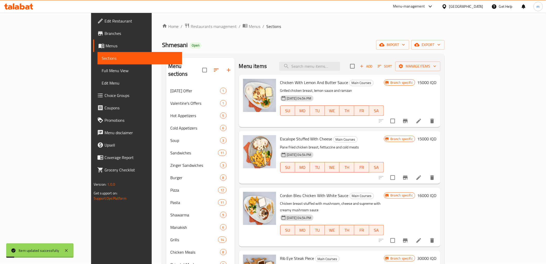
click at [340, 61] on div "Menu items Add Sort Manage items" at bounding box center [340, 66] width 202 height 17
click at [340, 62] on input "search" at bounding box center [309, 66] width 61 height 9
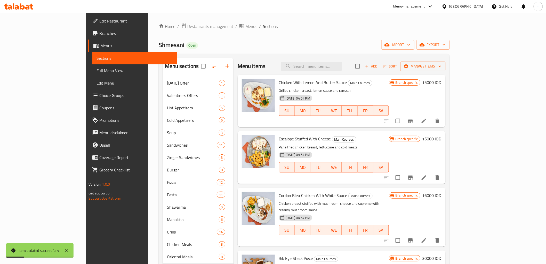
paste input "Chicken Escalope Plate"
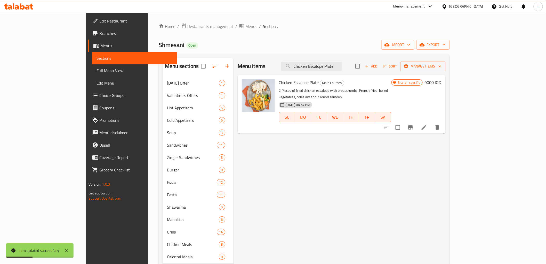
type input "Chicken Escalope Plate"
click at [414, 124] on icon "Branch-specific-item" at bounding box center [411, 127] width 6 height 6
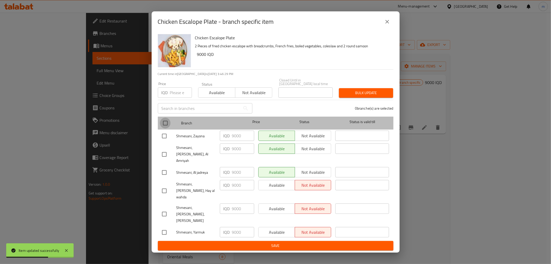
click at [165, 128] on input "checkbox" at bounding box center [165, 122] width 11 height 11
checkbox input "true"
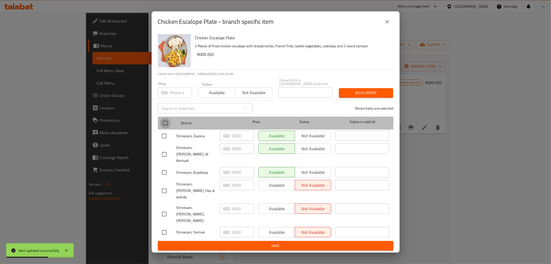
checkbox input "true"
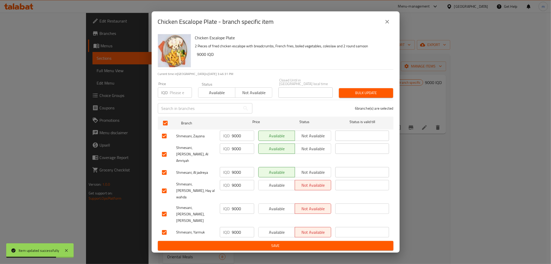
click at [315, 139] on span "Not available" at bounding box center [313, 135] width 32 height 7
click at [269, 242] on span "Save" at bounding box center [275, 245] width 227 height 6
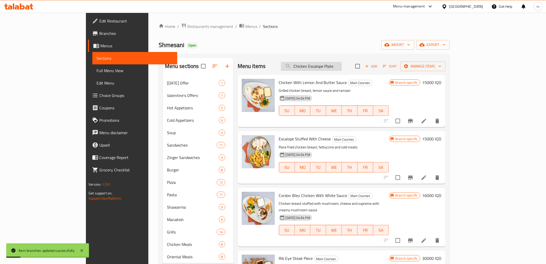
click at [340, 64] on input "Chicken Escalope Plate" at bounding box center [311, 66] width 61 height 9
click at [342, 70] on input "Chicken Escalope Plate" at bounding box center [311, 66] width 61 height 9
type input "Chicken Escalope Plate"
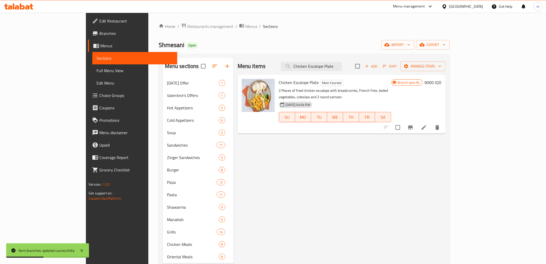
click at [414, 124] on icon "Branch-specific-item" at bounding box center [411, 127] width 6 height 6
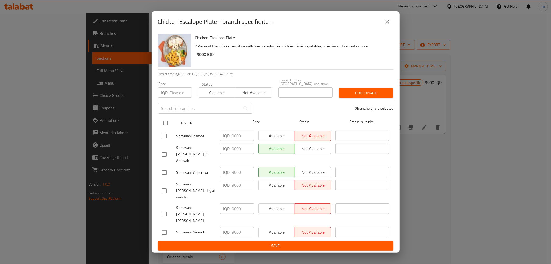
click at [165, 128] on input "checkbox" at bounding box center [165, 122] width 11 height 11
checkbox input "true"
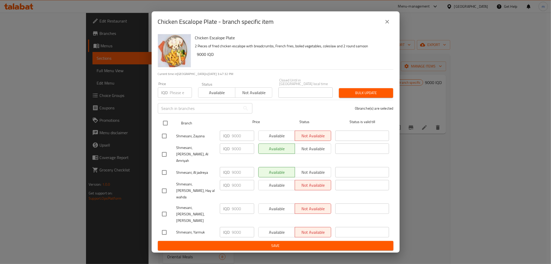
checkbox input "true"
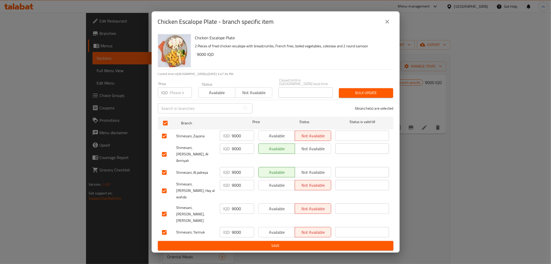
click at [283, 184] on span "Available" at bounding box center [277, 184] width 32 height 7
click at [278, 201] on div "Available Not available" at bounding box center [294, 214] width 77 height 26
click at [278, 205] on span "Available" at bounding box center [277, 208] width 32 height 7
click at [278, 227] on button "Available" at bounding box center [276, 232] width 37 height 10
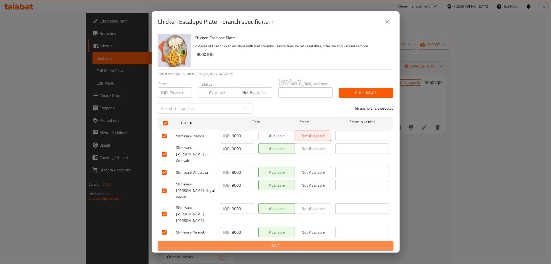
click at [272, 242] on span "Save" at bounding box center [275, 245] width 227 height 6
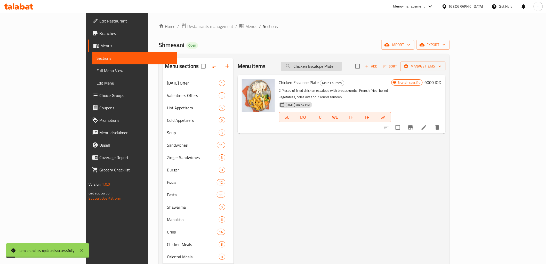
click at [342, 69] on input "Chicken Escalope Plate" at bounding box center [311, 66] width 61 height 9
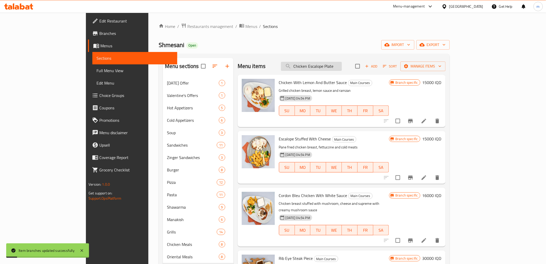
click at [342, 69] on input "Chicken Escalope Plate" at bounding box center [311, 66] width 61 height 9
paste input "[PERSON_NAME]"
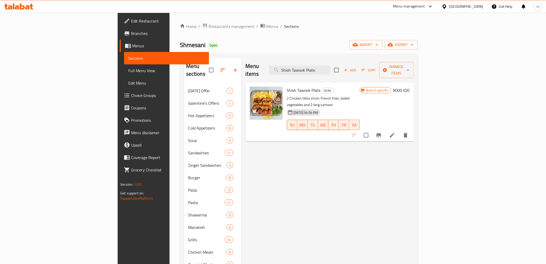
type input "Shish Tawook Plate"
click at [382, 132] on icon "Branch-specific-item" at bounding box center [379, 135] width 6 height 6
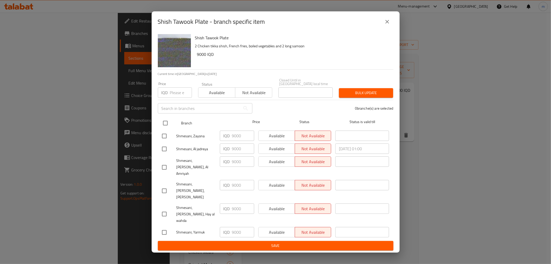
click at [163, 128] on input "checkbox" at bounding box center [165, 122] width 11 height 11
checkbox input "true"
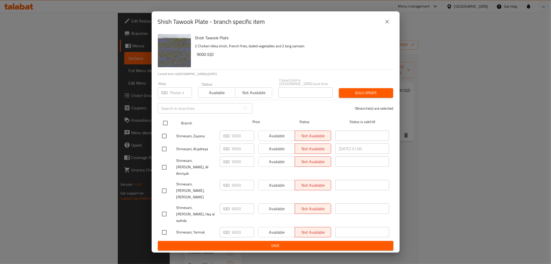
checkbox input "true"
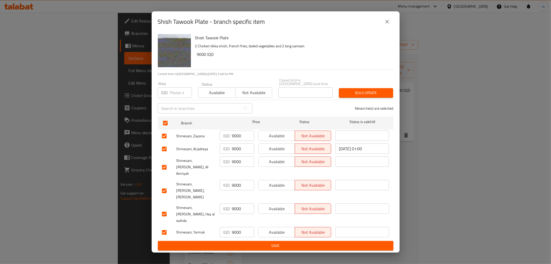
click at [274, 139] on span "Available" at bounding box center [277, 135] width 32 height 7
click at [275, 152] on span "Available" at bounding box center [277, 148] width 32 height 7
drag, startPoint x: 275, startPoint y: 165, endPoint x: 276, endPoint y: 172, distance: 7.0
click at [276, 165] on button "Available" at bounding box center [276, 161] width 37 height 10
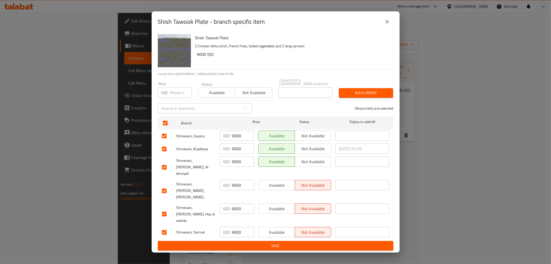
click at [277, 181] on div "Available Not available" at bounding box center [294, 191] width 77 height 26
click at [277, 190] on button "Available" at bounding box center [276, 185] width 37 height 10
click at [277, 205] on span "Available" at bounding box center [277, 208] width 32 height 7
click at [277, 228] on span "Available" at bounding box center [277, 231] width 32 height 7
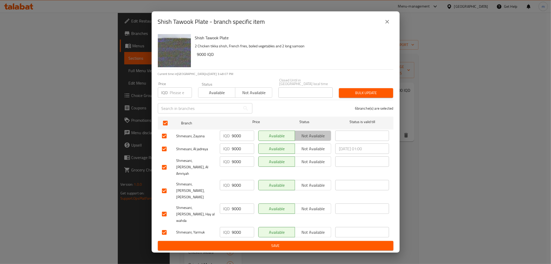
click at [314, 139] on span "Not available" at bounding box center [313, 135] width 32 height 7
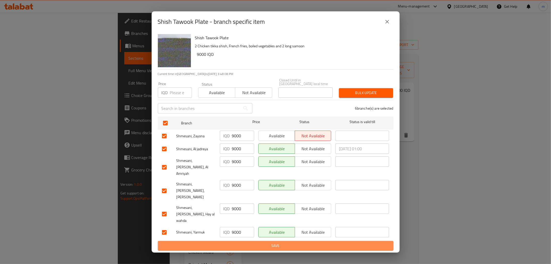
click at [300, 242] on span "Save" at bounding box center [275, 245] width 227 height 6
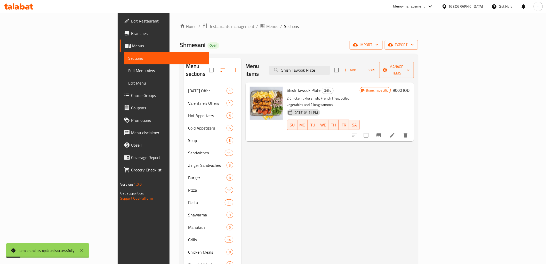
click at [128, 67] on span "Full Menu View" at bounding box center [166, 70] width 76 height 6
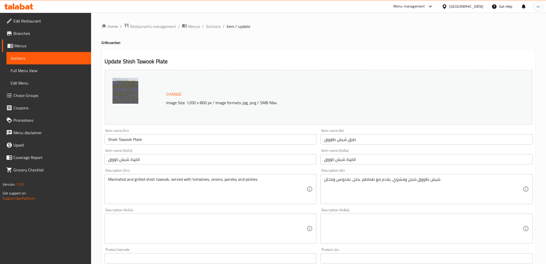
click at [38, 70] on div at bounding box center [273, 132] width 546 height 264
click at [38, 70] on div "Edit Restaurant Branches Menus Sections Full Menu View Edit Menu Choice Groups …" at bounding box center [273, 222] width 546 height 419
drag, startPoint x: 0, startPoint y: 0, endPoint x: 38, endPoint y: 70, distance: 80.0
click at [38, 70] on span "Full Menu View" at bounding box center [49, 70] width 76 height 6
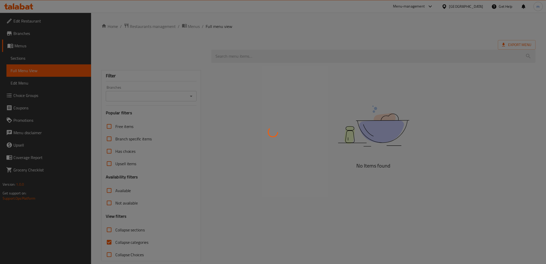
click at [38, 70] on div at bounding box center [273, 132] width 546 height 264
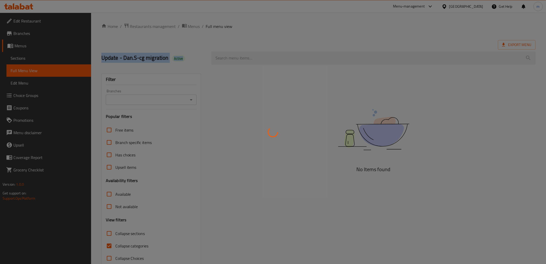
click at [194, 102] on div at bounding box center [273, 132] width 546 height 264
click at [190, 100] on div at bounding box center [273, 132] width 546 height 264
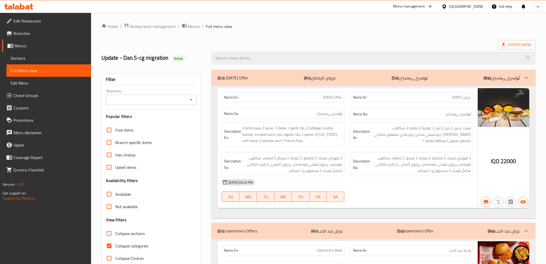
click at [192, 100] on icon "Open" at bounding box center [191, 100] width 6 height 6
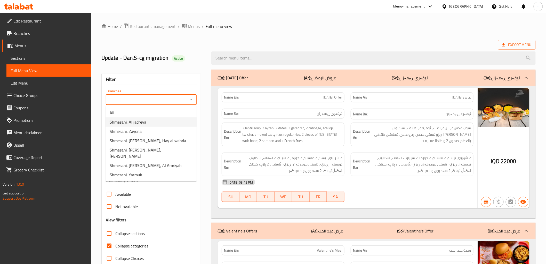
click at [165, 125] on li "Shmesani, Al jadreya" at bounding box center [151, 121] width 91 height 9
type input "Shmesani, Al jadreya"
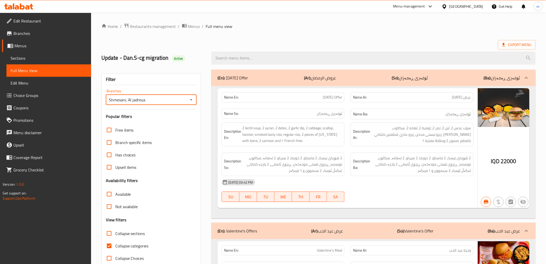
click at [25, 8] on icon at bounding box center [22, 6] width 5 height 6
click at [193, 103] on div at bounding box center [191, 99] width 7 height 7
click at [192, 101] on icon "Open" at bounding box center [191, 100] width 6 height 6
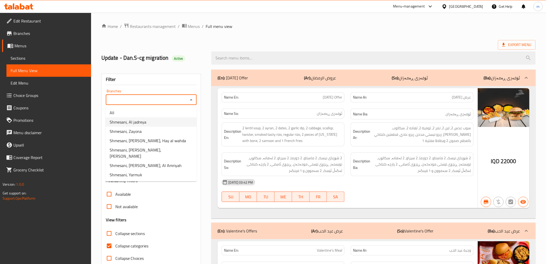
click at [157, 122] on li "Shmesani, Al jadreya" at bounding box center [151, 121] width 91 height 9
type input "Shmesani, Al jadreya"
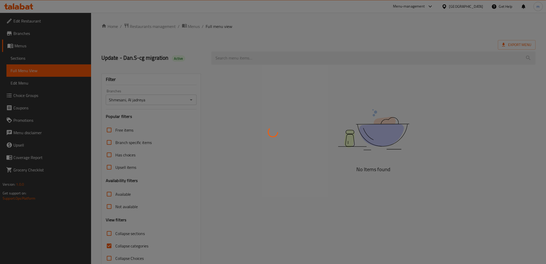
click at [304, 98] on div at bounding box center [273, 132] width 546 height 264
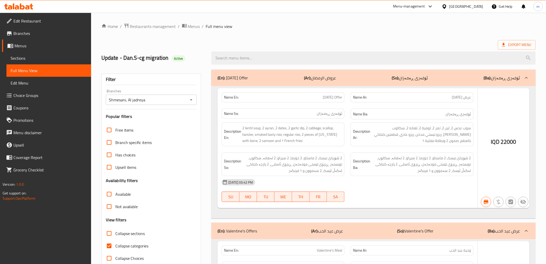
drag, startPoint x: 263, startPoint y: 130, endPoint x: 136, endPoint y: 242, distance: 169.4
click at [263, 130] on div at bounding box center [273, 132] width 546 height 264
click at [136, 242] on div at bounding box center [273, 132] width 546 height 264
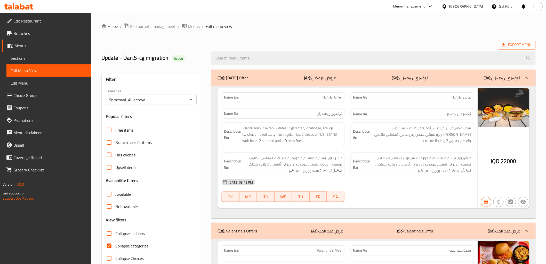
drag, startPoint x: 141, startPoint y: 245, endPoint x: 285, endPoint y: 48, distance: 244.5
click at [141, 246] on span "Collapse categories" at bounding box center [131, 245] width 33 height 6
click at [115, 246] on input "Collapse categories" at bounding box center [109, 245] width 12 height 12
checkbox input "false"
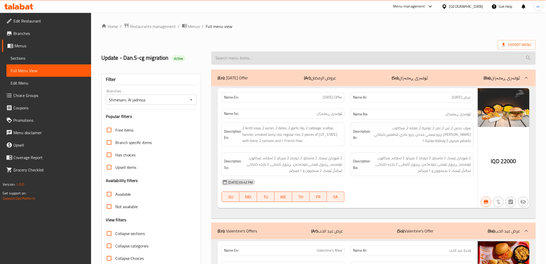
click at [265, 60] on input "search" at bounding box center [373, 57] width 324 height 13
paste input "Chicken Escalope Plate"
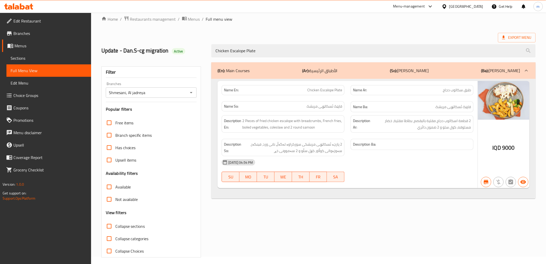
scroll to position [11, 0]
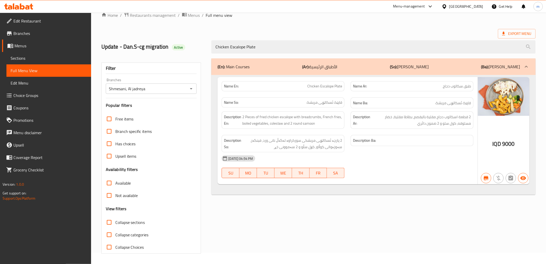
click at [191, 91] on icon "Open" at bounding box center [191, 88] width 6 height 6
type input "Chicken Escalope Plate"
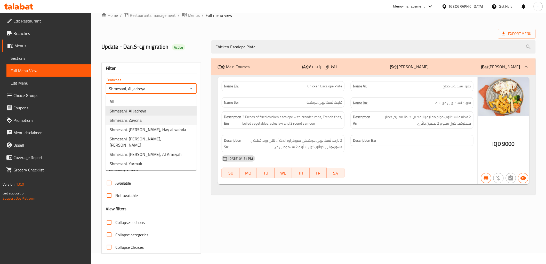
click at [158, 119] on li "Shmesani, Zayona" at bounding box center [151, 119] width 91 height 9
type input "Shmesani, Zayona"
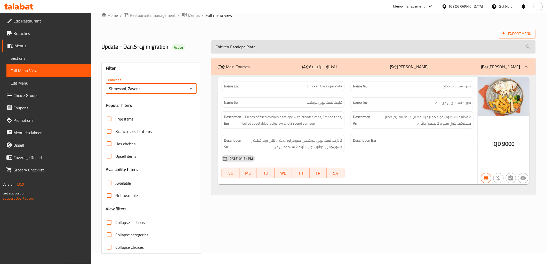
click at [291, 52] on input "Chicken Escalope Plate" at bounding box center [373, 46] width 324 height 13
paste input "[PERSON_NAME]"
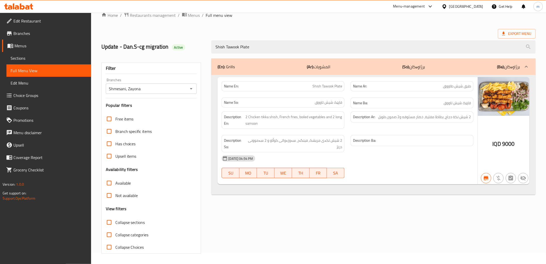
type input "Shish Tawook Plate"
click at [25, 9] on icon at bounding box center [18, 6] width 29 height 6
